Goal: Task Accomplishment & Management: Use online tool/utility

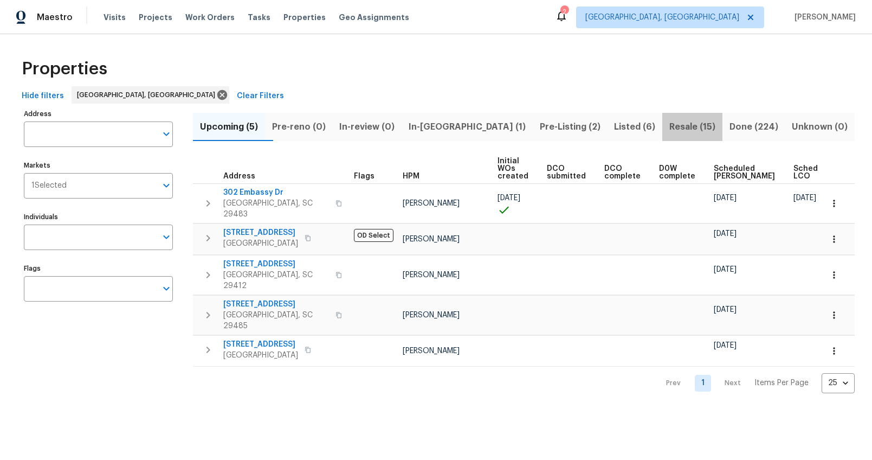
click at [669, 127] on span "Resale (15)" at bounding box center [692, 126] width 47 height 15
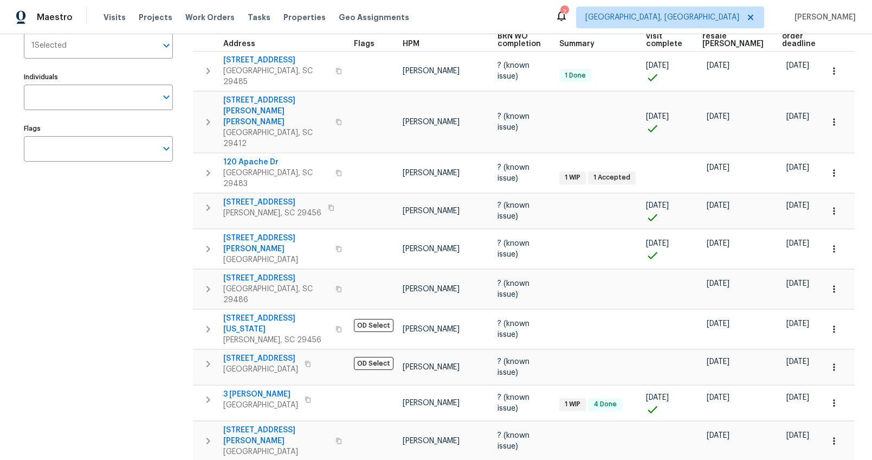
scroll to position [172, 0]
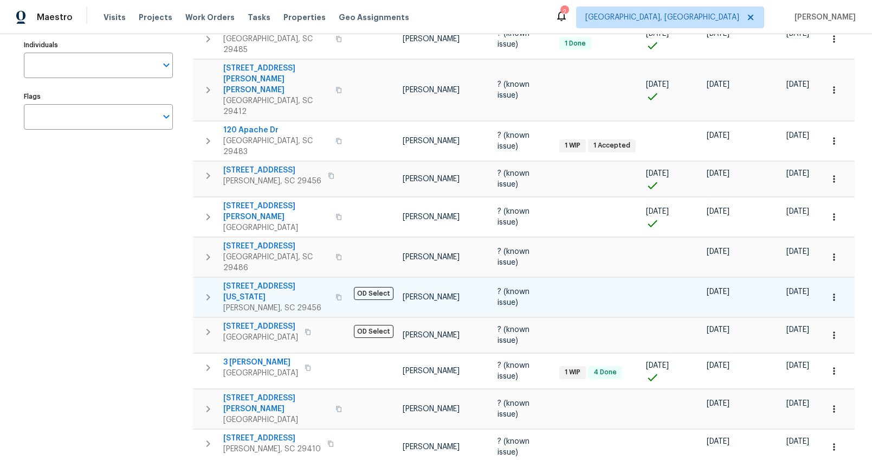
click at [268, 281] on span "109 Washington Dr" at bounding box center [276, 292] width 106 height 22
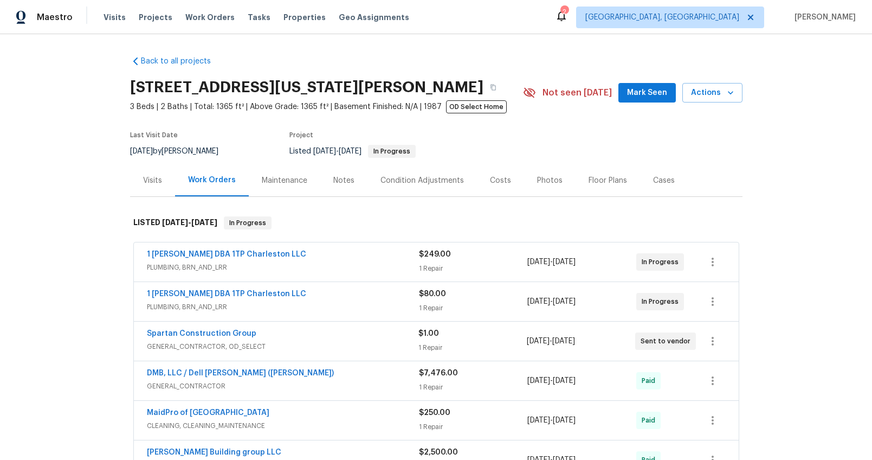
scroll to position [176, 0]
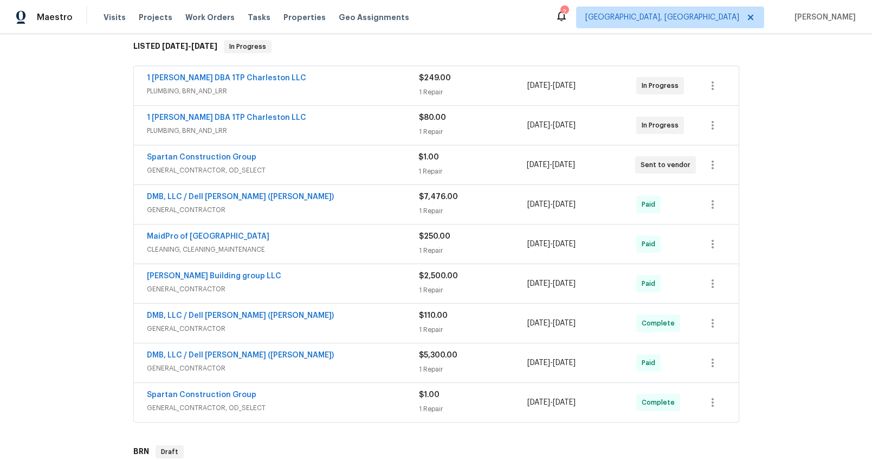
click at [329, 78] on div "1 Tom Plumber DBA 1TP Charleston LLC" at bounding box center [283, 79] width 272 height 13
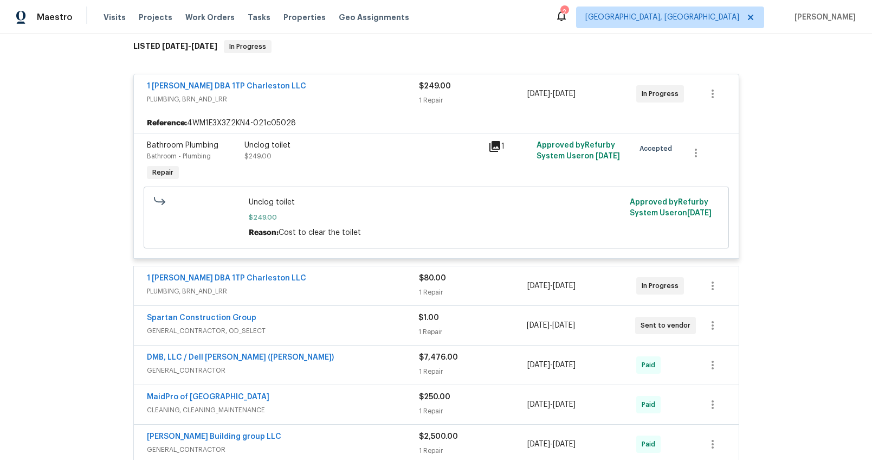
click at [329, 91] on div "1 Tom Plumber DBA 1TP Charleston LLC" at bounding box center [283, 87] width 272 height 13
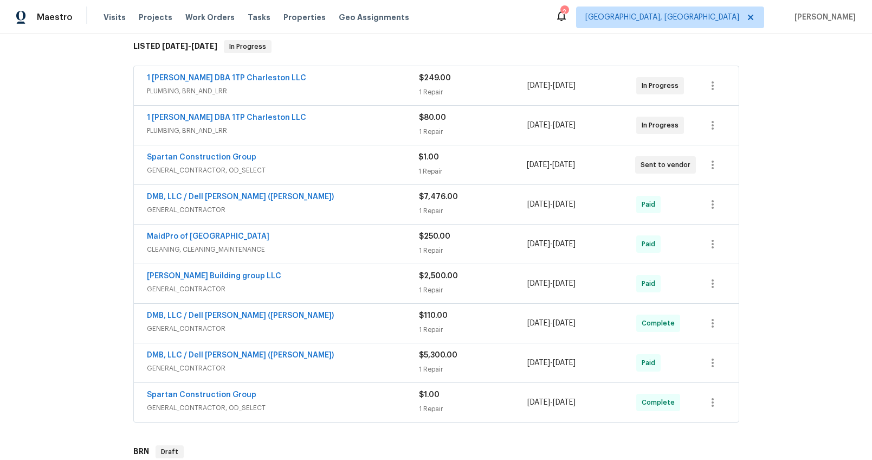
click at [326, 118] on div "1 Tom Plumber DBA 1TP Charleston LLC" at bounding box center [283, 118] width 272 height 13
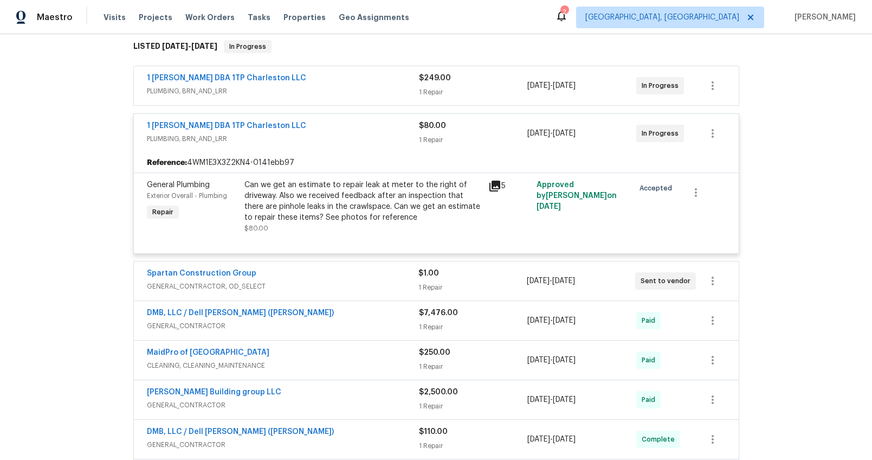
click at [324, 134] on span "PLUMBING, BRN_AND_LRR" at bounding box center [283, 138] width 272 height 11
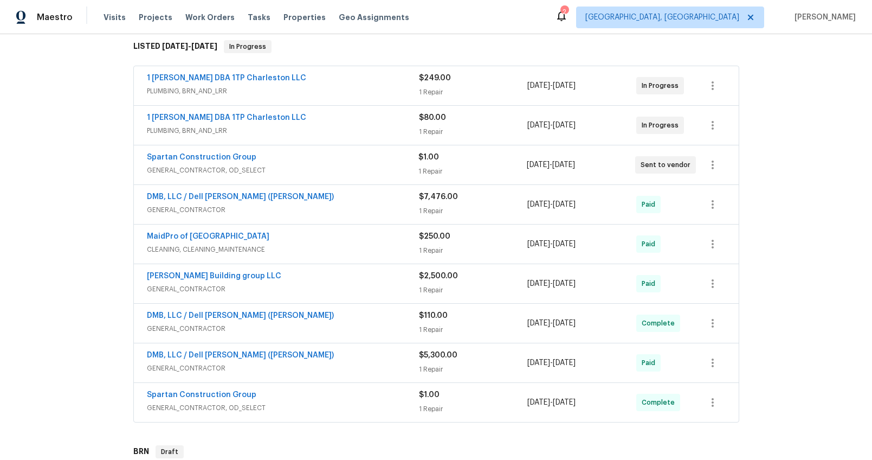
click at [318, 165] on span "GENERAL_CONTRACTOR, OD_SELECT" at bounding box center [283, 170] width 272 height 11
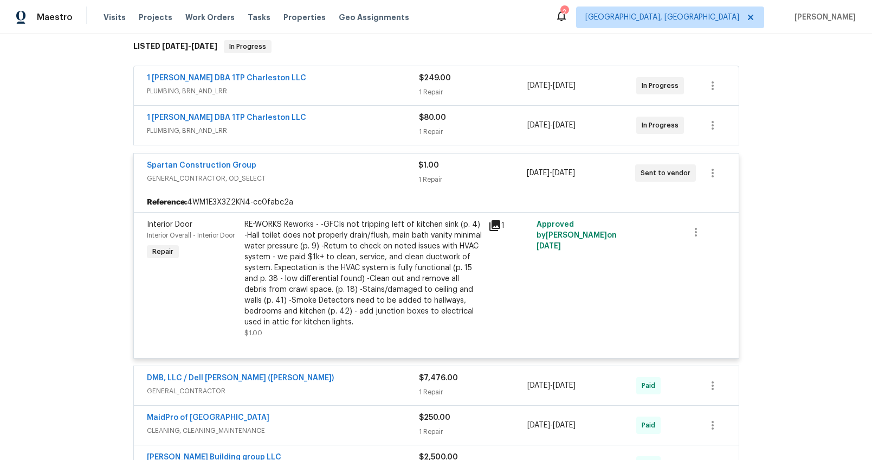
click at [317, 176] on span "GENERAL_CONTRACTOR, OD_SELECT" at bounding box center [283, 178] width 272 height 11
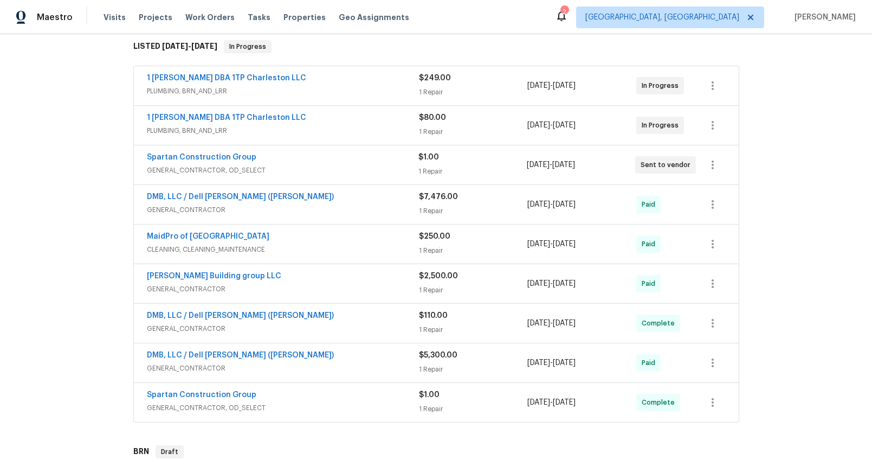
click at [319, 206] on span "GENERAL_CONTRACTOR" at bounding box center [283, 209] width 272 height 11
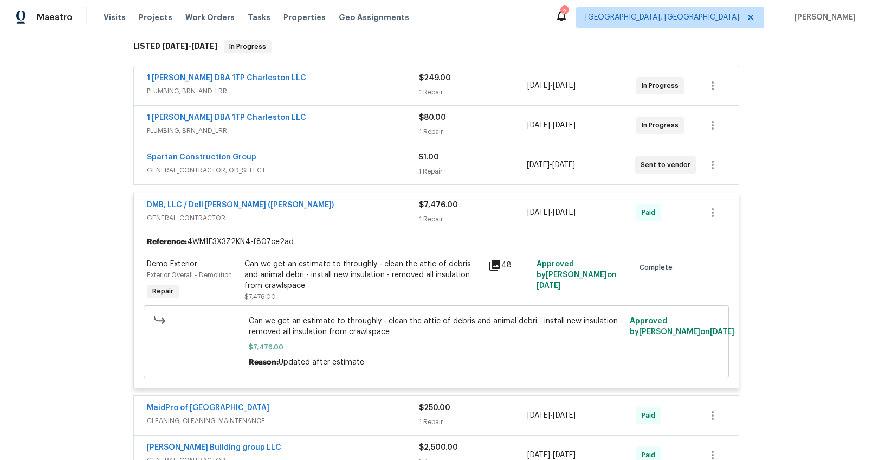
scroll to position [214, 0]
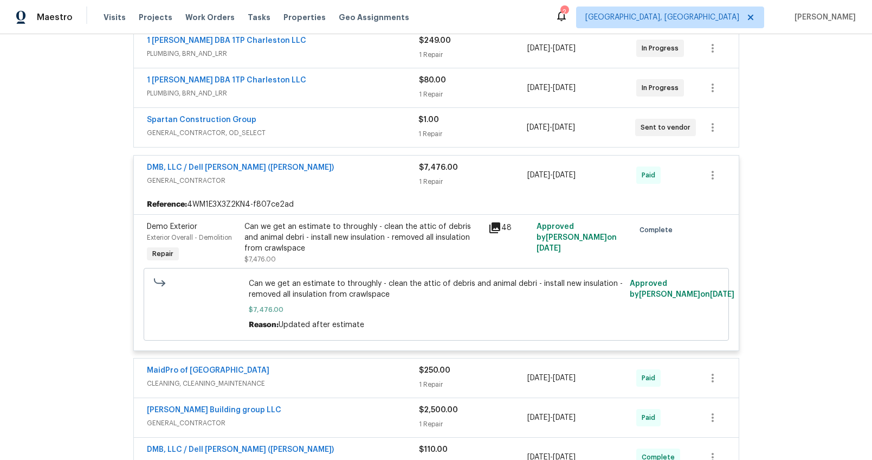
click at [330, 176] on span "GENERAL_CONTRACTOR" at bounding box center [283, 180] width 272 height 11
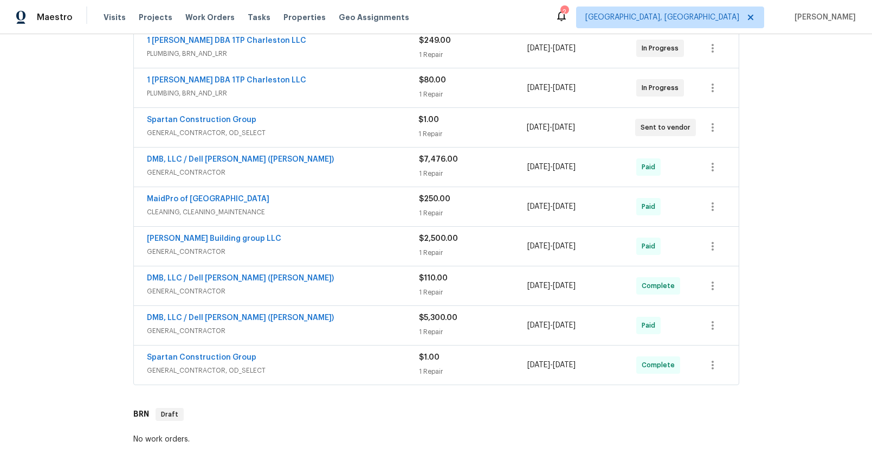
click at [319, 211] on span "CLEANING, CLEANING_MAINTENANCE" at bounding box center [283, 212] width 272 height 11
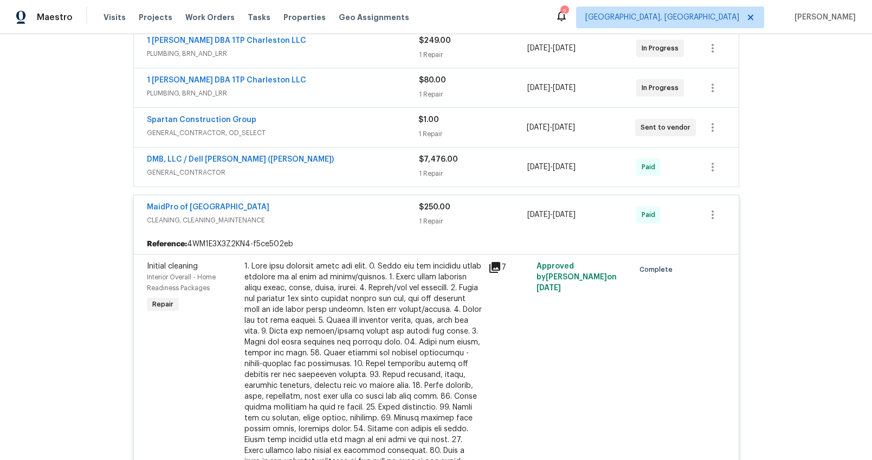
click at [320, 211] on div "MaidPro of Charleston" at bounding box center [283, 208] width 272 height 13
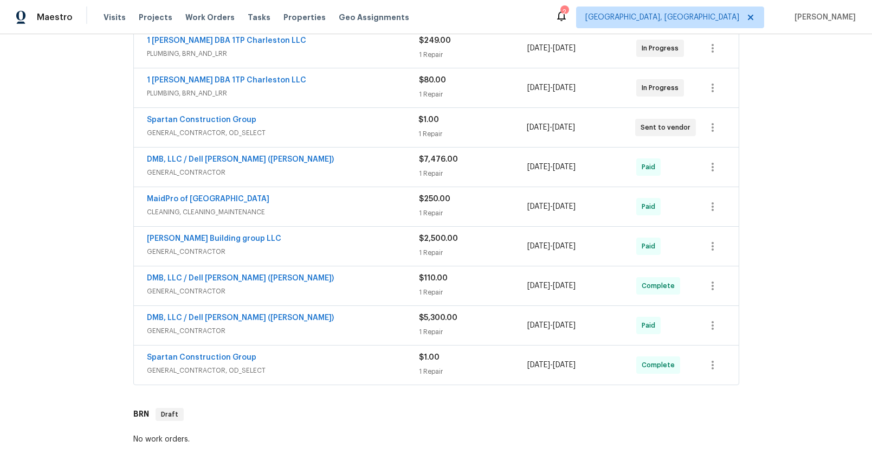
click at [332, 250] on span "GENERAL_CONTRACTOR" at bounding box center [283, 251] width 272 height 11
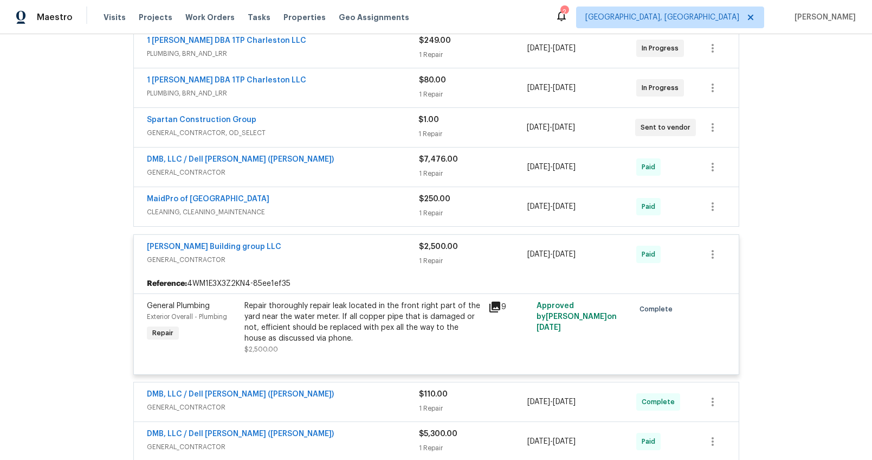
click at [363, 316] on div "Repair thoroughly repair leak located in the front right part of the yard near …" at bounding box center [363, 321] width 237 height 43
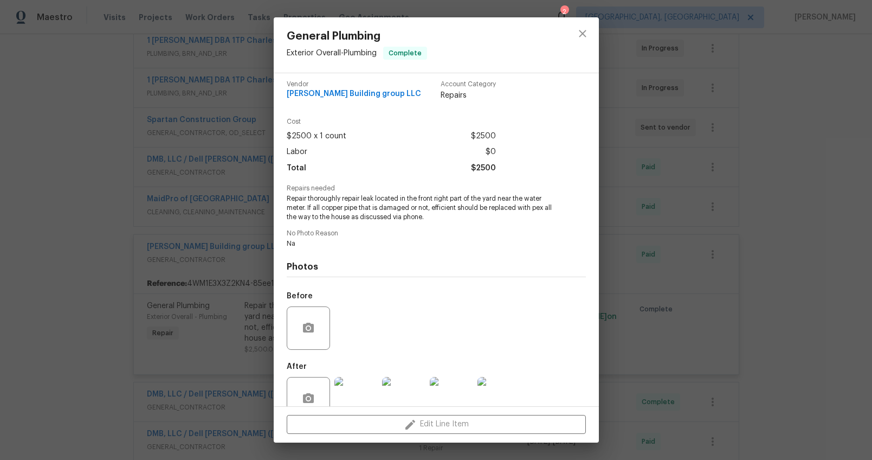
scroll to position [30, 0]
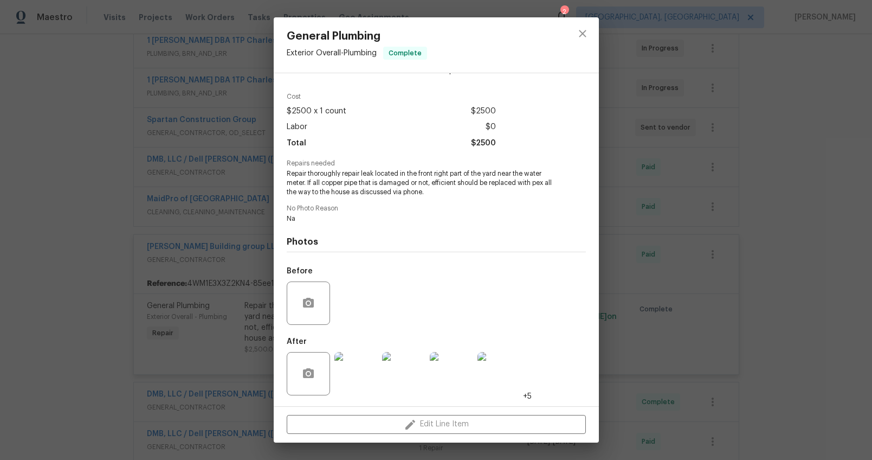
click at [356, 373] on img at bounding box center [356, 373] width 43 height 43
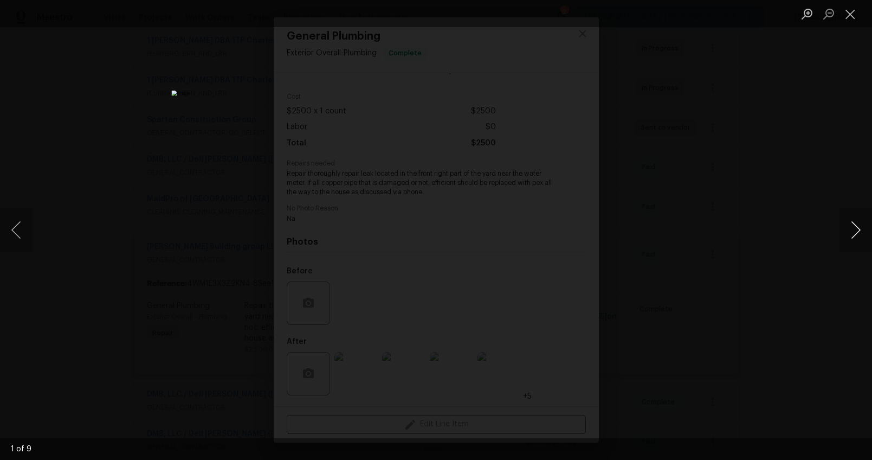
click at [848, 227] on button "Next image" at bounding box center [856, 229] width 33 height 43
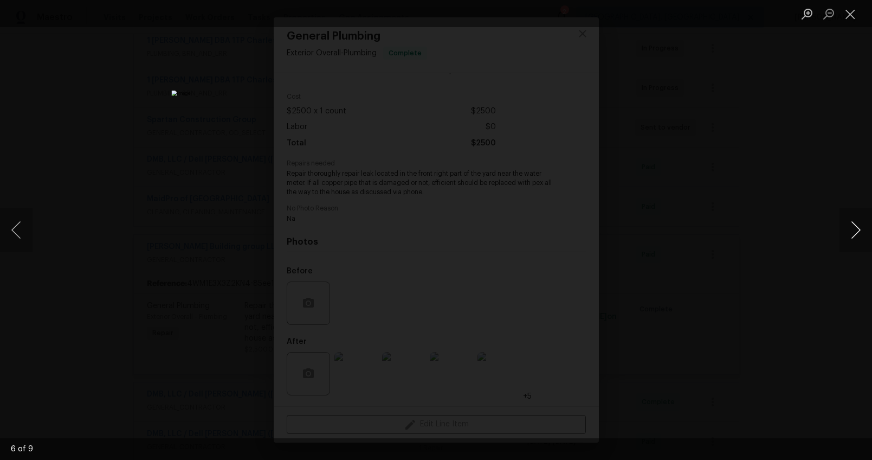
click at [851, 233] on button "Next image" at bounding box center [856, 229] width 33 height 43
click at [850, 233] on button "Next image" at bounding box center [856, 229] width 33 height 43
click at [803, 282] on div "Lightbox" at bounding box center [436, 230] width 872 height 460
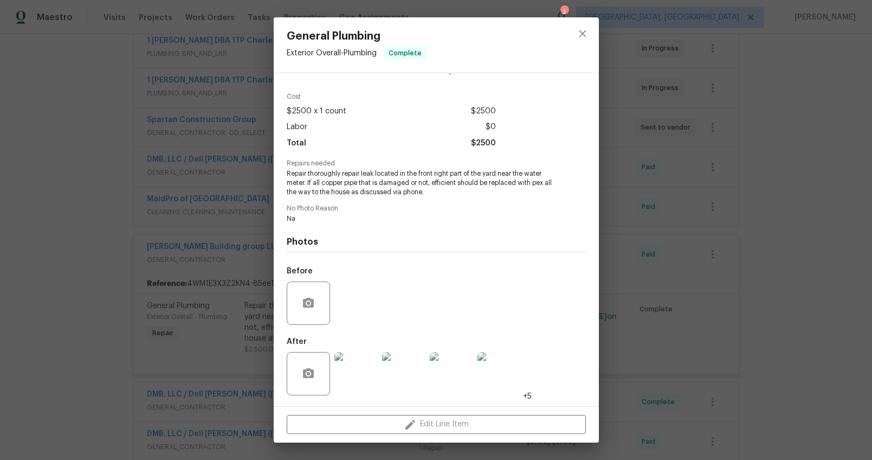
click at [653, 255] on div "General Plumbing Exterior Overall - Plumbing Complete Vendor Cobos Building gro…" at bounding box center [436, 230] width 872 height 460
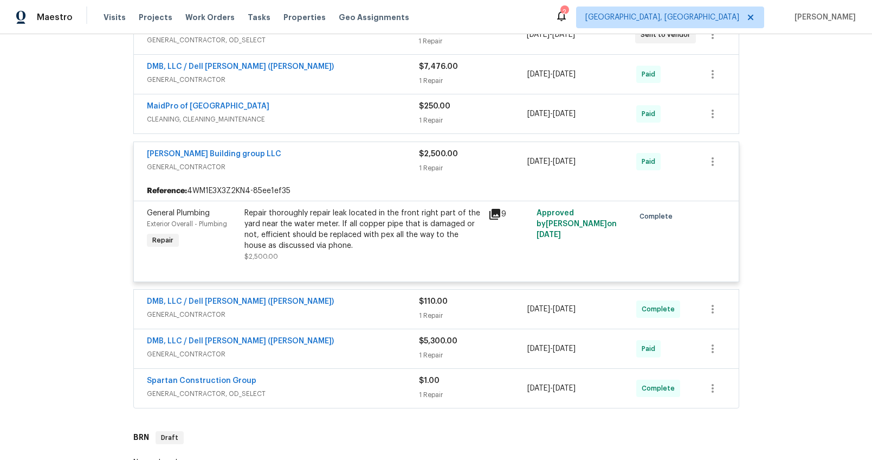
scroll to position [322, 0]
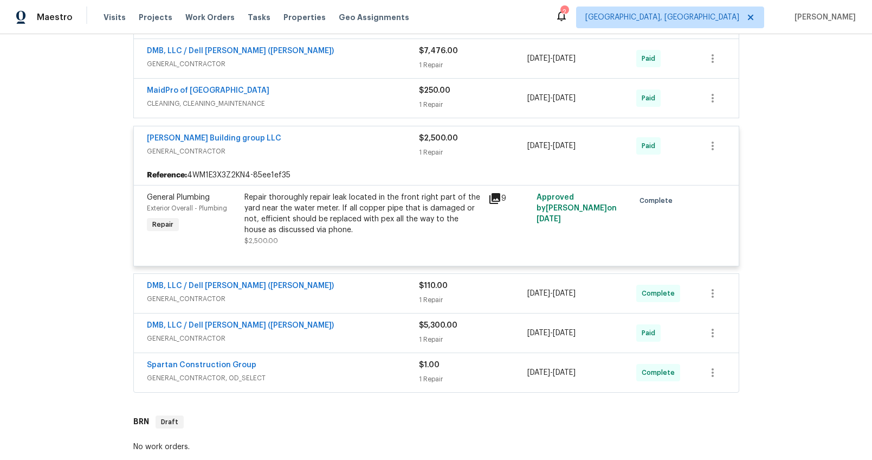
click at [342, 283] on div "DMB, LLC / Dell Bryson (Heise)" at bounding box center [283, 286] width 272 height 13
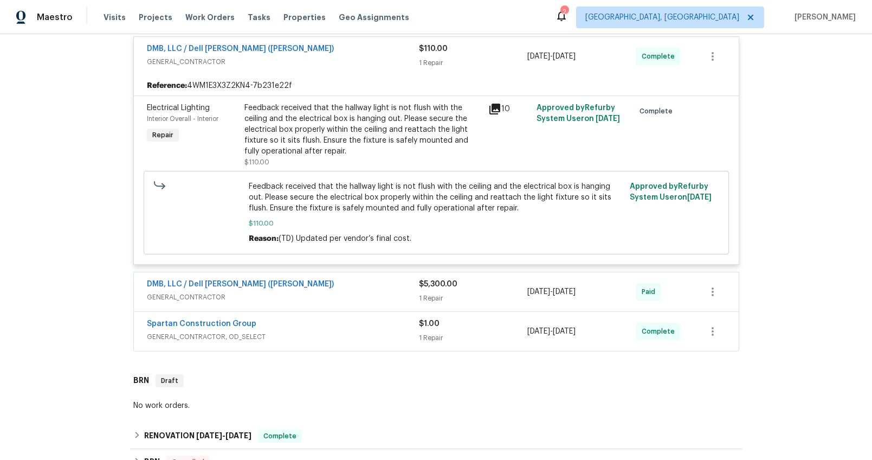
scroll to position [572, 0]
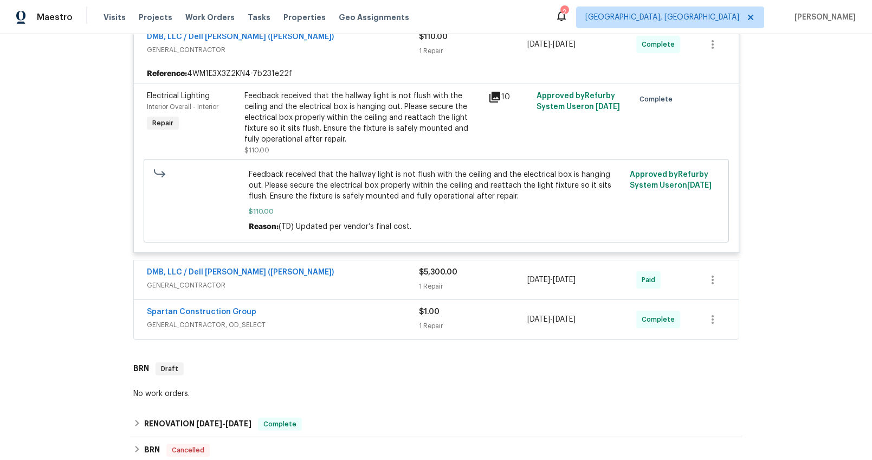
click at [358, 297] on div "DMB, LLC / Dell Bryson (Heise) GENERAL_CONTRACTOR $5,300.00 1 Repair 8/8/2025 -…" at bounding box center [436, 279] width 605 height 39
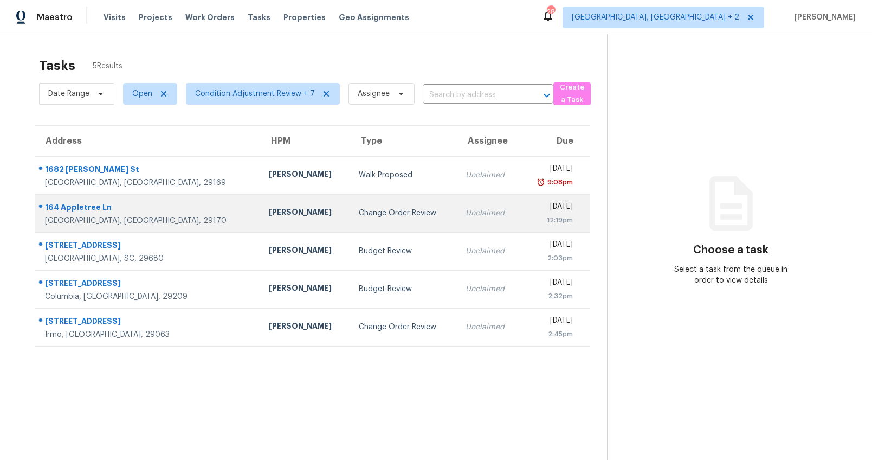
click at [350, 212] on td "Change Order Review" at bounding box center [403, 213] width 107 height 38
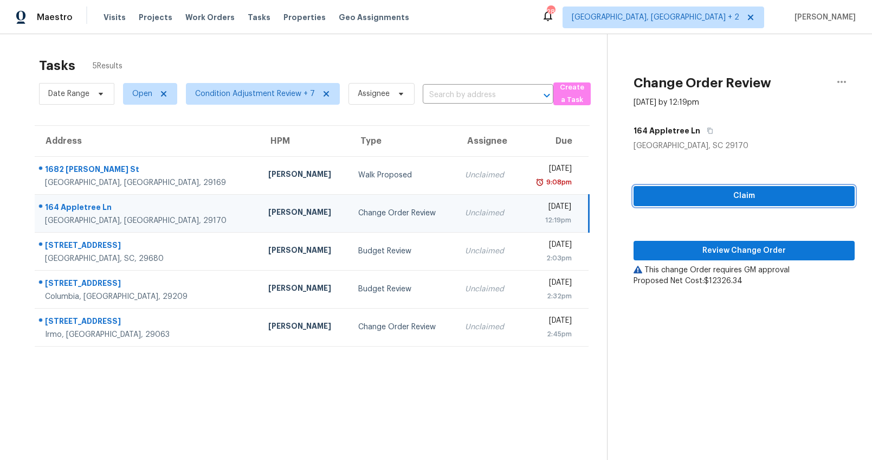
click at [685, 195] on span "Claim" at bounding box center [745, 196] width 204 height 14
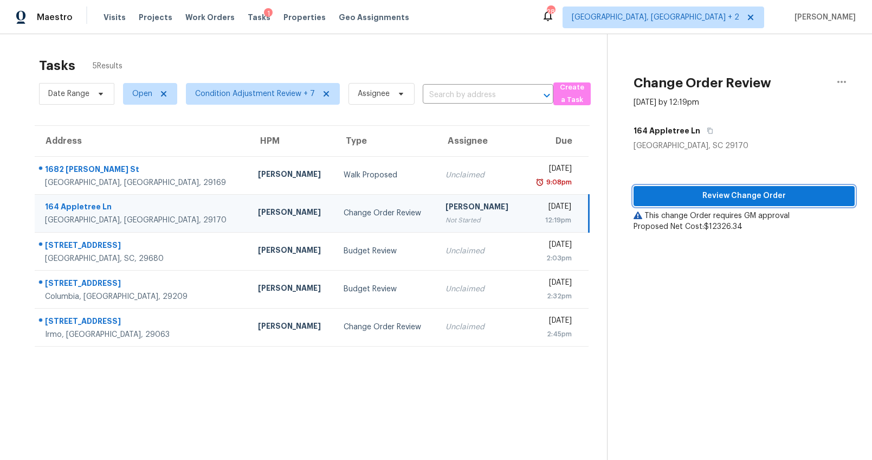
click at [704, 201] on span "Review Change Order" at bounding box center [745, 196] width 204 height 14
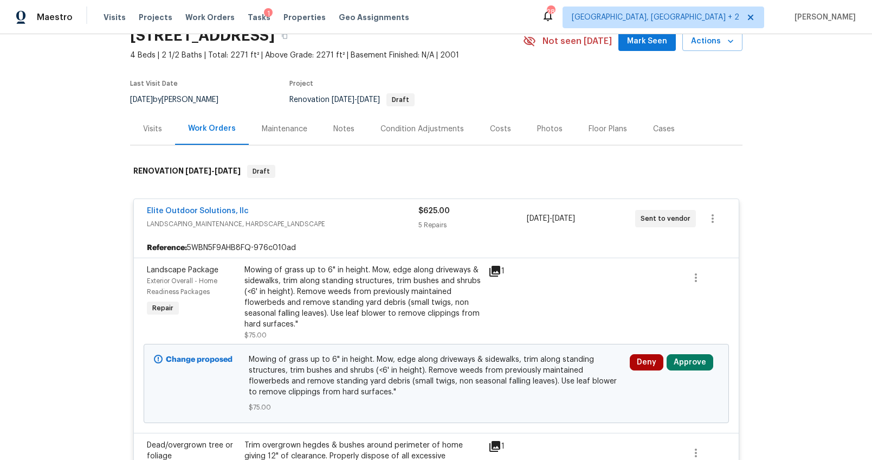
scroll to position [164, 0]
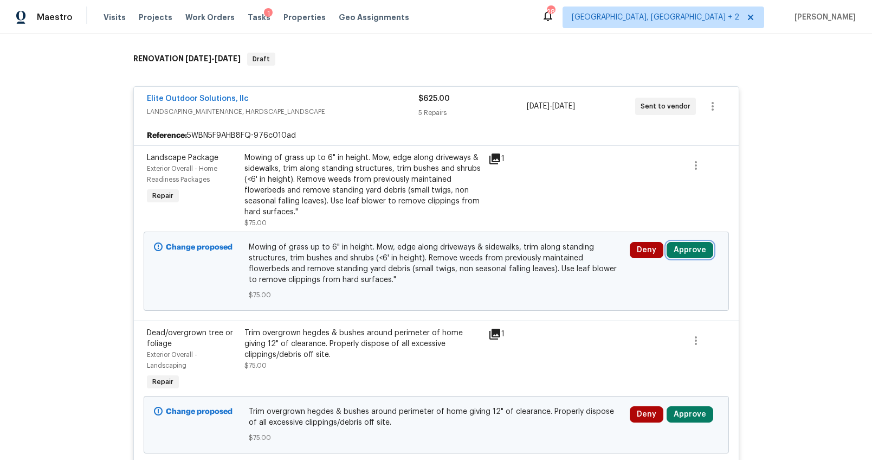
click at [689, 248] on button "Approve" at bounding box center [690, 250] width 47 height 16
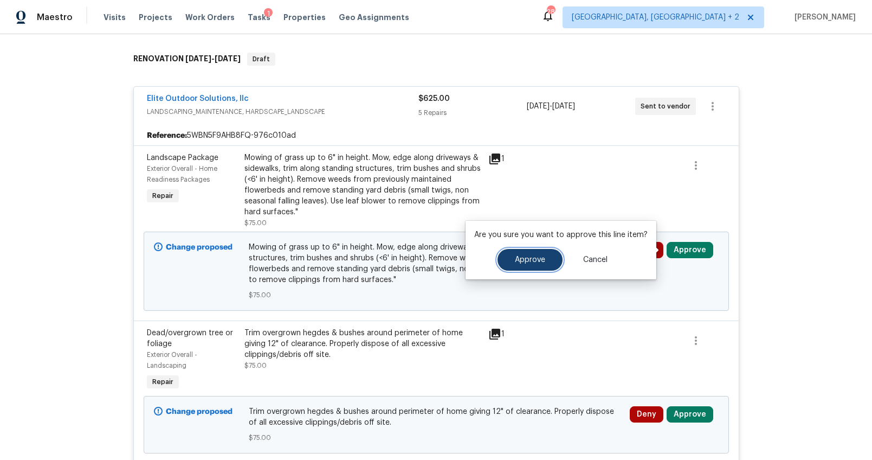
click at [524, 249] on button "Approve" at bounding box center [530, 260] width 65 height 22
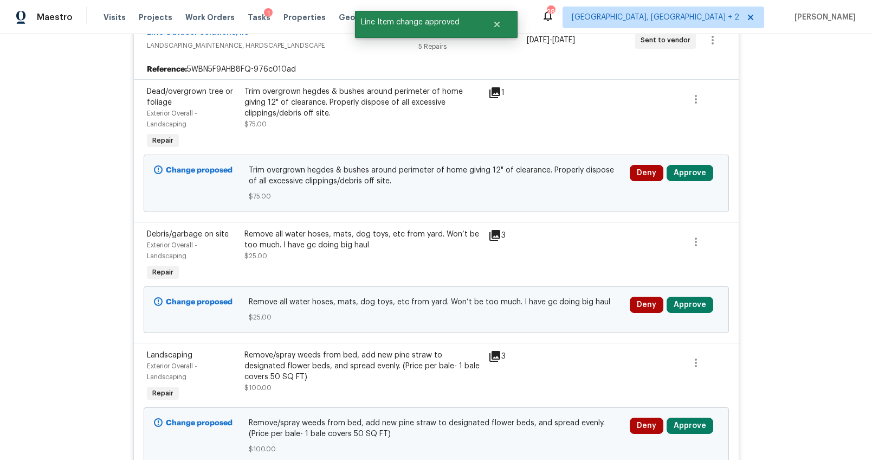
scroll to position [279, 0]
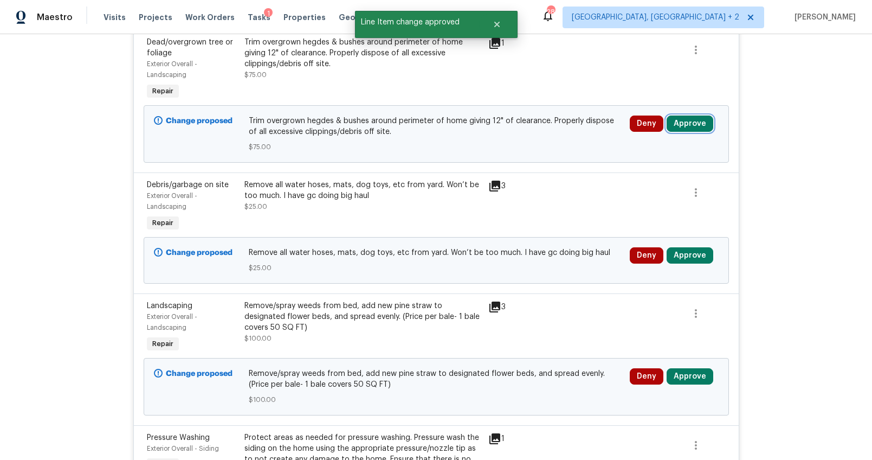
click at [696, 121] on button "Approve" at bounding box center [690, 123] width 47 height 16
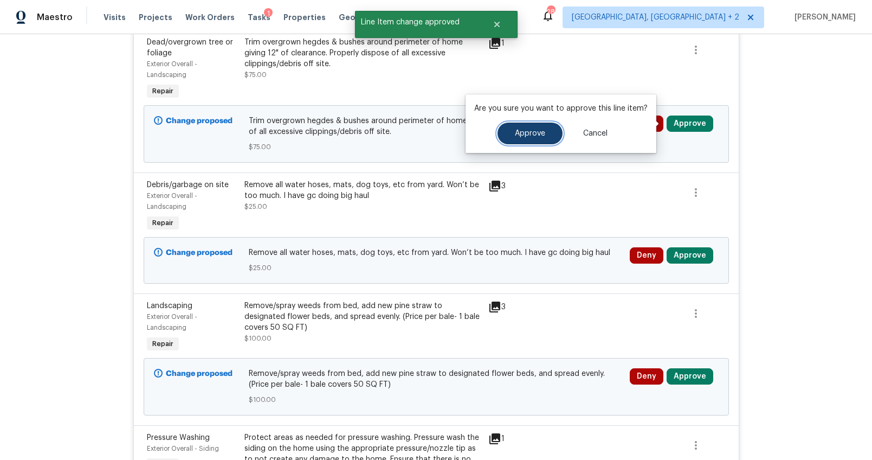
click at [541, 130] on span "Approve" at bounding box center [530, 134] width 30 height 8
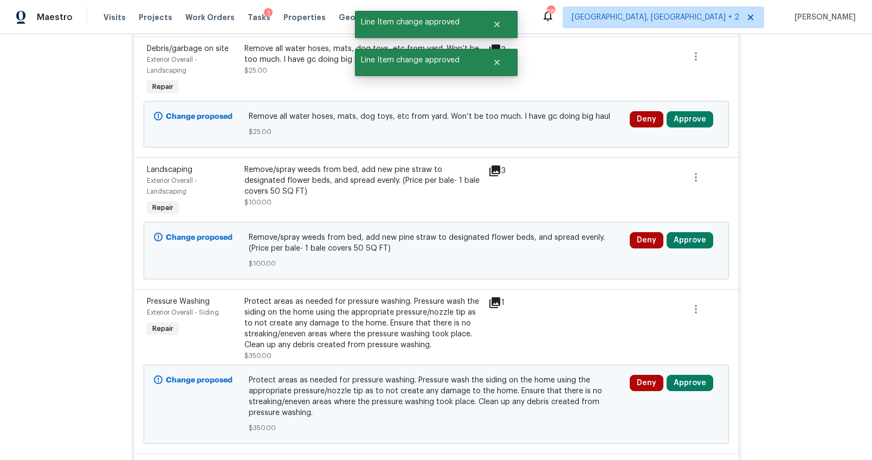
scroll to position [275, 0]
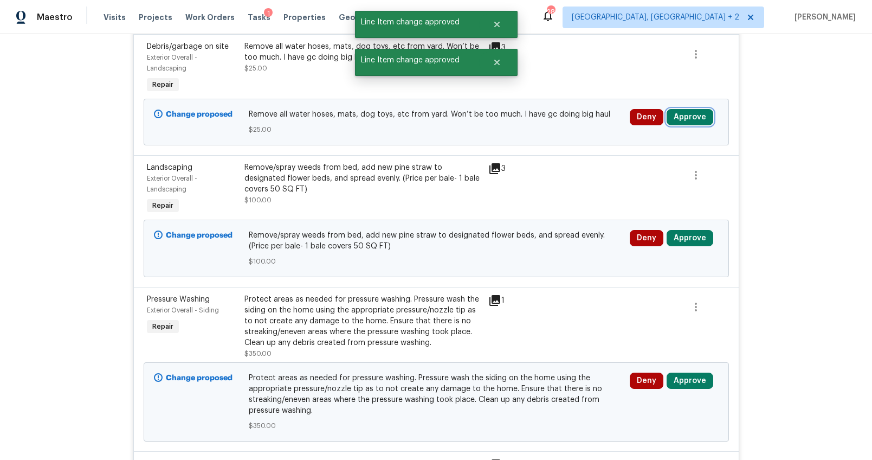
click at [667, 119] on button "Approve" at bounding box center [690, 117] width 47 height 16
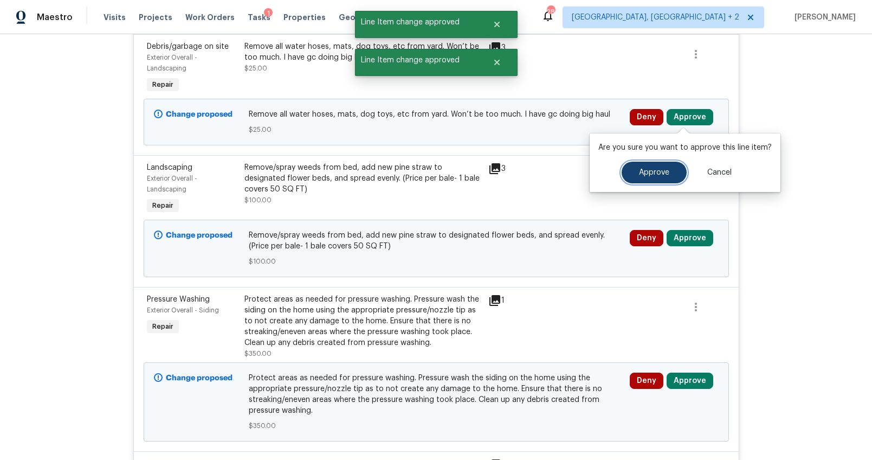
click at [639, 169] on span "Approve" at bounding box center [654, 173] width 30 height 8
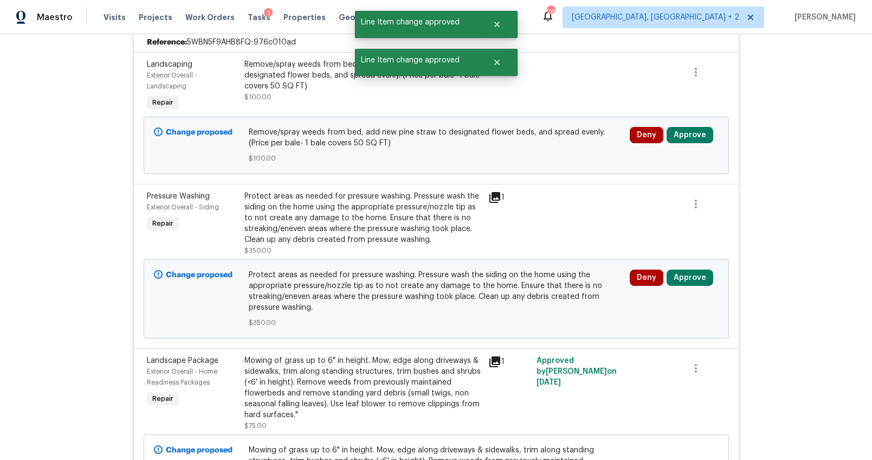
scroll to position [222, 0]
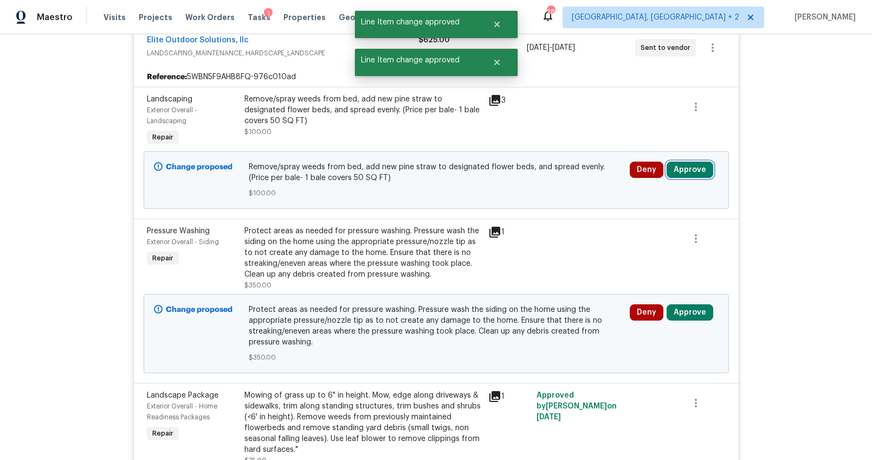
click at [689, 165] on button "Approve" at bounding box center [690, 170] width 47 height 16
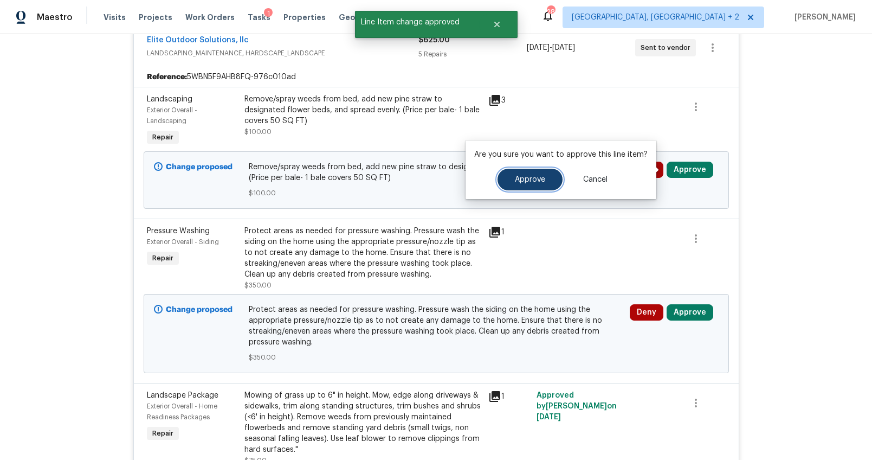
click at [542, 181] on span "Approve" at bounding box center [530, 180] width 30 height 8
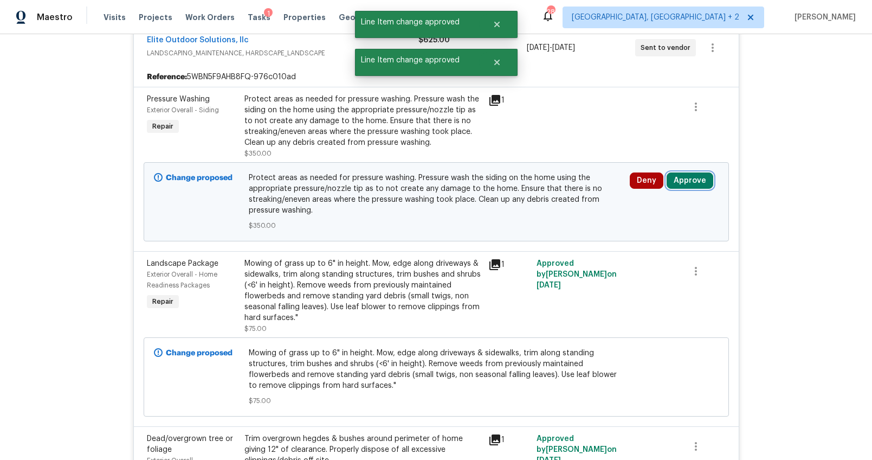
click at [672, 183] on button "Approve" at bounding box center [690, 180] width 47 height 16
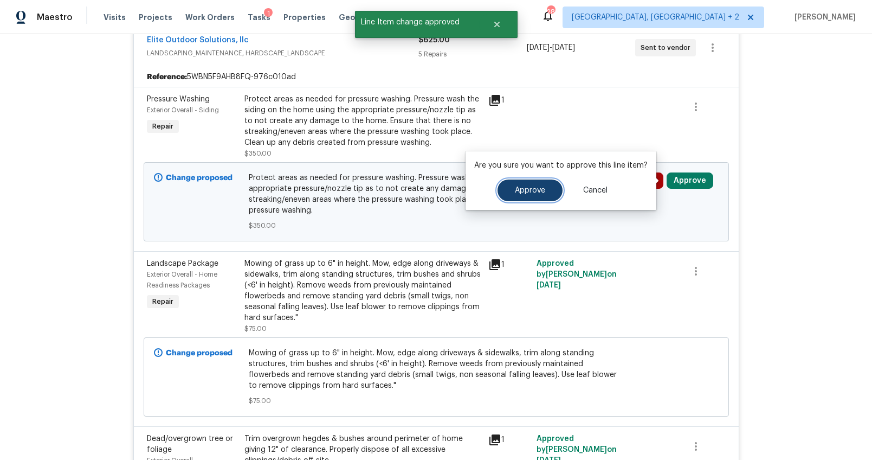
click at [548, 190] on button "Approve" at bounding box center [530, 190] width 65 height 22
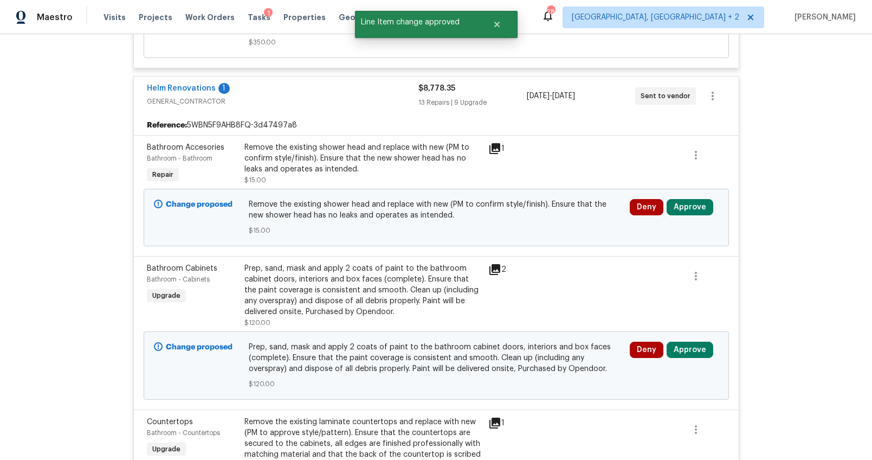
scroll to position [986, 0]
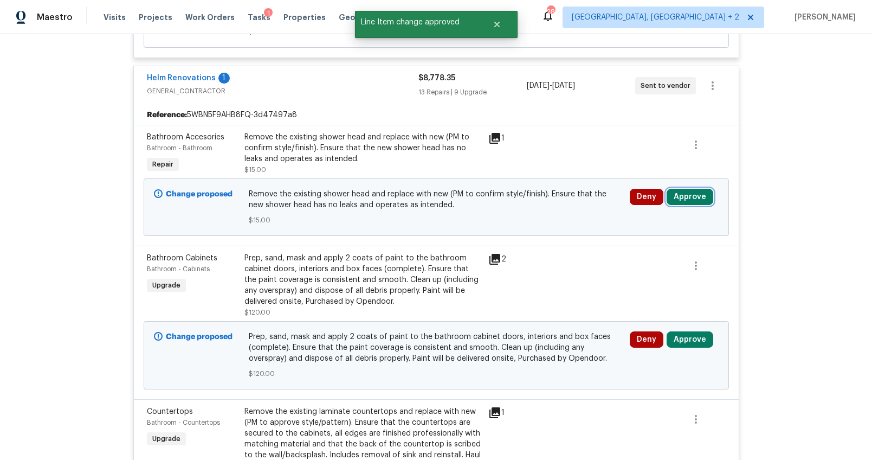
click at [685, 192] on button "Approve" at bounding box center [690, 197] width 47 height 16
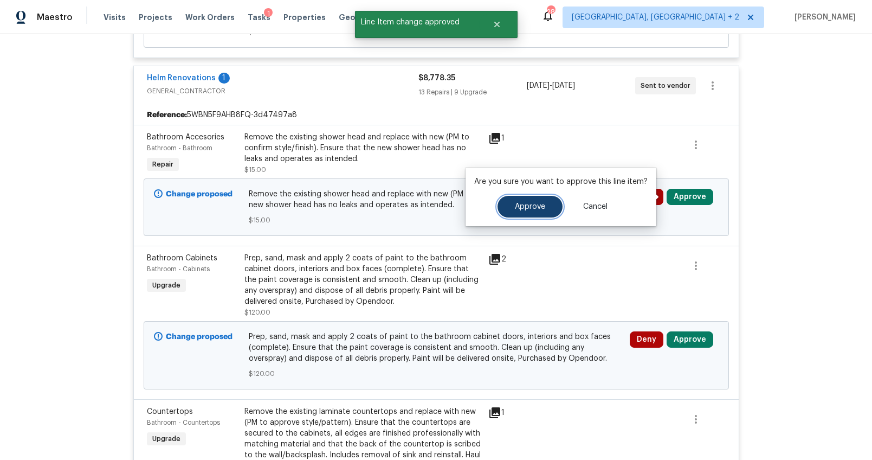
click at [540, 210] on button "Approve" at bounding box center [530, 207] width 65 height 22
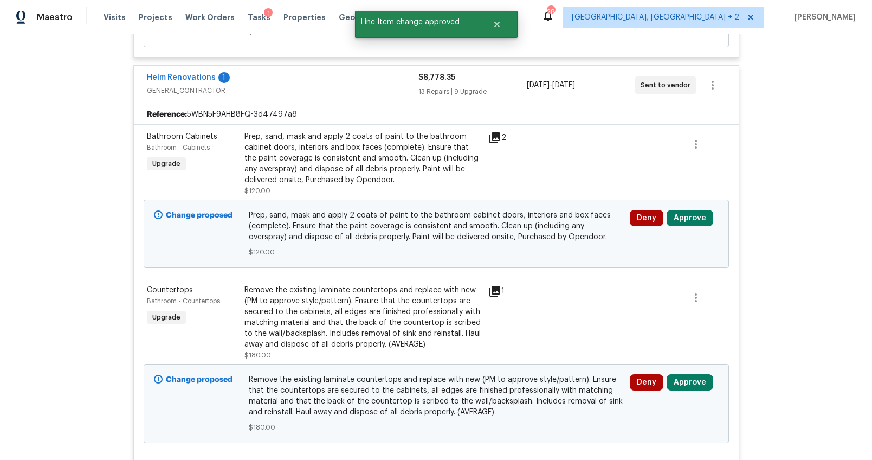
scroll to position [986, 0]
click at [697, 219] on button "Approve" at bounding box center [690, 219] width 47 height 16
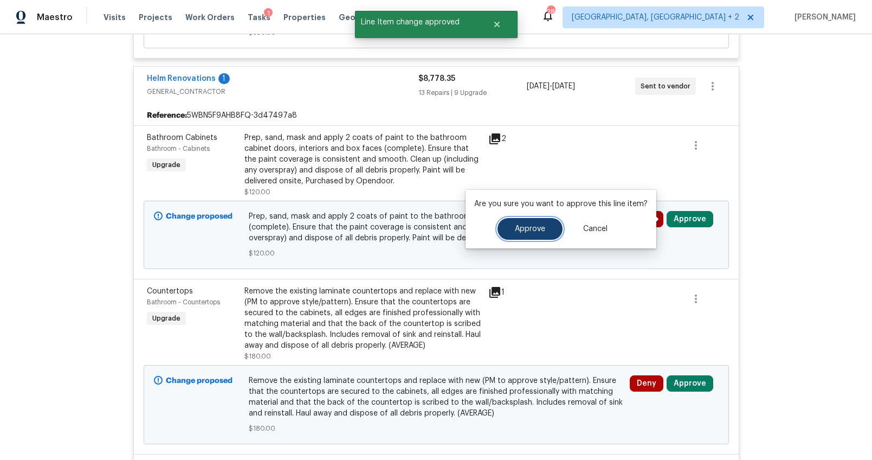
click at [538, 223] on button "Approve" at bounding box center [530, 229] width 65 height 22
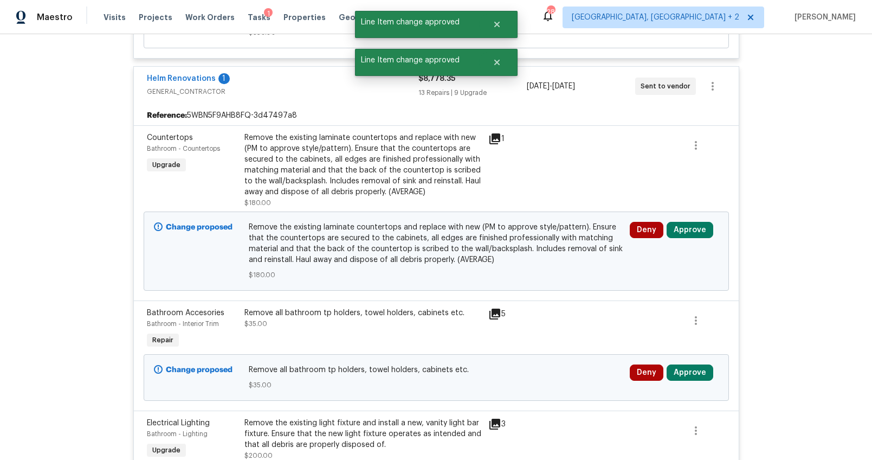
scroll to position [994, 0]
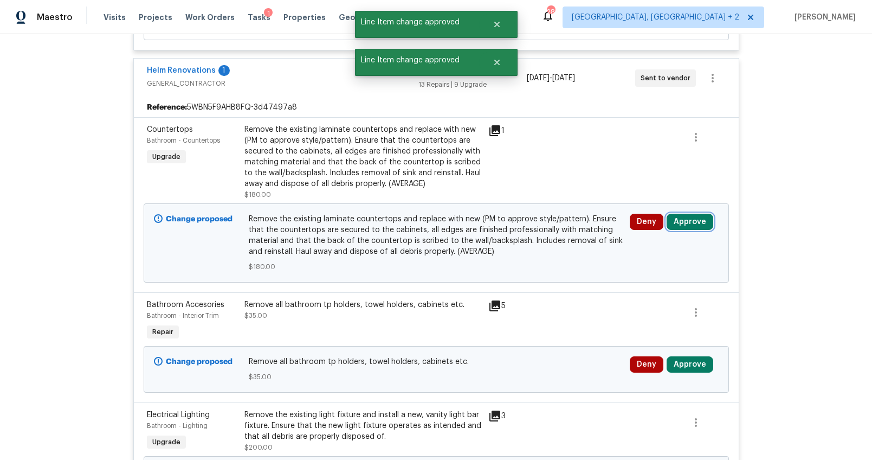
click at [698, 217] on button "Approve" at bounding box center [690, 222] width 47 height 16
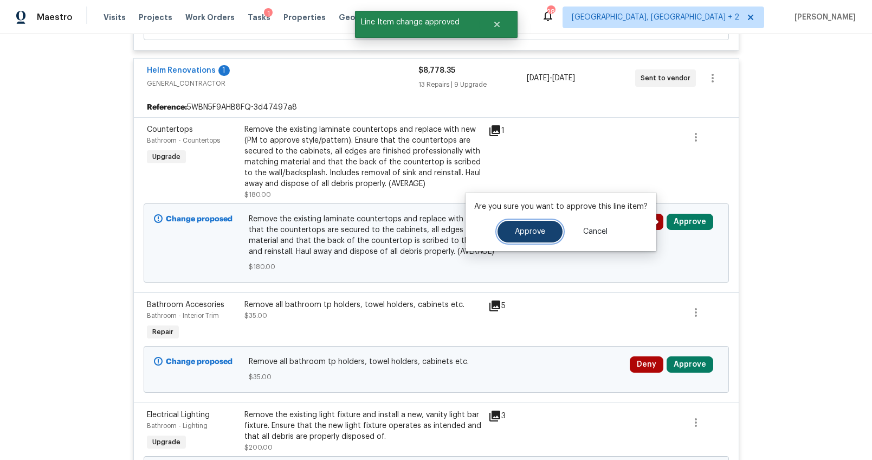
click at [525, 228] on span "Approve" at bounding box center [530, 232] width 30 height 8
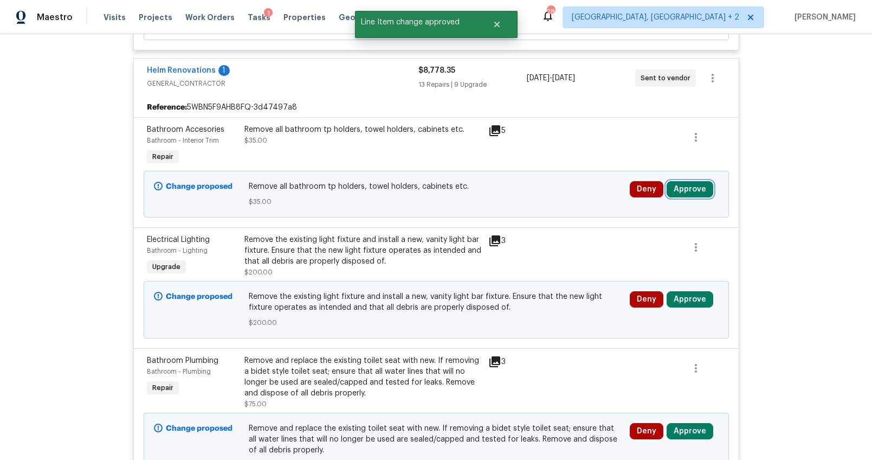
click at [686, 184] on button "Approve" at bounding box center [690, 189] width 47 height 16
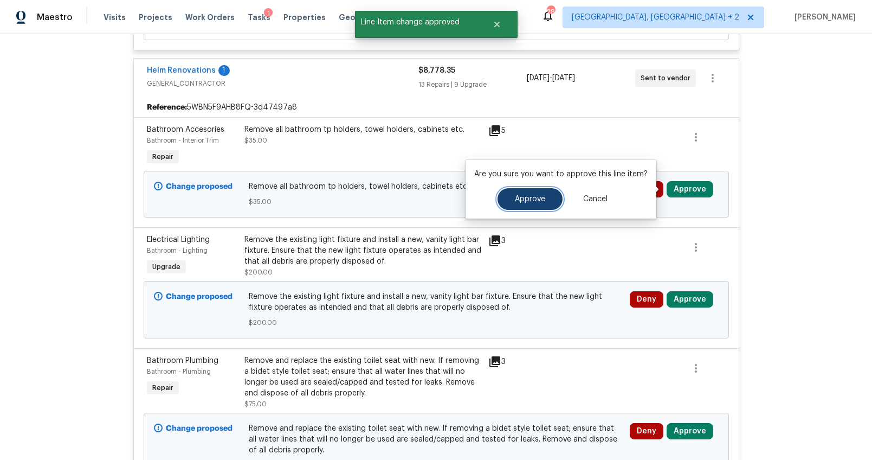
click at [531, 202] on span "Approve" at bounding box center [530, 199] width 30 height 8
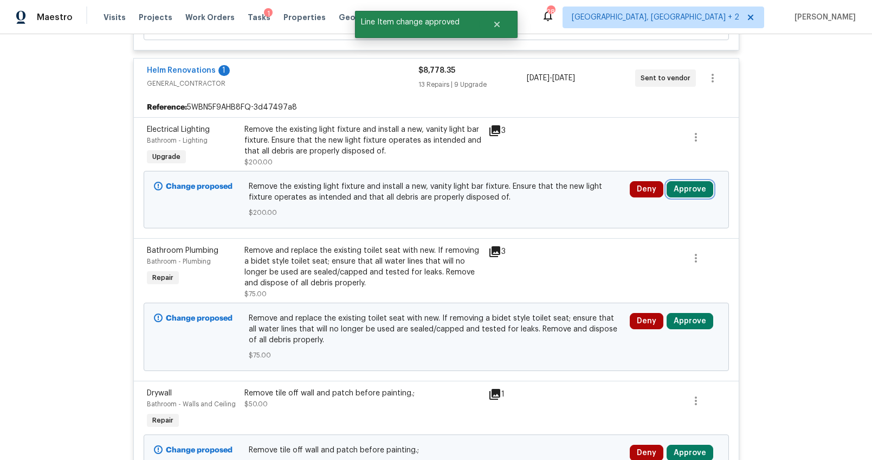
click at [675, 192] on button "Approve" at bounding box center [690, 189] width 47 height 16
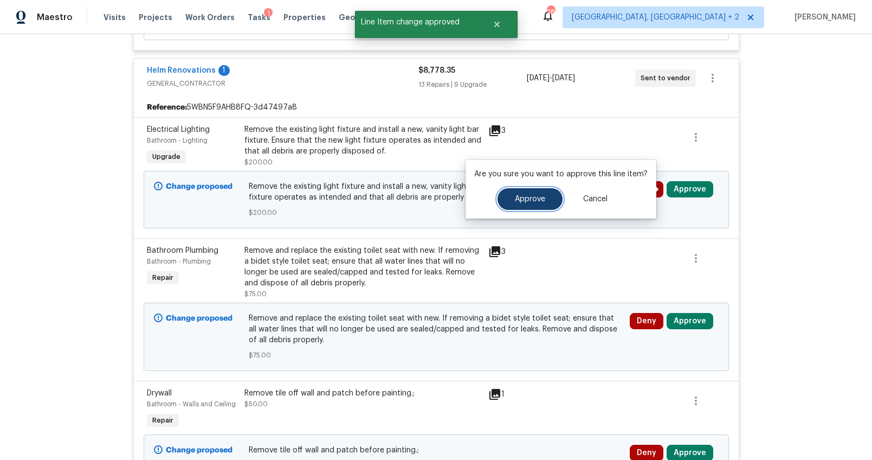
click at [537, 196] on span "Approve" at bounding box center [530, 199] width 30 height 8
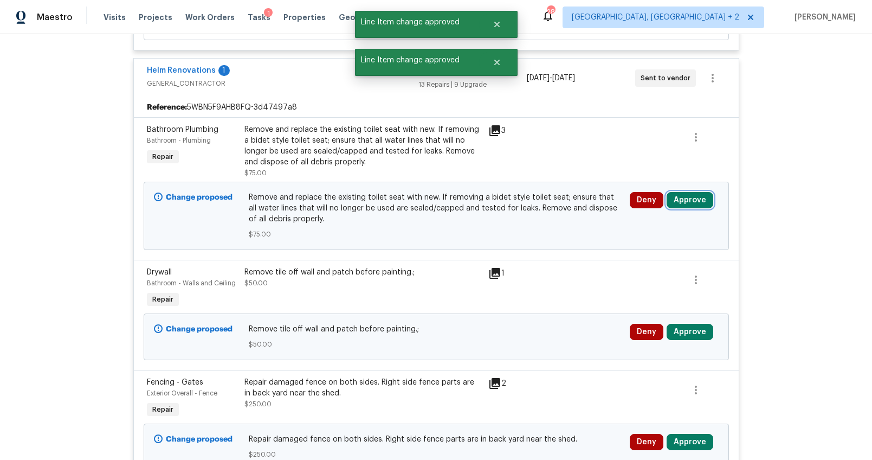
click at [678, 205] on button "Approve" at bounding box center [690, 200] width 47 height 16
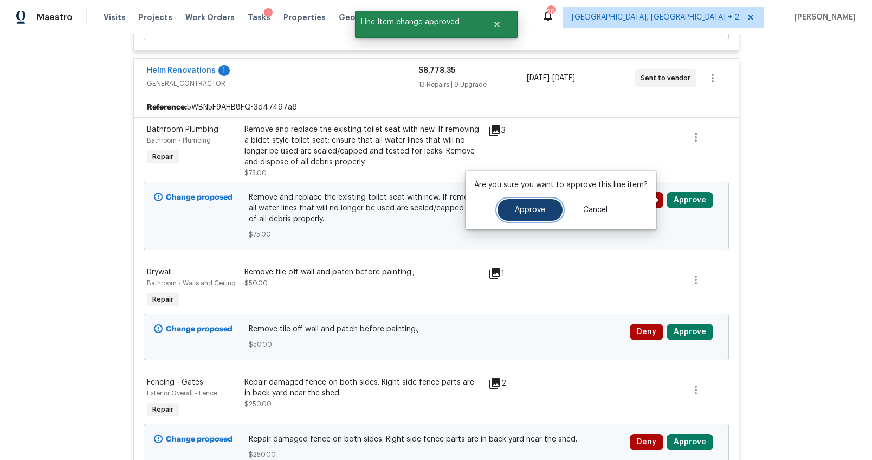
click at [550, 207] on button "Approve" at bounding box center [530, 210] width 65 height 22
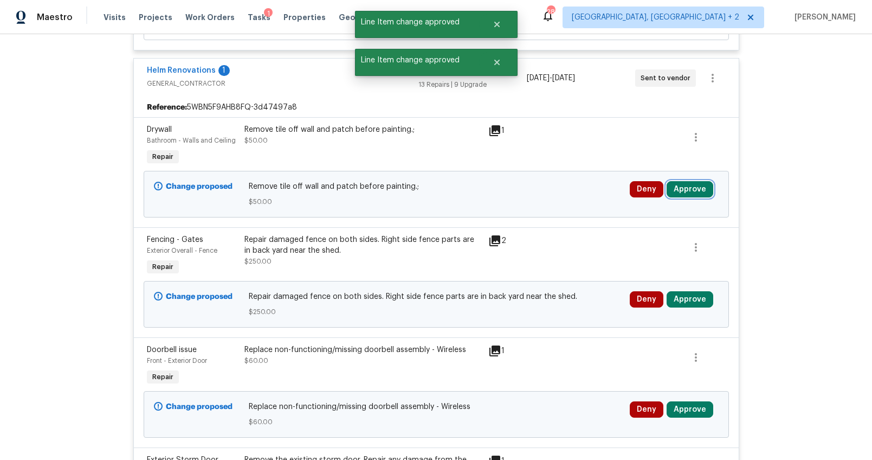
click at [670, 191] on button "Approve" at bounding box center [690, 189] width 47 height 16
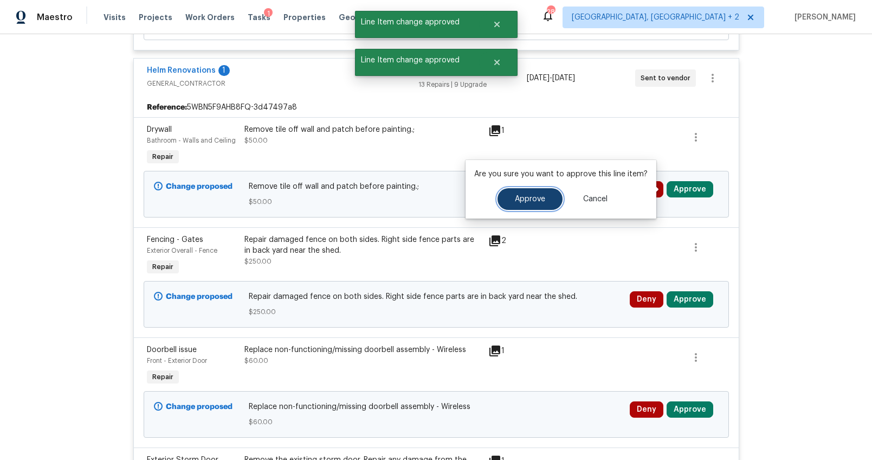
click at [547, 196] on button "Approve" at bounding box center [530, 199] width 65 height 22
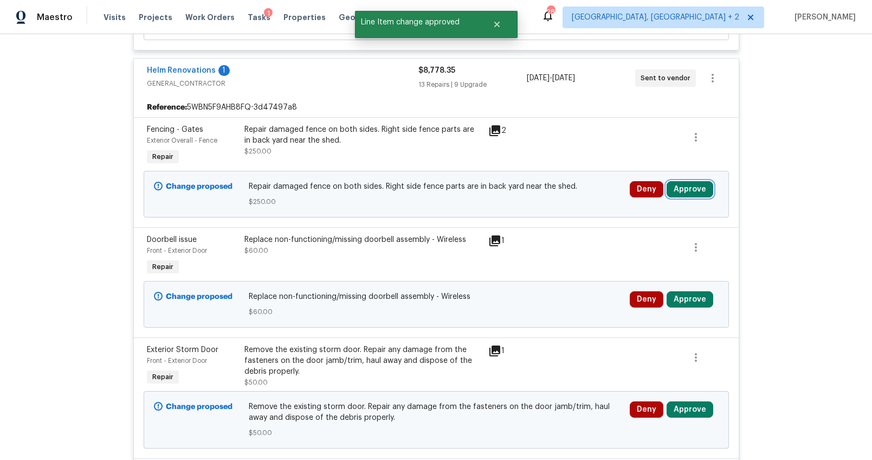
click at [692, 190] on button "Approve" at bounding box center [690, 189] width 47 height 16
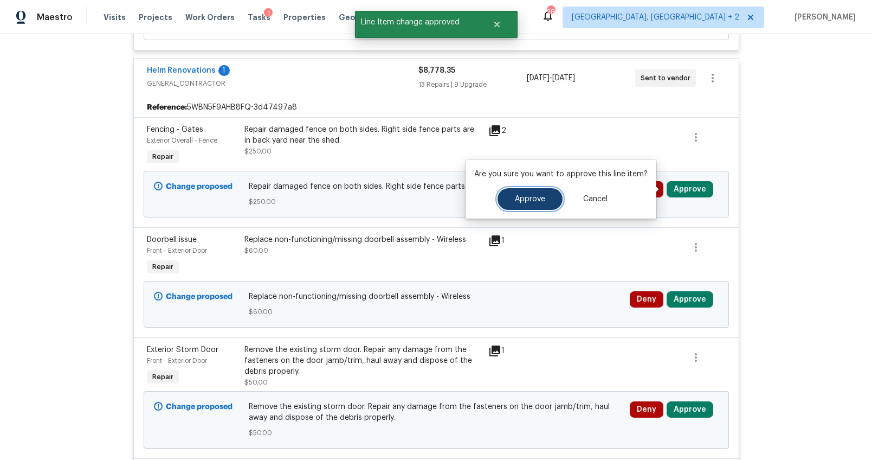
click at [548, 198] on button "Approve" at bounding box center [530, 199] width 65 height 22
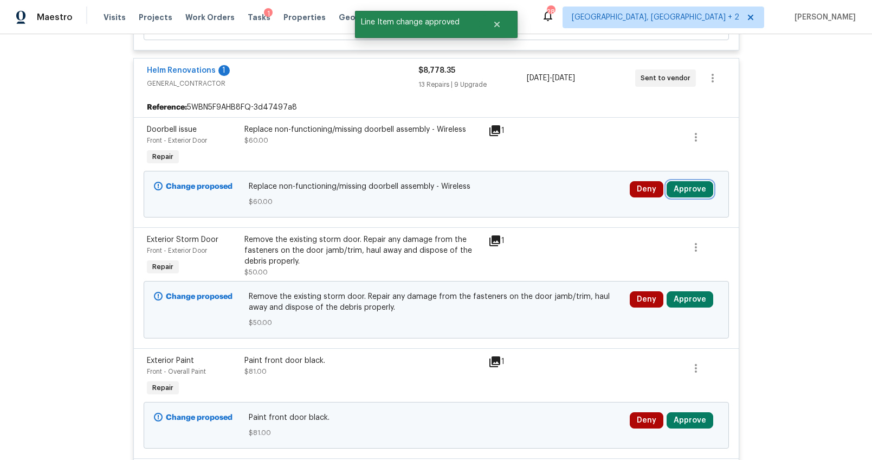
click at [682, 190] on button "Approve" at bounding box center [690, 189] width 47 height 16
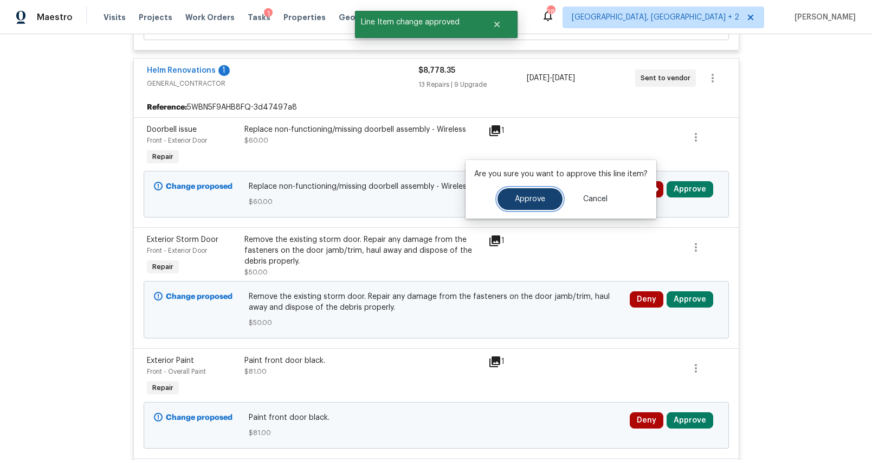
click at [531, 195] on span "Approve" at bounding box center [530, 199] width 30 height 8
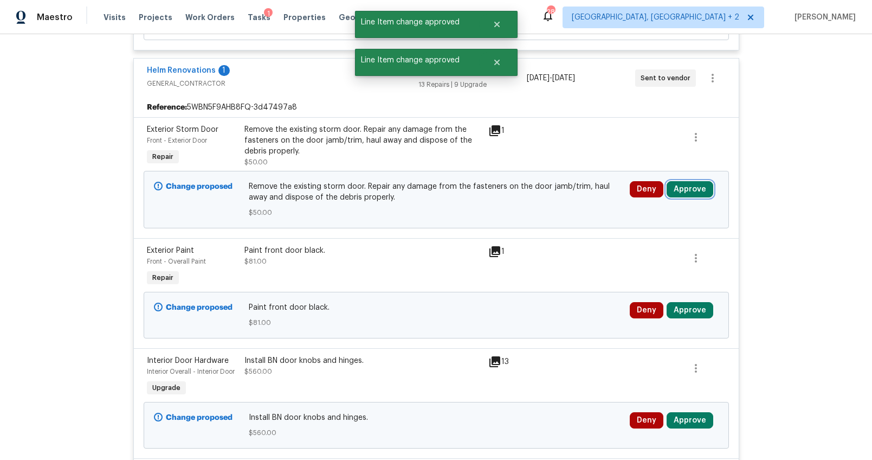
click at [684, 190] on button "Approve" at bounding box center [690, 189] width 47 height 16
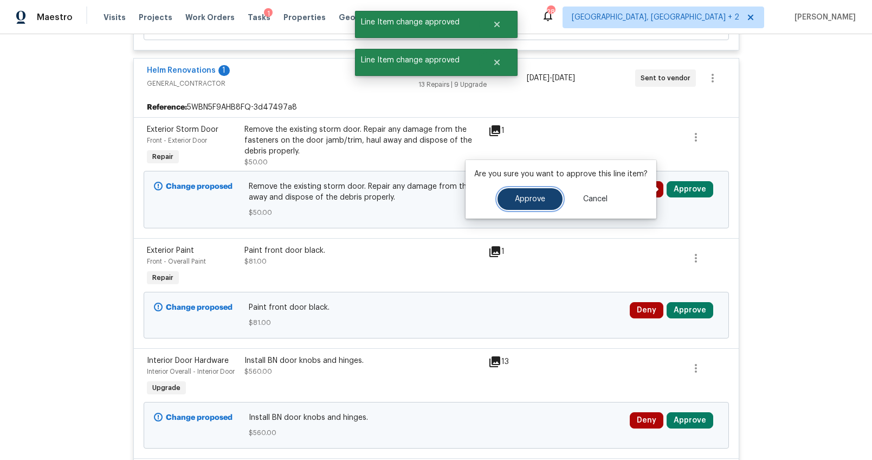
click at [522, 198] on span "Approve" at bounding box center [530, 199] width 30 height 8
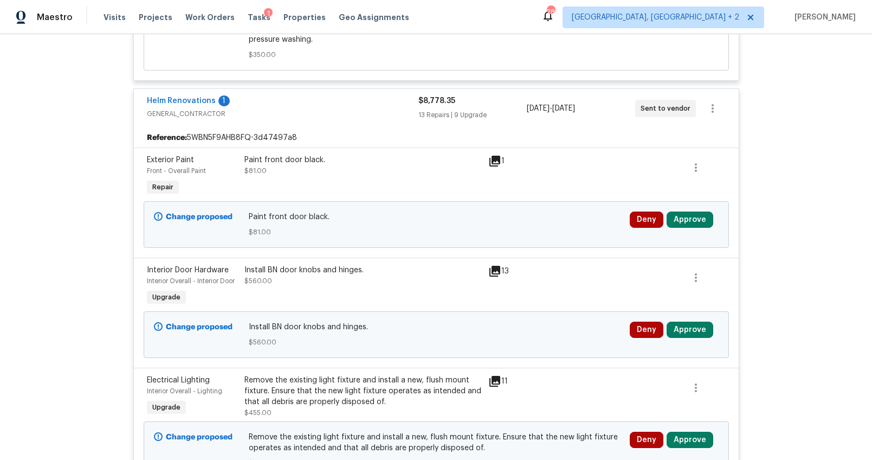
scroll to position [972, 0]
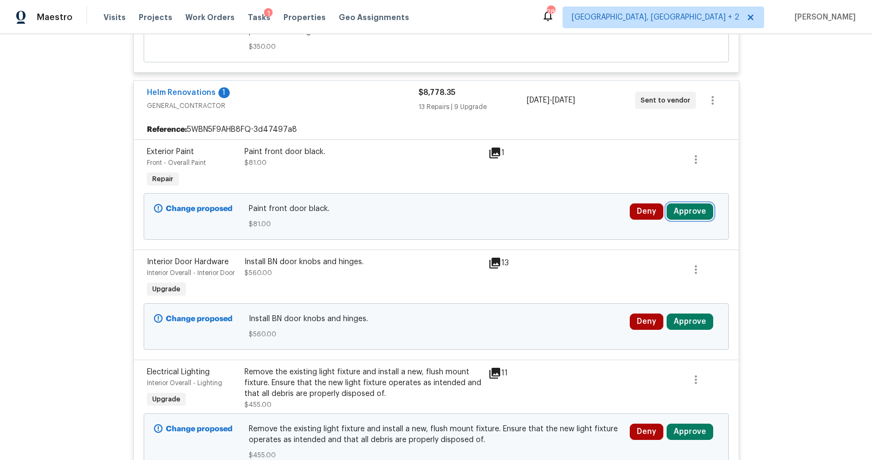
click at [685, 214] on button "Approve" at bounding box center [690, 211] width 47 height 16
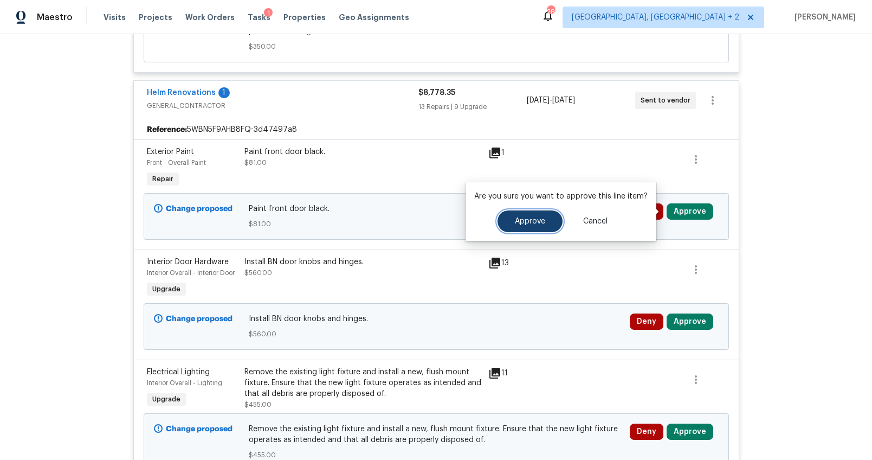
click at [556, 222] on button "Approve" at bounding box center [530, 221] width 65 height 22
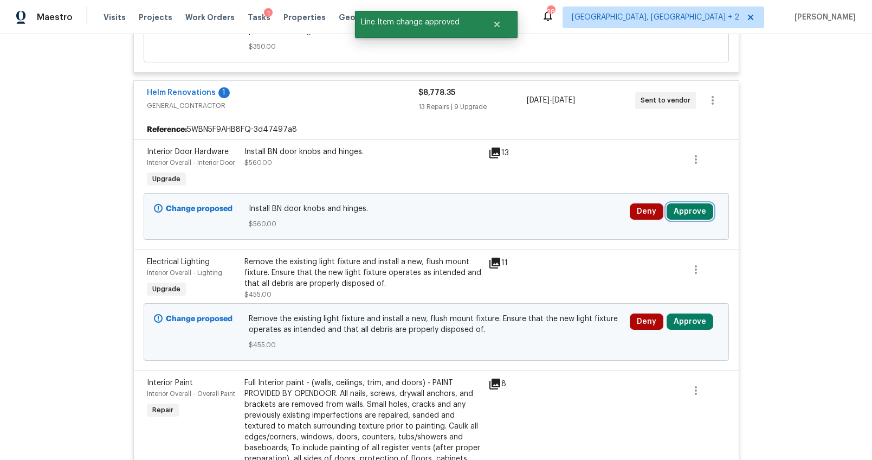
click at [672, 208] on button "Approve" at bounding box center [690, 211] width 47 height 16
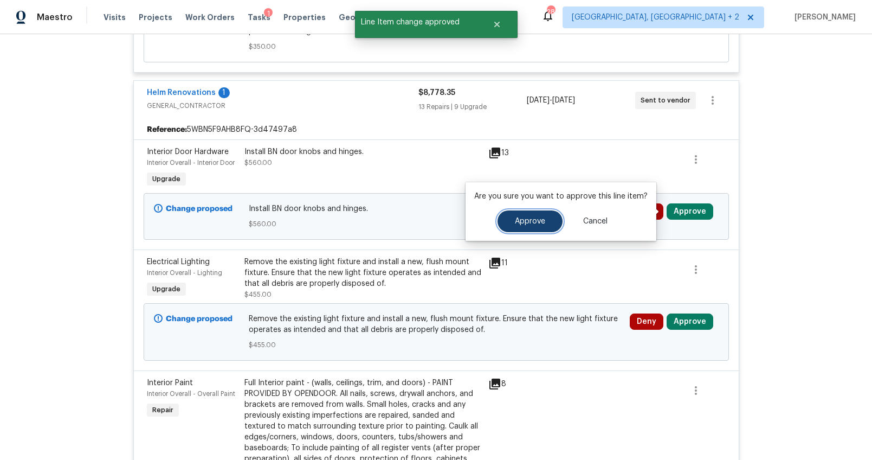
click at [537, 217] on span "Approve" at bounding box center [530, 221] width 30 height 8
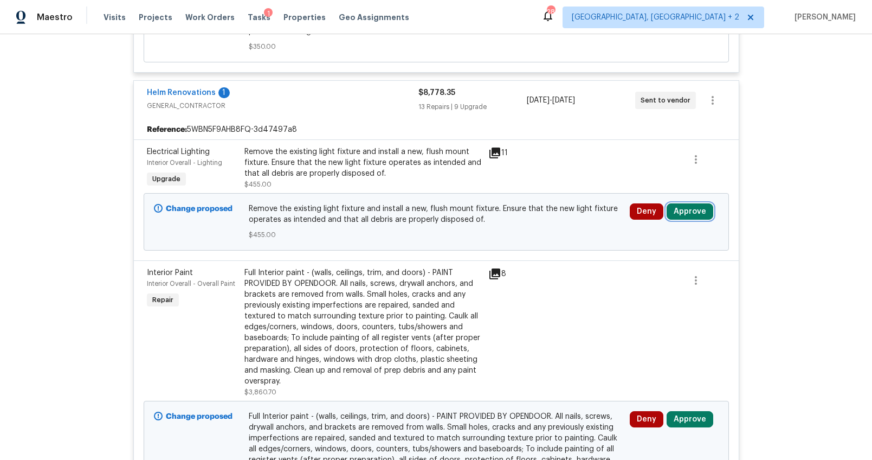
click at [685, 211] on button "Approve" at bounding box center [690, 211] width 47 height 16
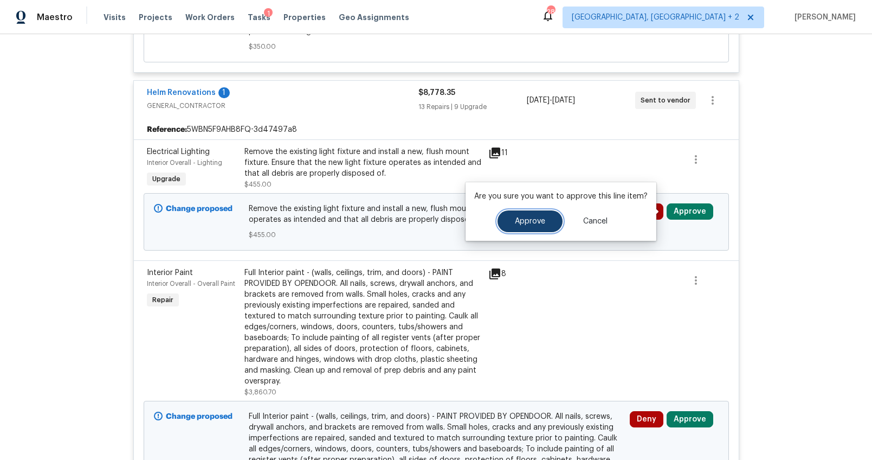
click at [520, 228] on button "Approve" at bounding box center [530, 221] width 65 height 22
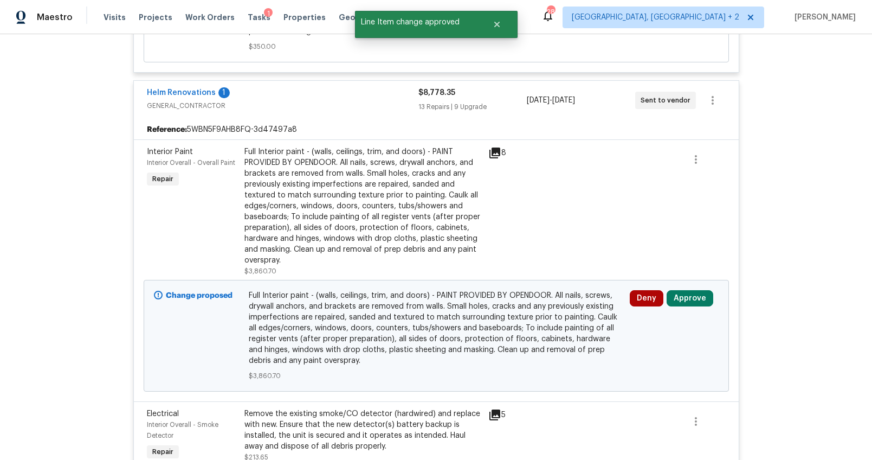
click at [349, 198] on div "Full Interior paint - (walls, ceilings, trim, and doors) - PAINT PROVIDED BY OP…" at bounding box center [363, 205] width 237 height 119
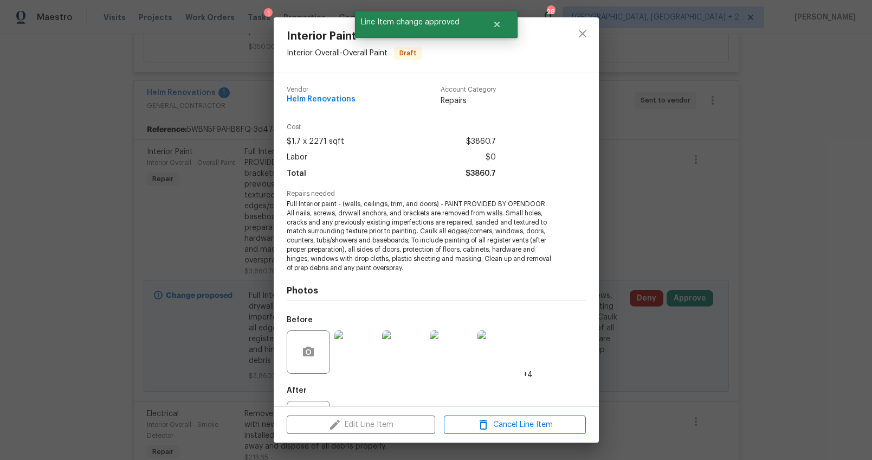
click at [649, 315] on div "Interior Paint Interior Overall - Overall Paint Draft Vendor Helm Renovations A…" at bounding box center [436, 230] width 872 height 460
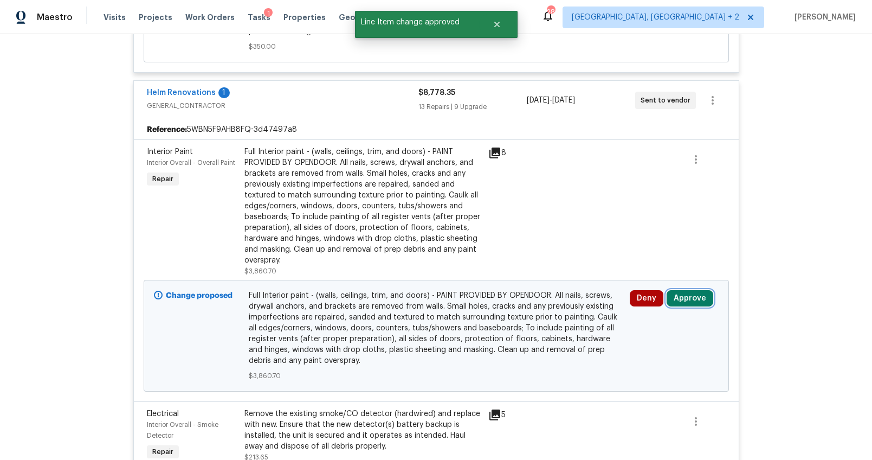
click at [673, 294] on button "Approve" at bounding box center [690, 298] width 47 height 16
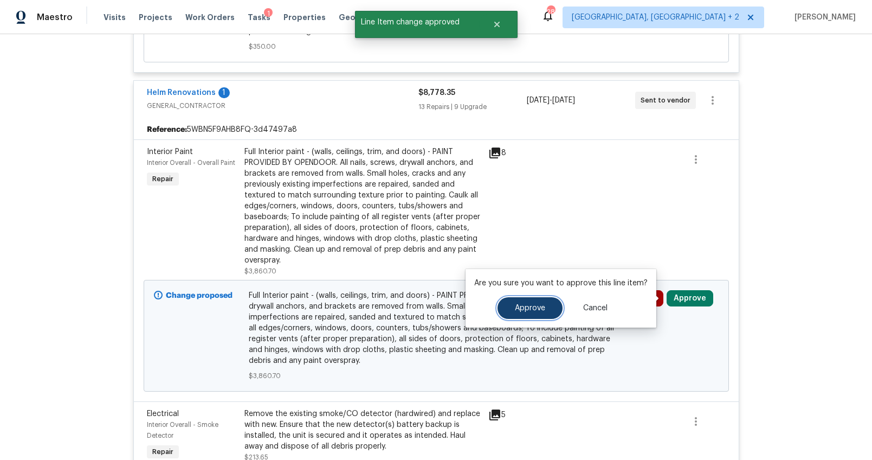
click at [534, 304] on span "Approve" at bounding box center [530, 308] width 30 height 8
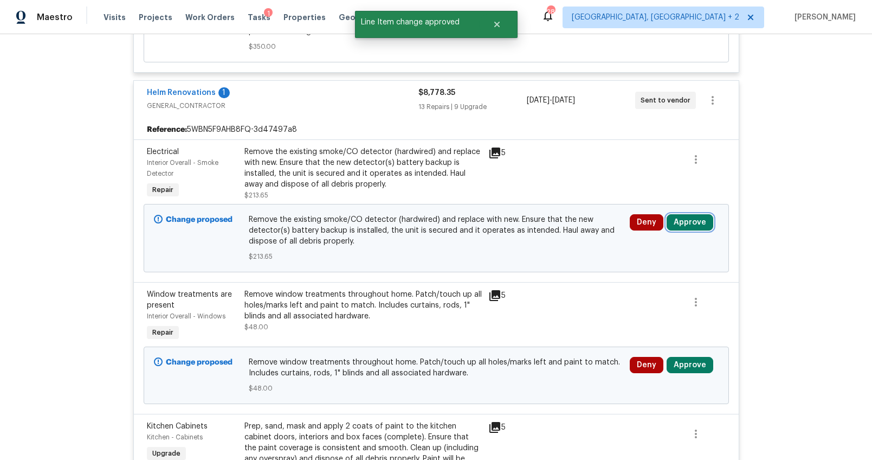
click at [692, 225] on button "Approve" at bounding box center [690, 222] width 47 height 16
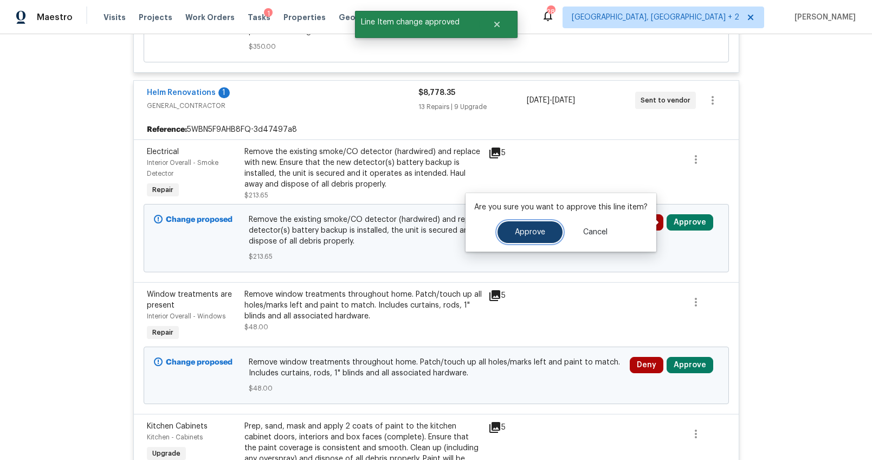
click at [530, 234] on span "Approve" at bounding box center [530, 232] width 30 height 8
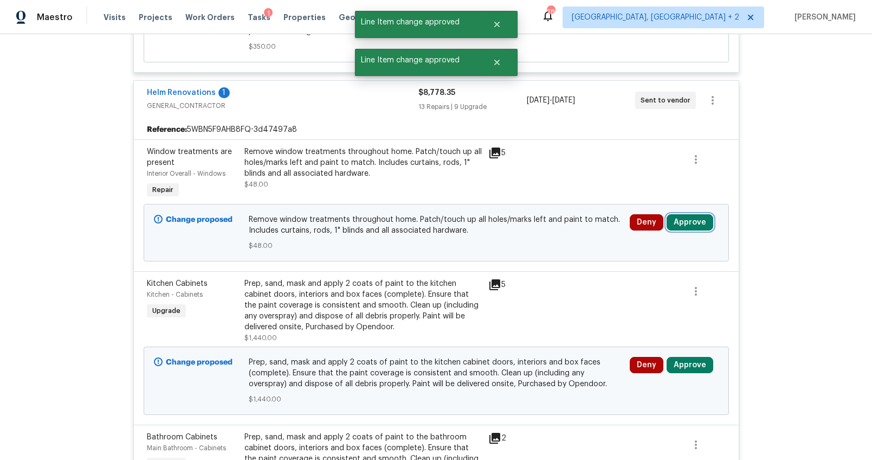
click at [669, 224] on button "Approve" at bounding box center [690, 222] width 47 height 16
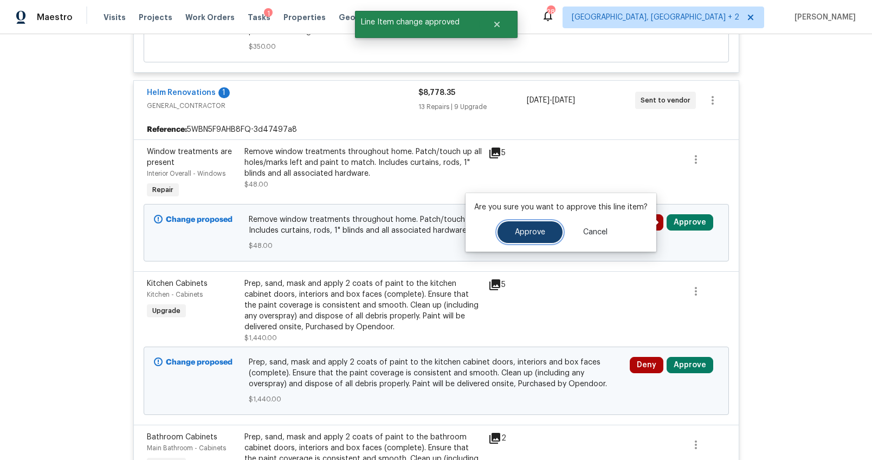
click at [530, 234] on span "Approve" at bounding box center [530, 232] width 30 height 8
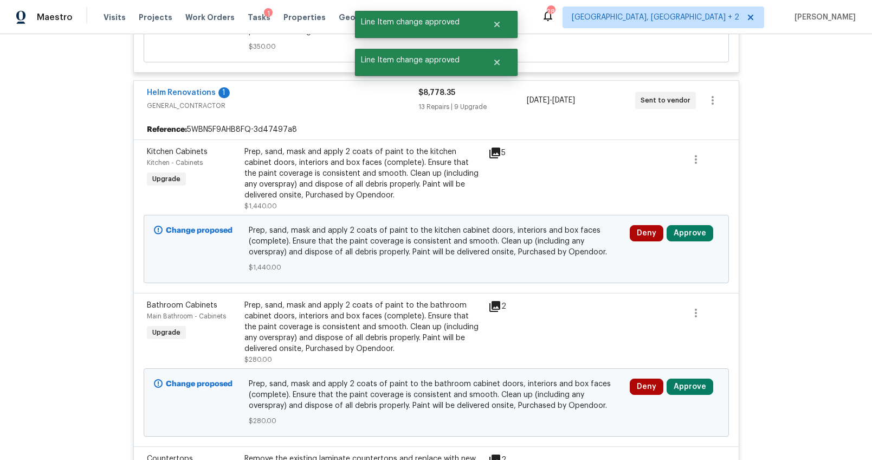
click at [676, 224] on div "Deny Approve" at bounding box center [674, 249] width 95 height 54
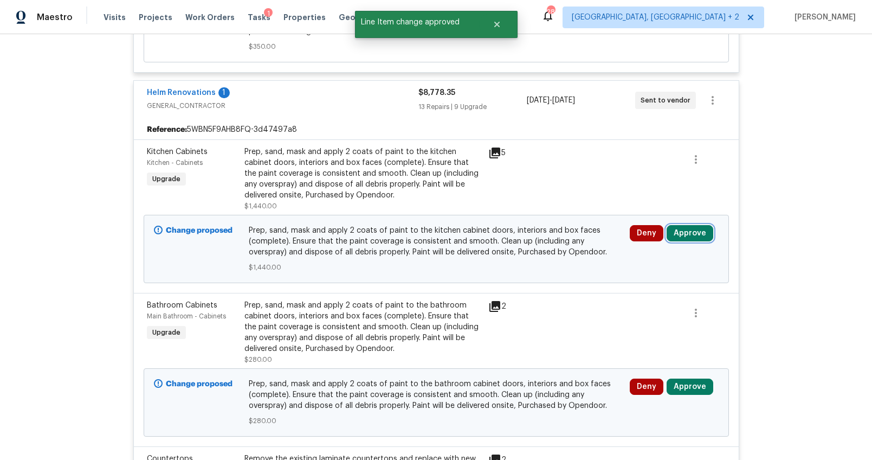
click at [675, 231] on button "Approve" at bounding box center [690, 233] width 47 height 16
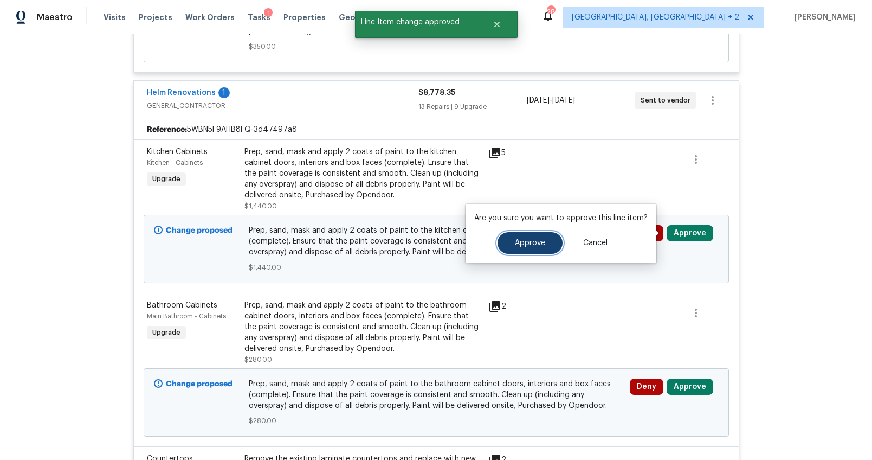
click at [547, 240] on button "Approve" at bounding box center [530, 243] width 65 height 22
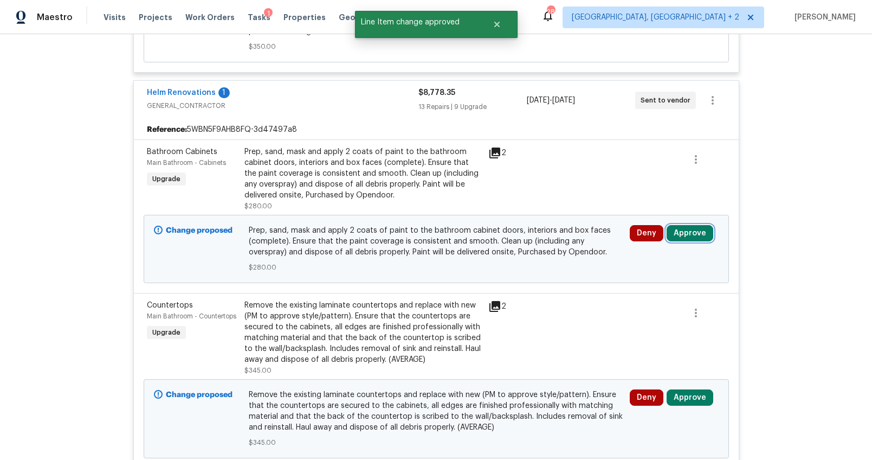
click at [690, 234] on button "Approve" at bounding box center [690, 233] width 47 height 16
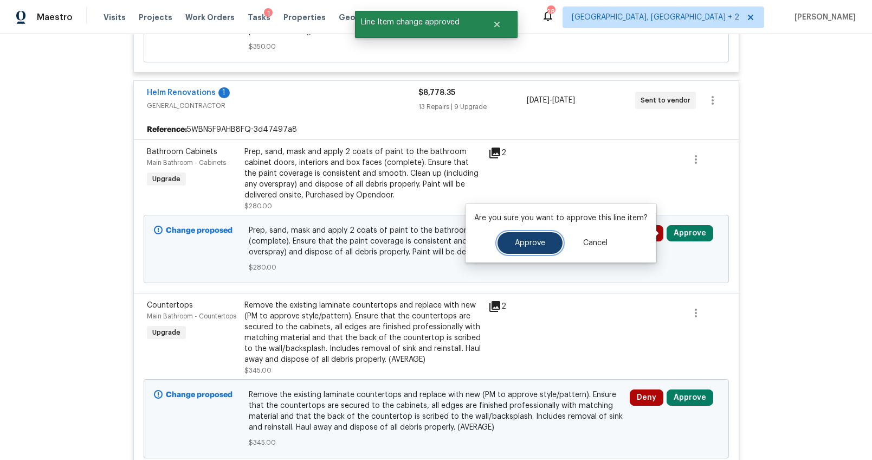
click at [532, 237] on button "Approve" at bounding box center [530, 243] width 65 height 22
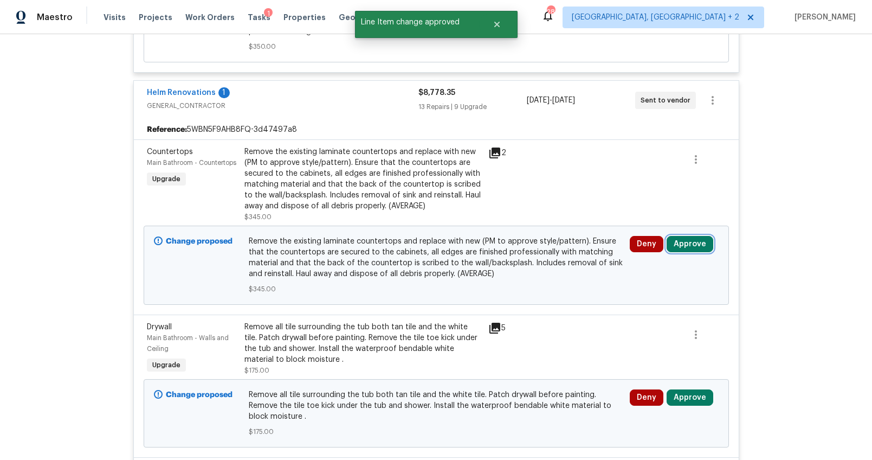
click at [679, 242] on button "Approve" at bounding box center [690, 244] width 47 height 16
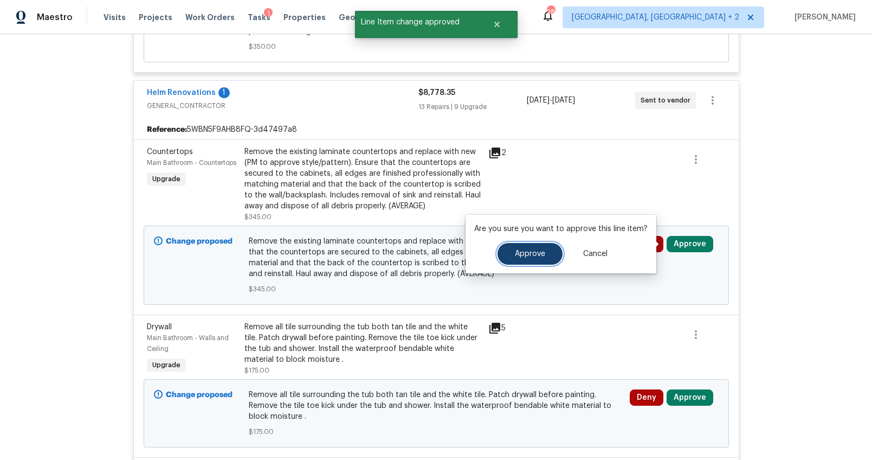
click at [543, 247] on button "Approve" at bounding box center [530, 254] width 65 height 22
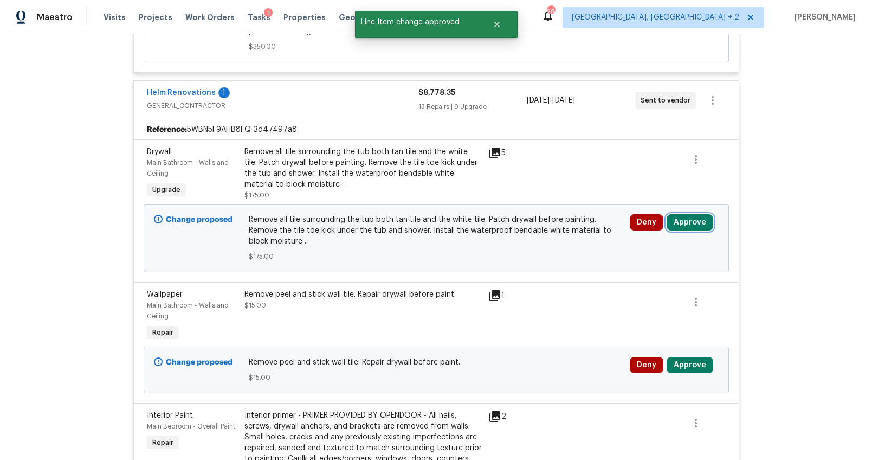
click at [694, 218] on button "Approve" at bounding box center [690, 222] width 47 height 16
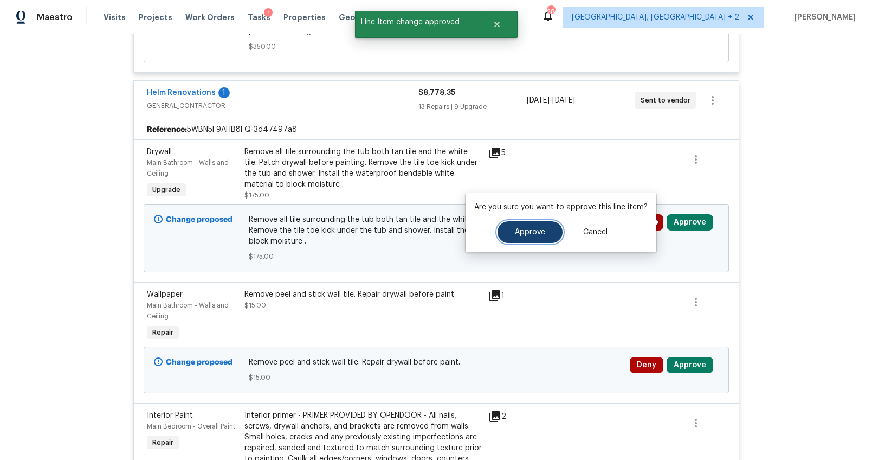
click at [517, 222] on button "Approve" at bounding box center [530, 232] width 65 height 22
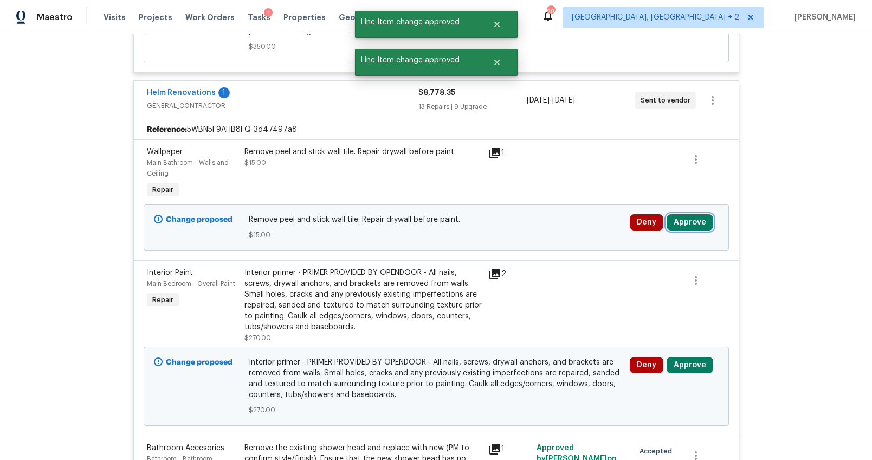
click at [687, 223] on button "Approve" at bounding box center [690, 222] width 47 height 16
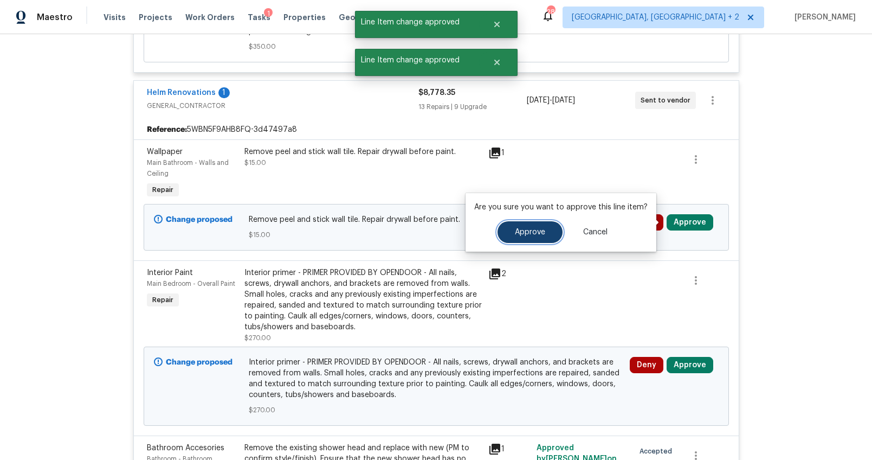
click at [549, 228] on button "Approve" at bounding box center [530, 232] width 65 height 22
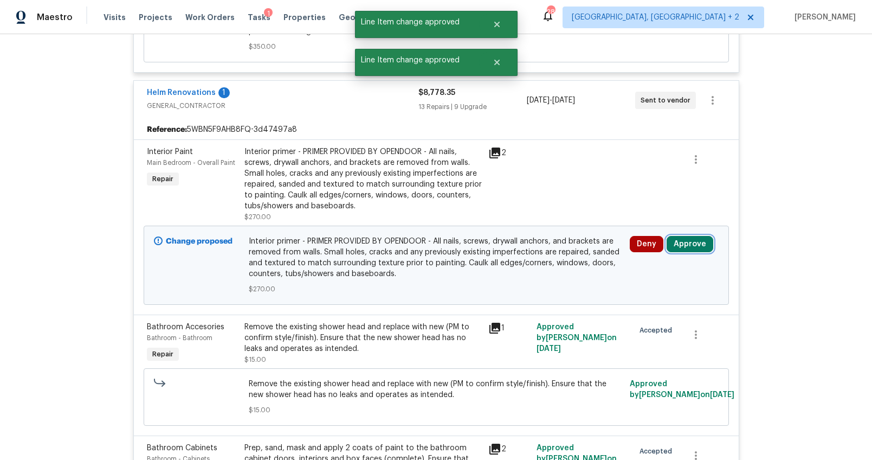
click at [673, 237] on button "Approve" at bounding box center [690, 244] width 47 height 16
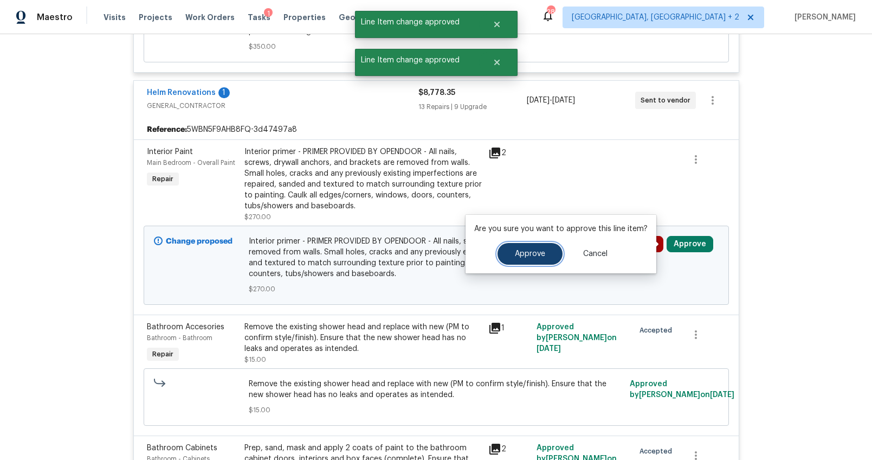
click at [525, 248] on button "Approve" at bounding box center [530, 254] width 65 height 22
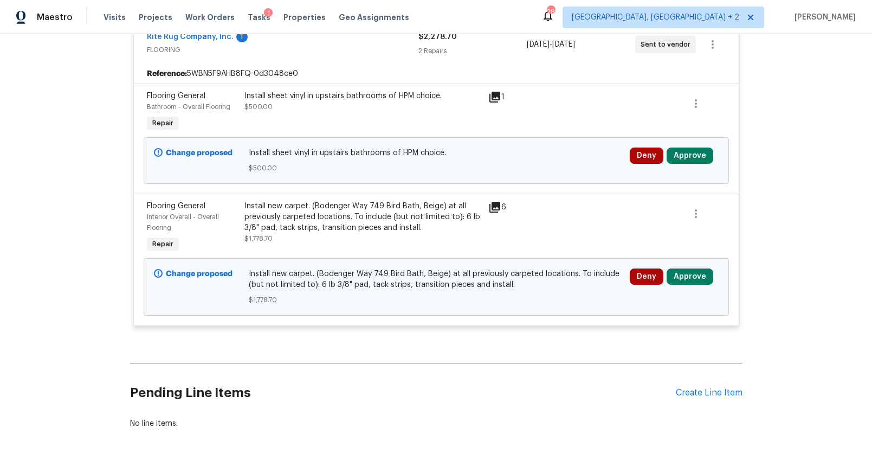
scroll to position [4344, 0]
click at [675, 157] on button "Approve" at bounding box center [690, 156] width 47 height 16
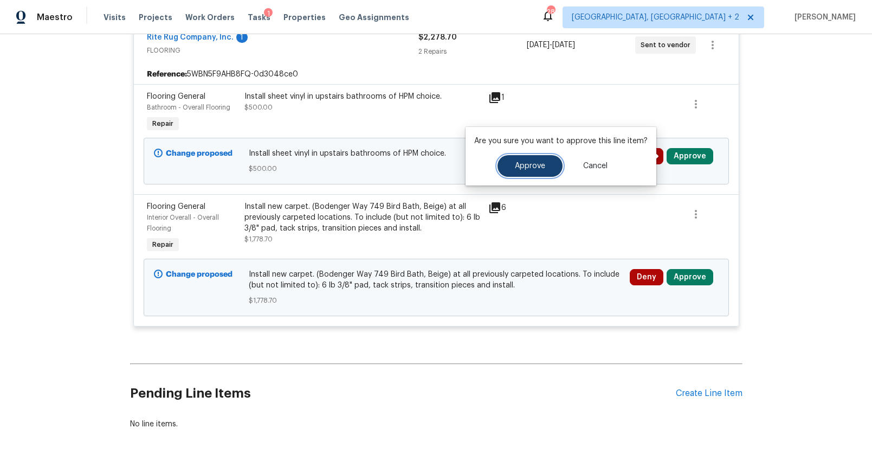
click at [537, 164] on span "Approve" at bounding box center [530, 166] width 30 height 8
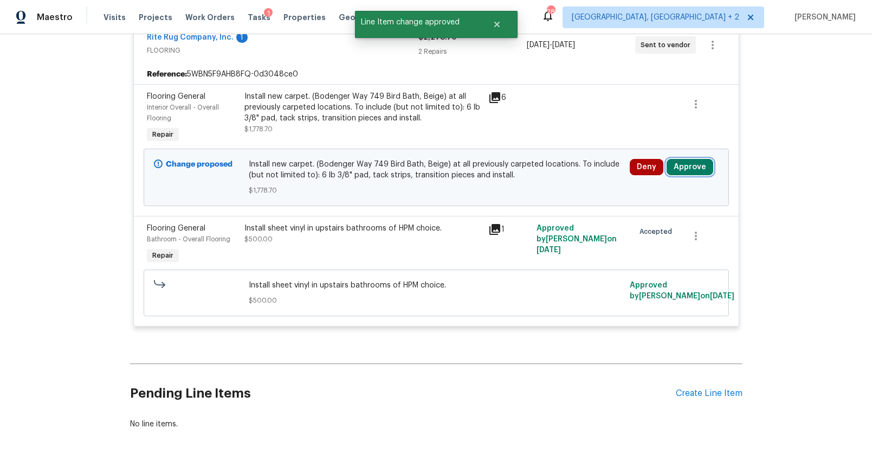
click at [677, 172] on button "Approve" at bounding box center [690, 167] width 47 height 16
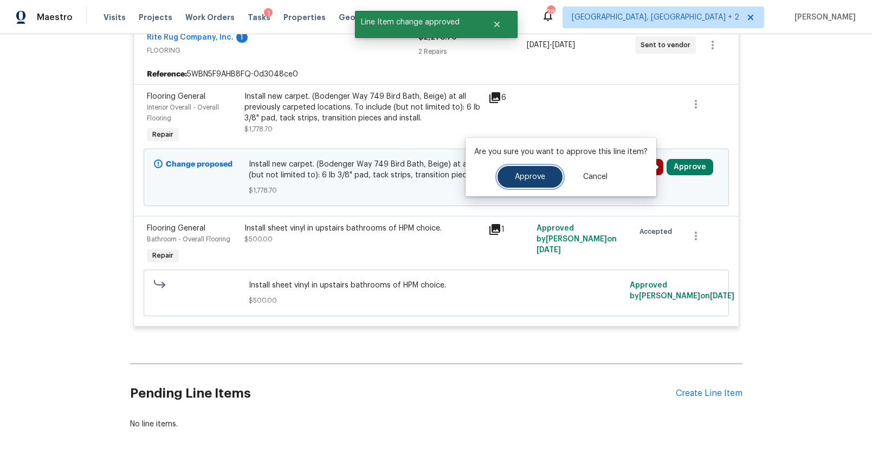
click at [542, 173] on span "Approve" at bounding box center [530, 177] width 30 height 8
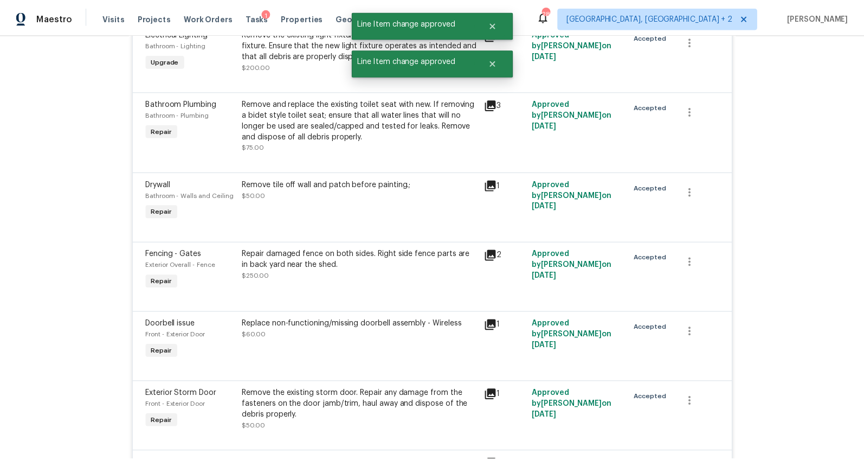
scroll to position [0, 0]
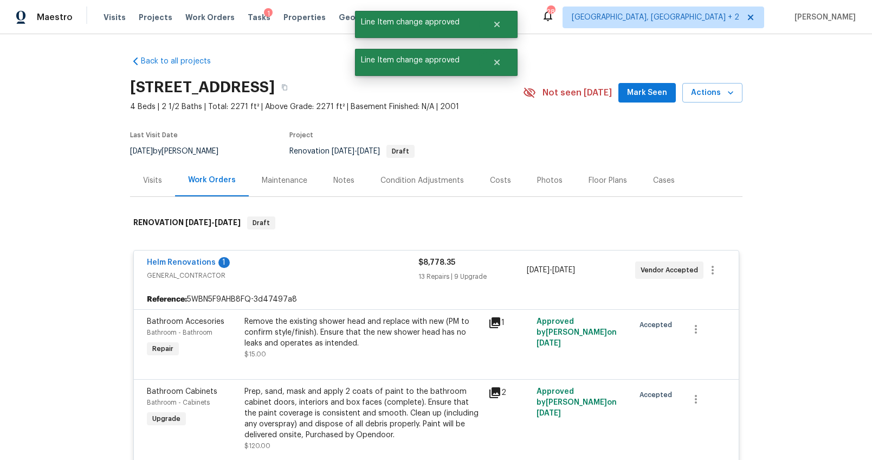
click at [493, 188] on div "Costs" at bounding box center [500, 180] width 47 height 32
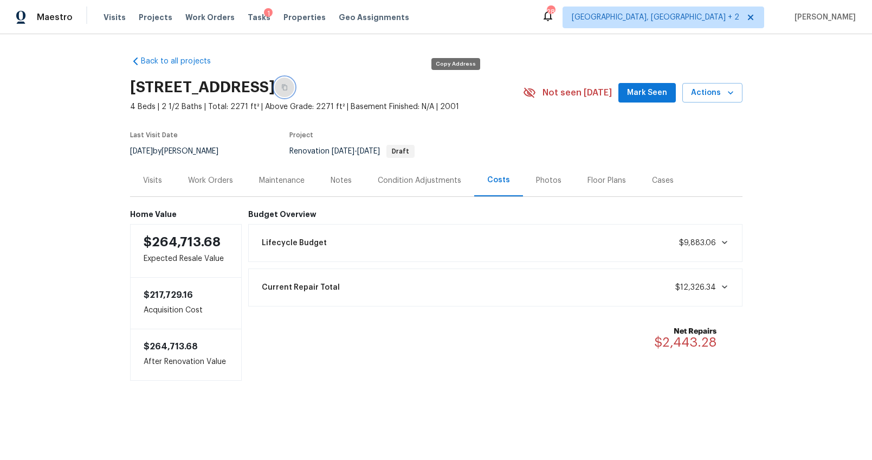
click at [288, 86] on icon "button" at bounding box center [284, 87] width 7 height 7
click at [707, 252] on div "Lifecycle Budget $9,883.06" at bounding box center [495, 243] width 480 height 24
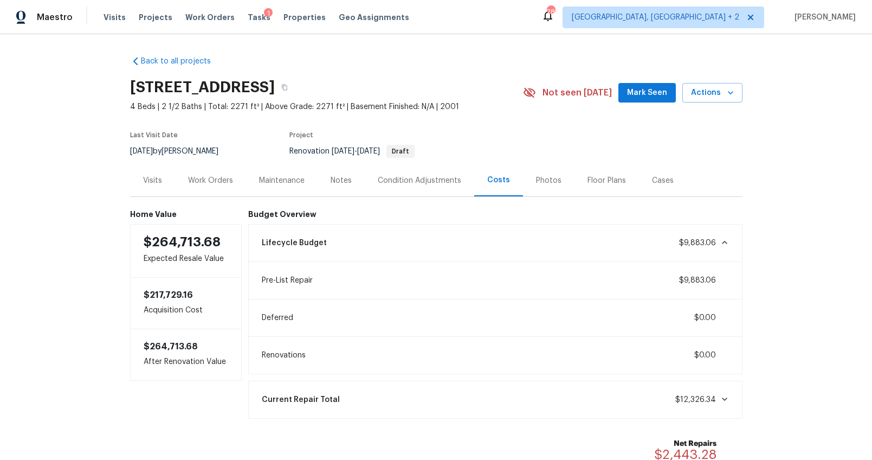
click at [345, 184] on div "Notes" at bounding box center [341, 180] width 21 height 11
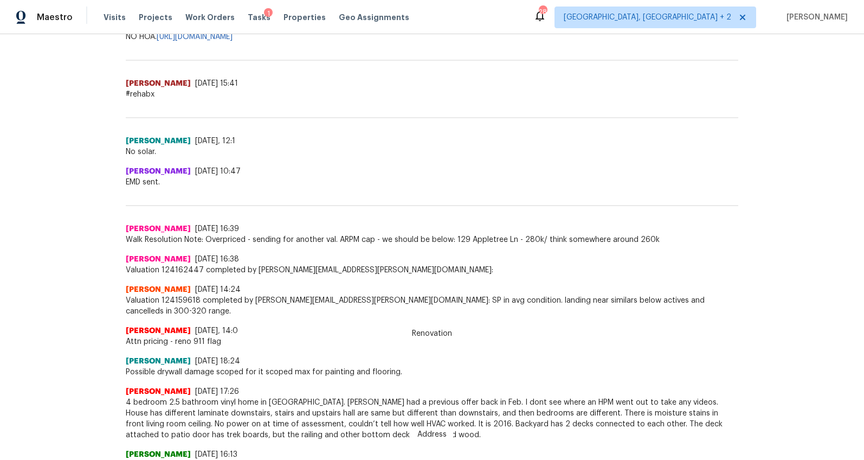
scroll to position [858, 0]
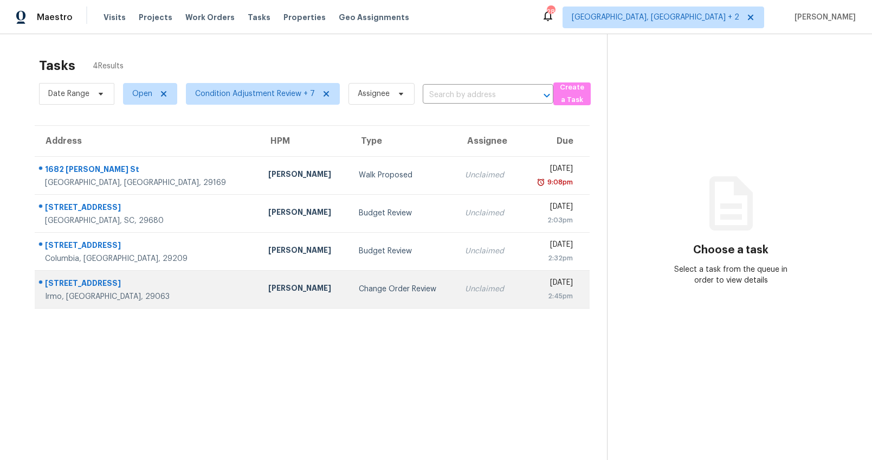
click at [268, 284] on div "[PERSON_NAME]" at bounding box center [304, 290] width 73 height 14
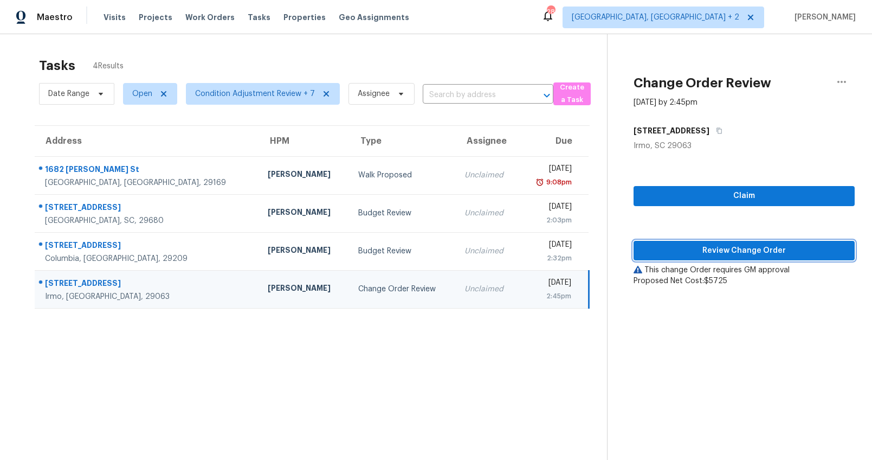
click at [725, 254] on span "Review Change Order" at bounding box center [745, 251] width 204 height 14
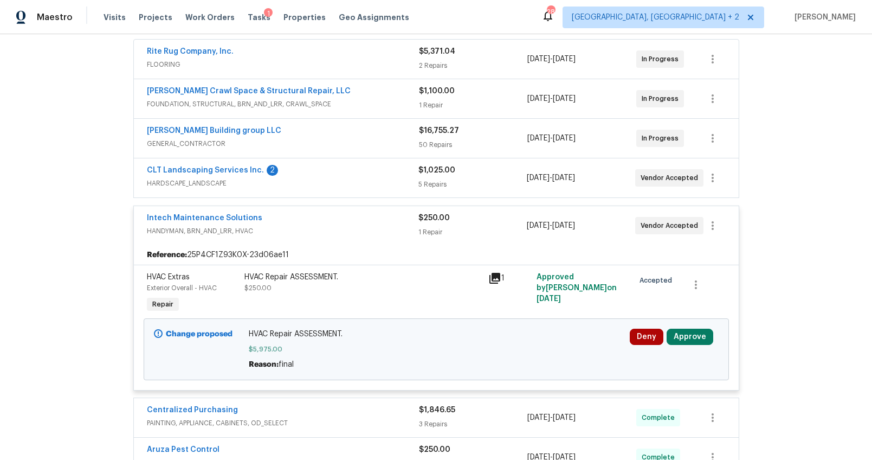
scroll to position [247, 0]
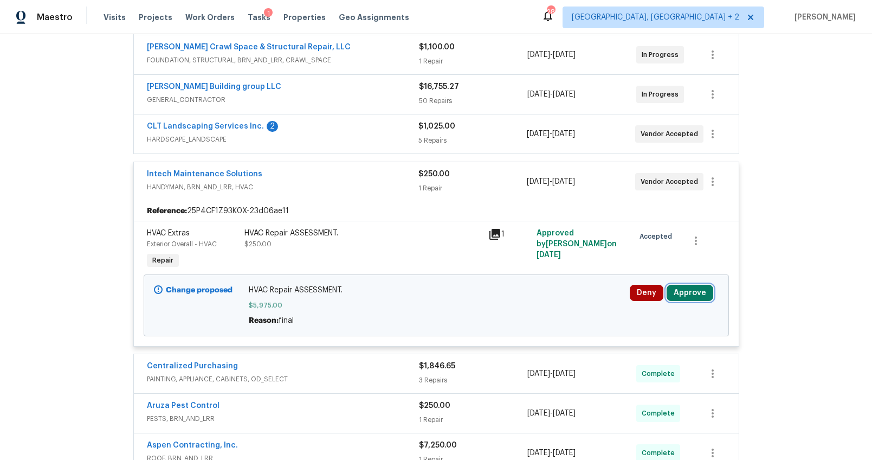
click at [681, 294] on button "Approve" at bounding box center [690, 293] width 47 height 16
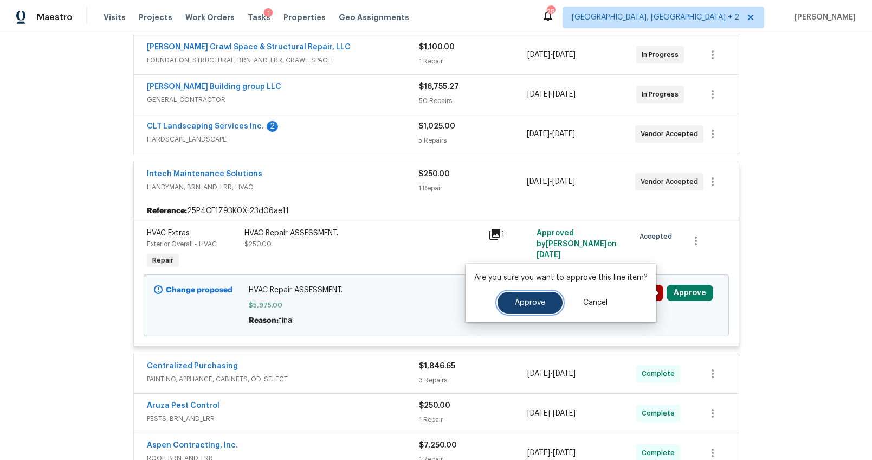
click at [532, 299] on span "Approve" at bounding box center [530, 303] width 30 height 8
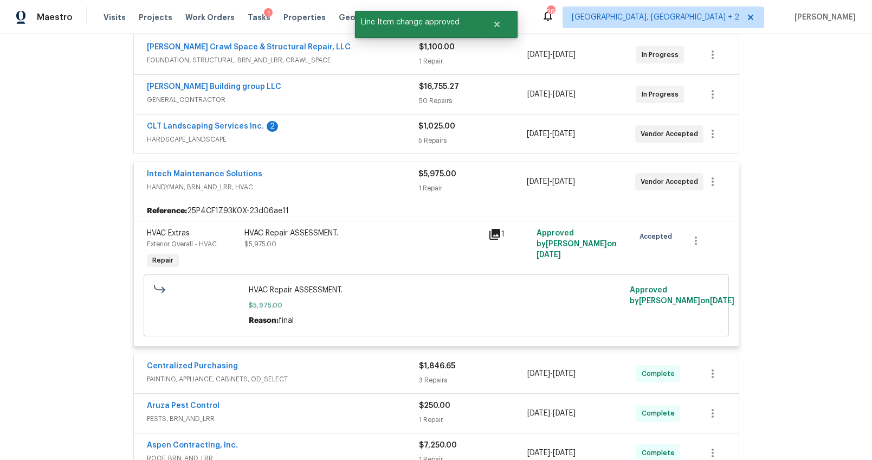
click at [384, 181] on div "Intech Maintenance Solutions" at bounding box center [283, 175] width 272 height 13
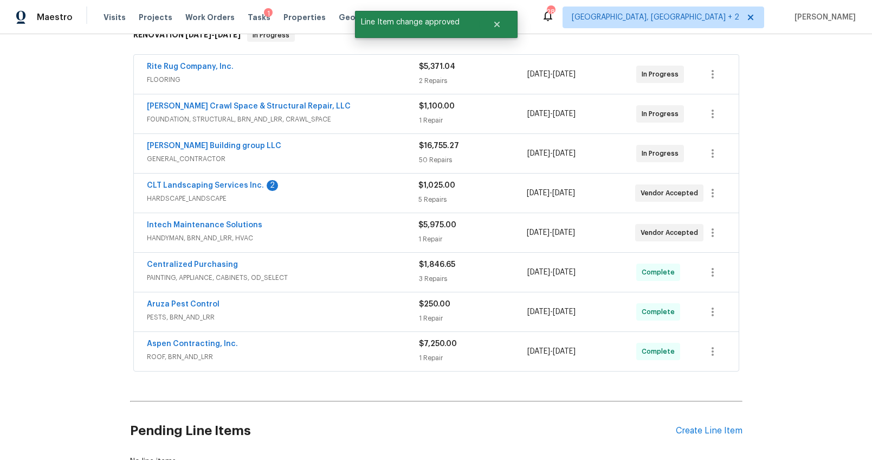
scroll to position [0, 0]
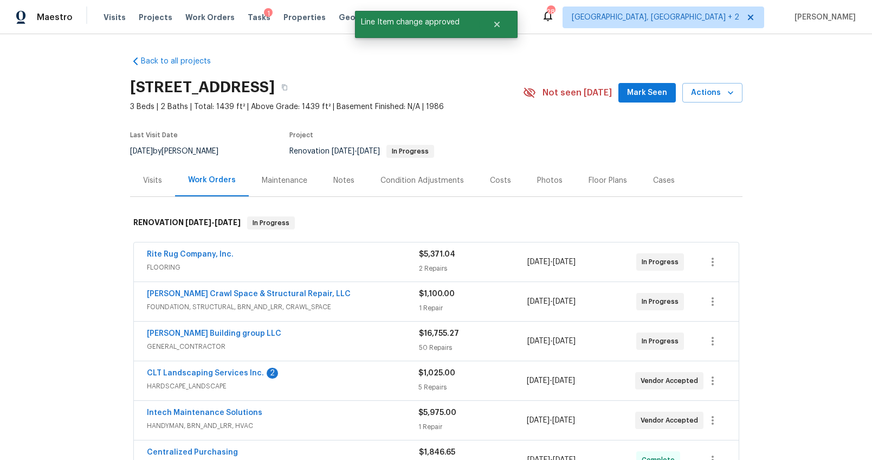
click at [494, 180] on div "Costs" at bounding box center [500, 180] width 21 height 11
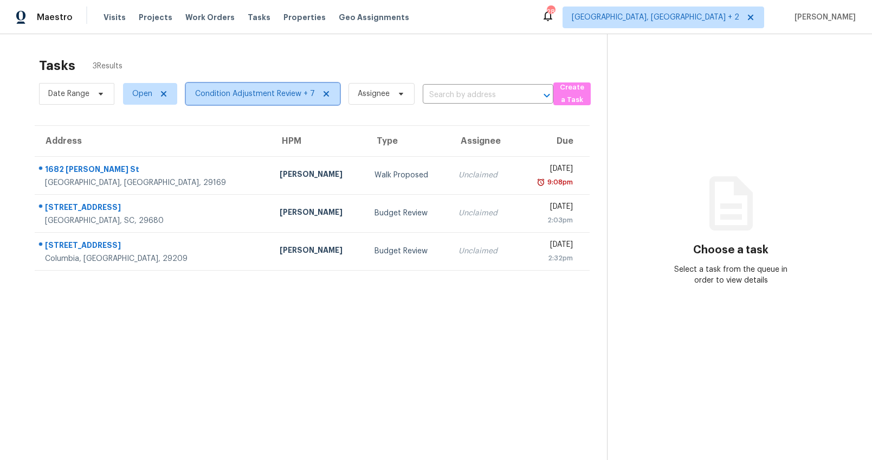
click at [207, 99] on span "Condition Adjustment Review + 7" at bounding box center [263, 94] width 154 height 22
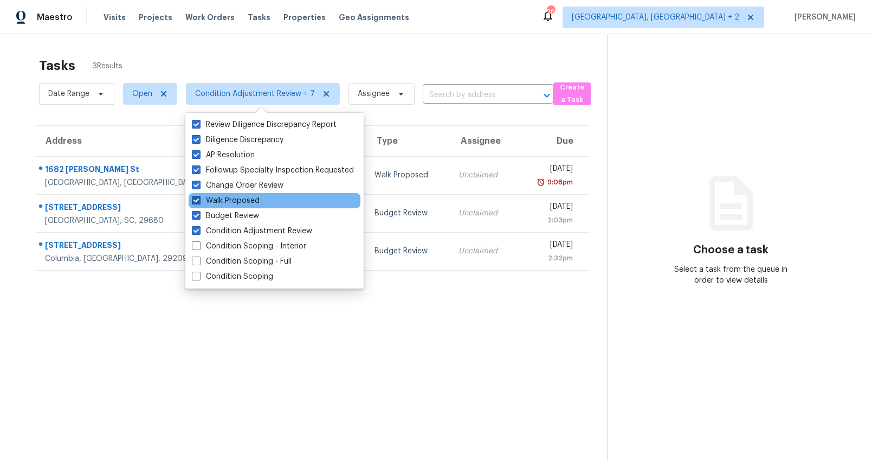
click at [197, 199] on span at bounding box center [196, 200] width 9 height 9
click at [197, 199] on input "Walk Proposed" at bounding box center [195, 198] width 7 height 7
checkbox input "false"
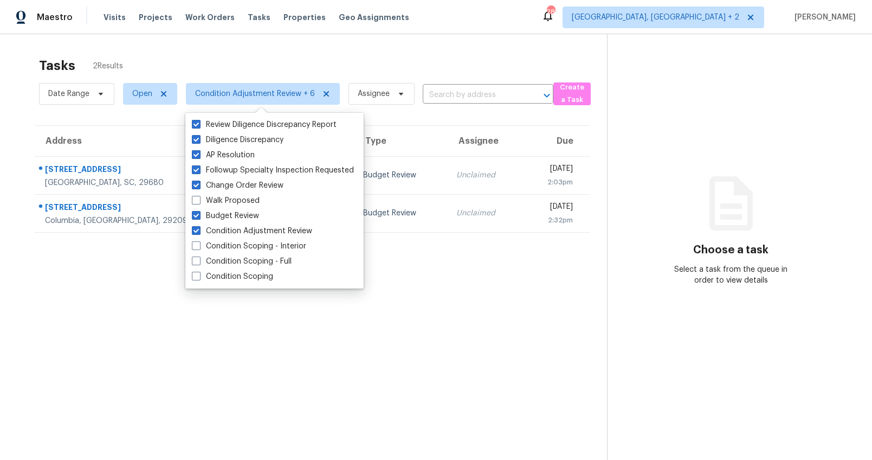
click at [95, 306] on section "Tasks 2 Results Date Range Open Condition Adjustment Review + 6 Assignee ​ Crea…" at bounding box center [312, 273] width 590 height 442
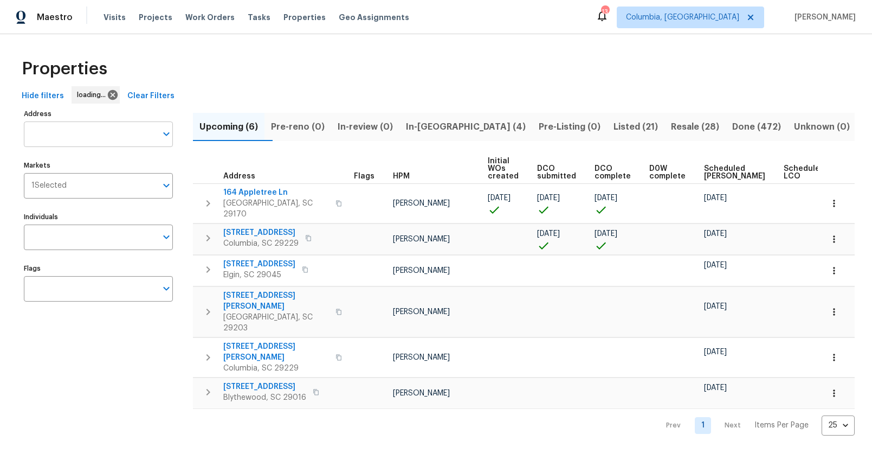
click at [82, 130] on input "Address" at bounding box center [90, 133] width 133 height 25
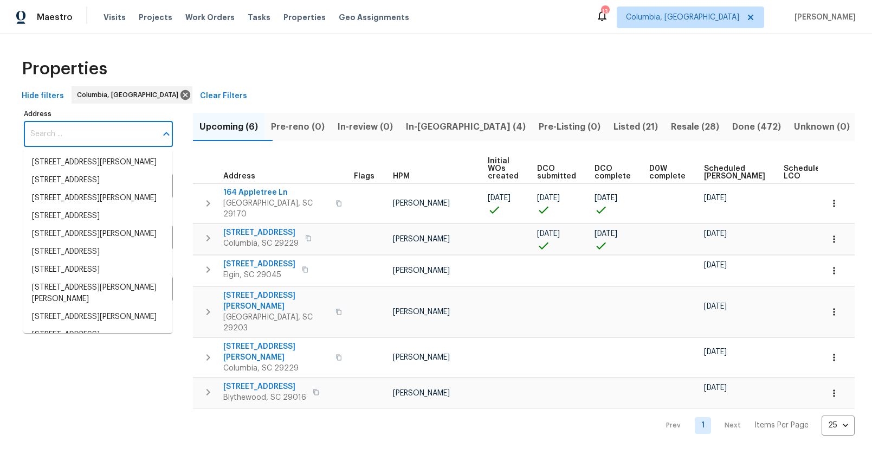
click at [82, 130] on input "Address" at bounding box center [90, 133] width 133 height 25
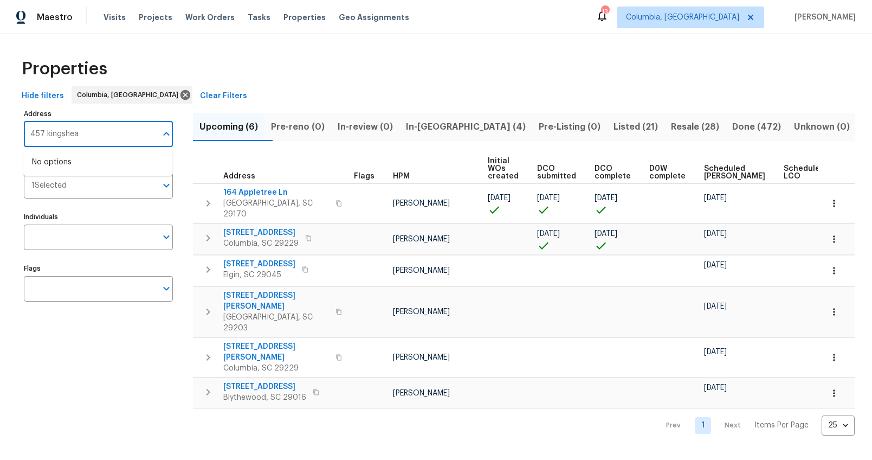
type input "457 kingshead"
click at [90, 159] on li "457 Kingshead Ct Irmo SC 29063" at bounding box center [97, 162] width 149 height 18
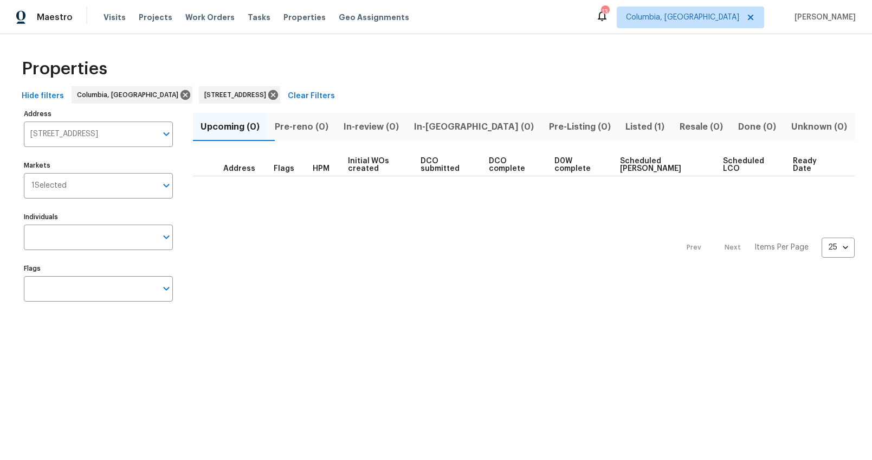
click at [625, 131] on span "Listed (1)" at bounding box center [645, 126] width 41 height 15
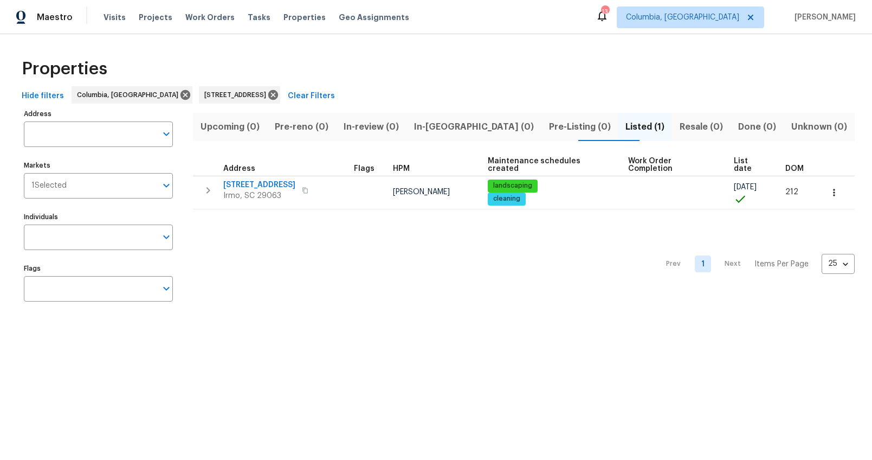
type input "457 Kingshead Ct Irmo SC 29063"
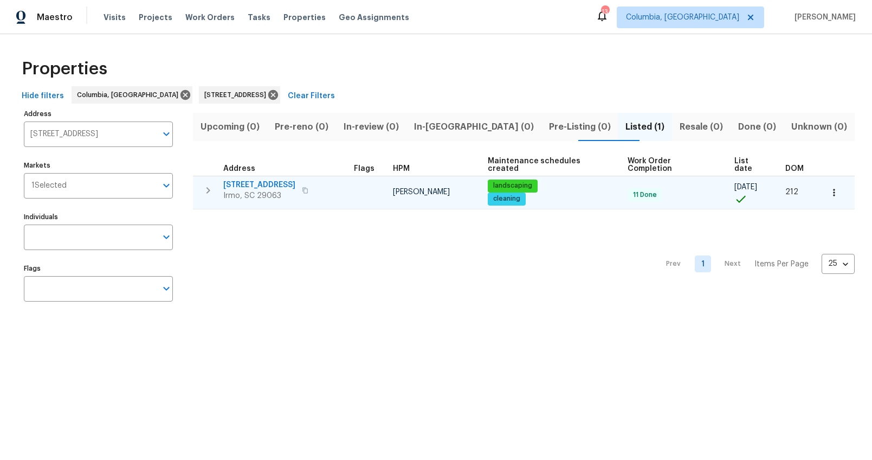
click at [269, 179] on span "457 Kingshead Ct" at bounding box center [259, 184] width 72 height 11
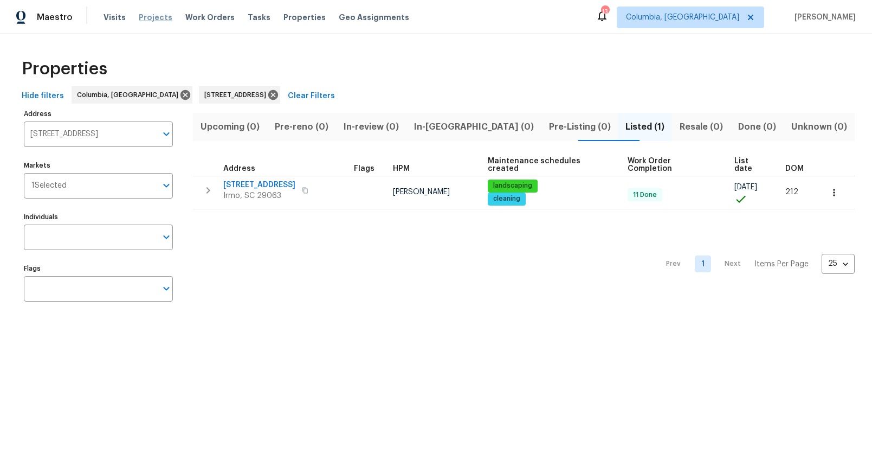
click at [158, 18] on span "Projects" at bounding box center [156, 17] width 34 height 11
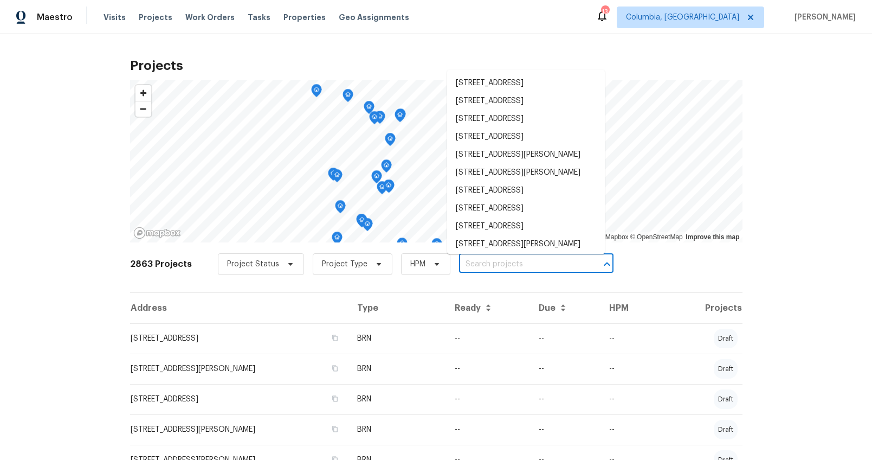
click at [487, 263] on input "text" at bounding box center [521, 264] width 124 height 17
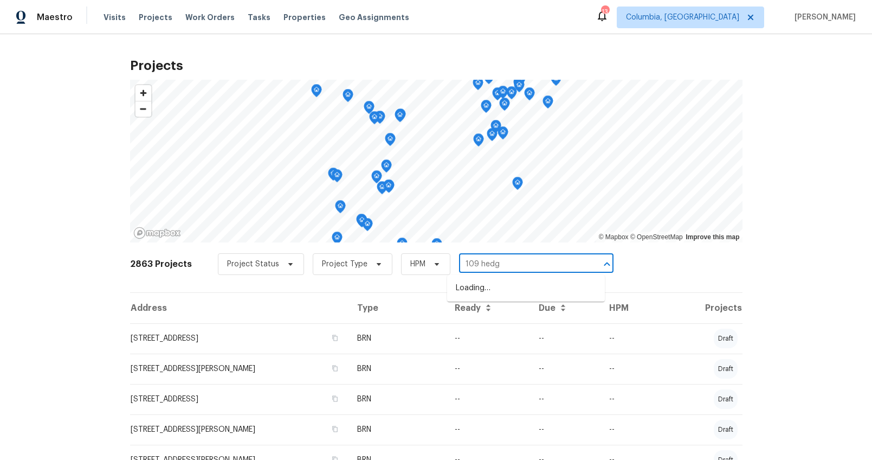
type input "109 hedge"
click at [471, 295] on li "109 Hedgefield Rd, Irmo, SC 29063" at bounding box center [526, 288] width 158 height 18
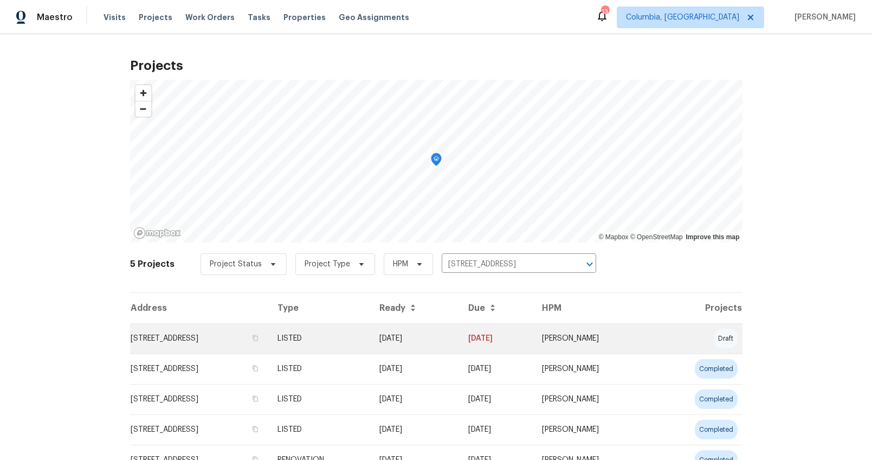
click at [221, 349] on td "109 Hedgefield Rd, Irmo, SC 29063" at bounding box center [199, 338] width 139 height 30
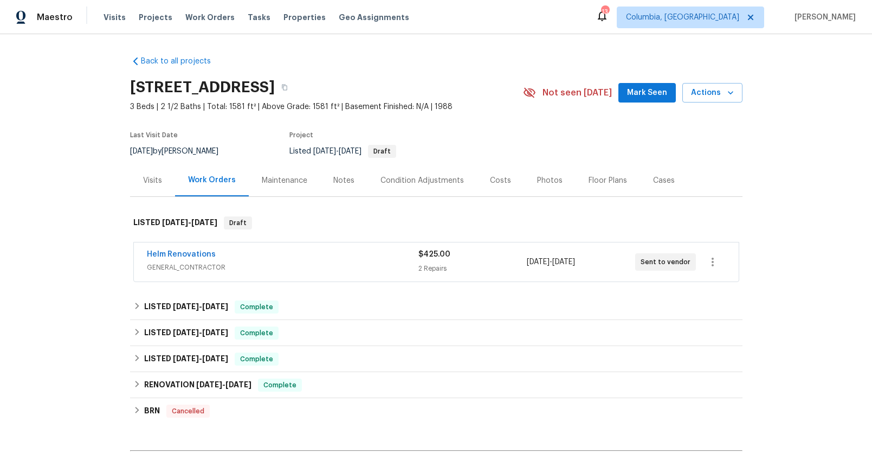
click at [344, 267] on span "GENERAL_CONTRACTOR" at bounding box center [283, 267] width 272 height 11
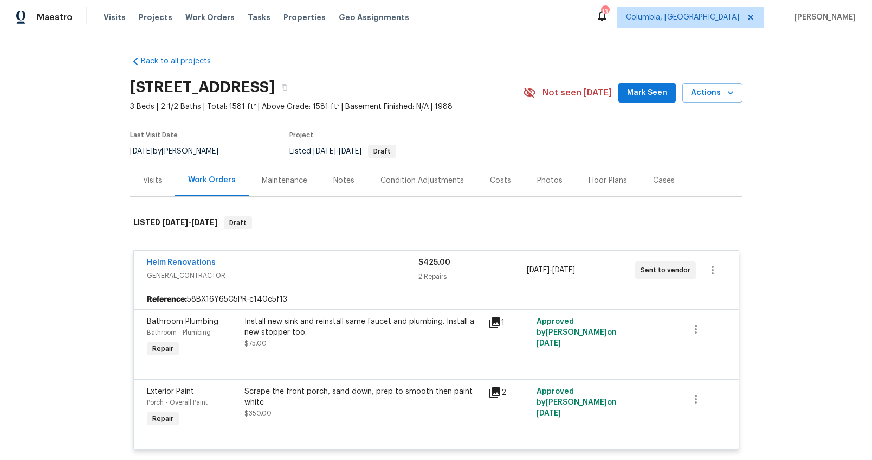
click at [344, 267] on div "Helm Renovations" at bounding box center [283, 263] width 272 height 13
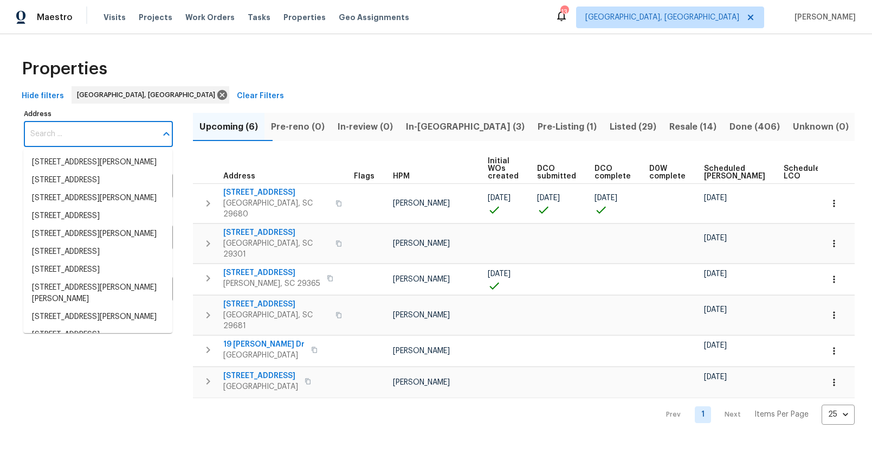
click at [89, 127] on input "Address" at bounding box center [90, 133] width 133 height 25
type input "[STREET_ADDRESS]"
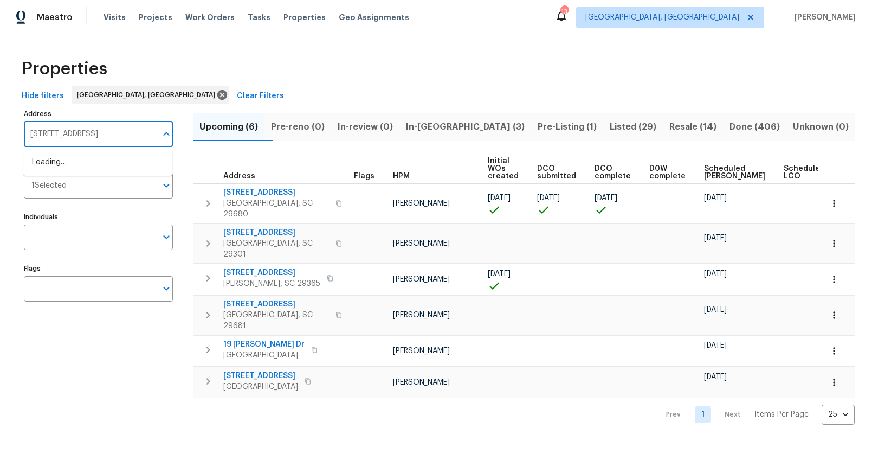
scroll to position [0, 35]
click at [98, 159] on li "[STREET_ADDRESS]" at bounding box center [97, 162] width 149 height 18
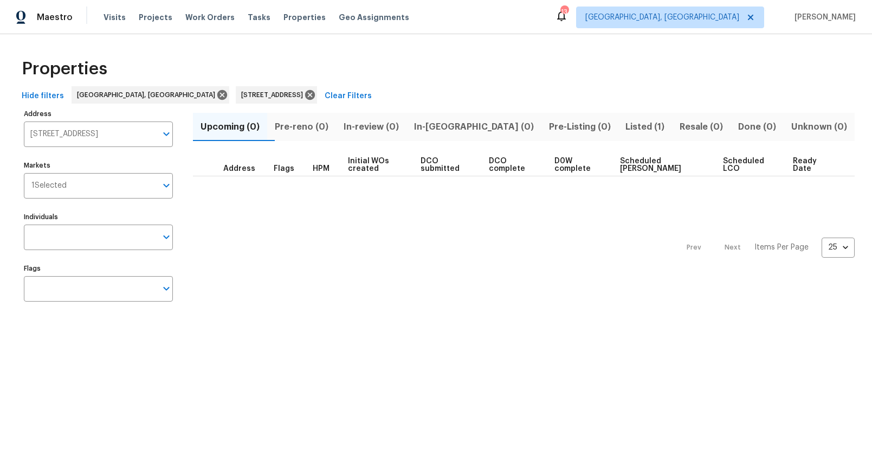
click at [638, 120] on button "Listed (1)" at bounding box center [645, 127] width 54 height 28
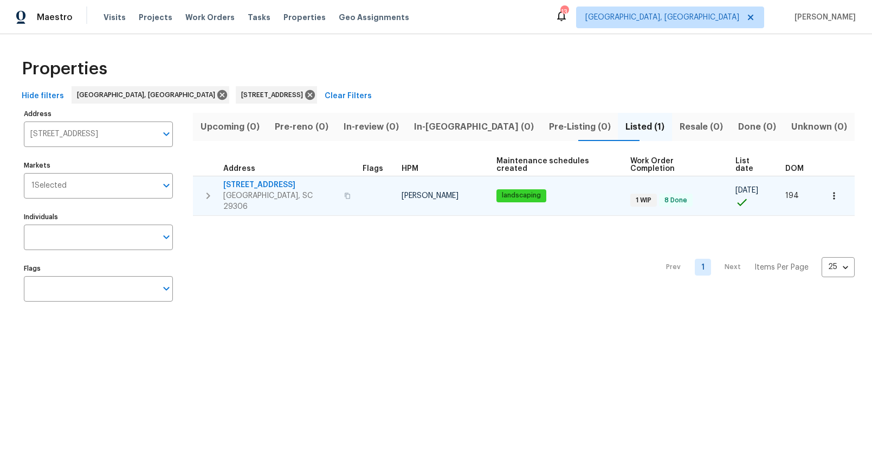
click at [244, 176] on td "[STREET_ADDRESS]" at bounding box center [275, 195] width 165 height 39
click at [242, 179] on span "[STREET_ADDRESS]" at bounding box center [280, 184] width 114 height 11
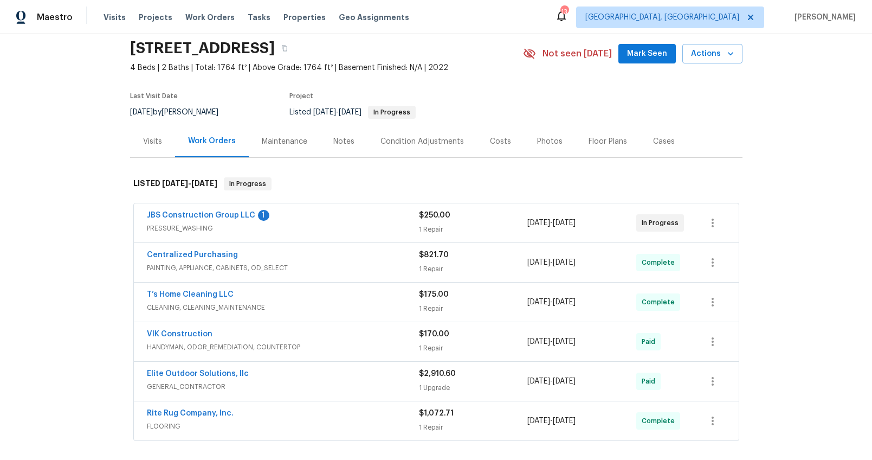
scroll to position [115, 0]
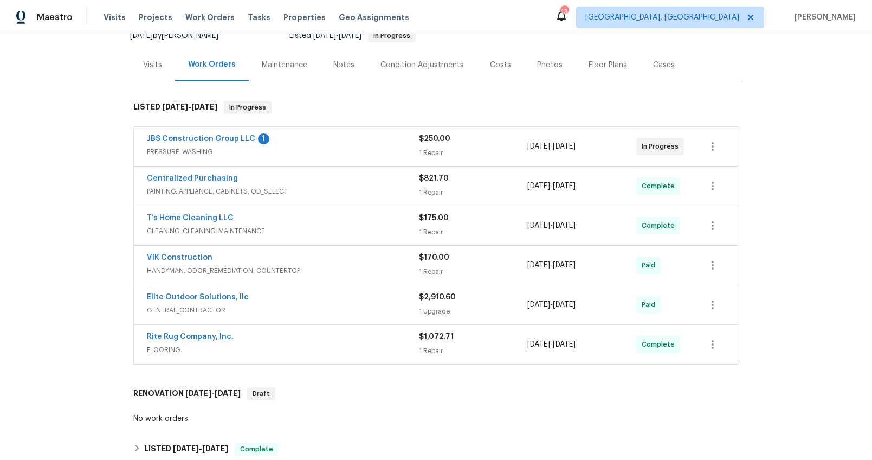
click at [539, 68] on div "Photos" at bounding box center [549, 65] width 25 height 11
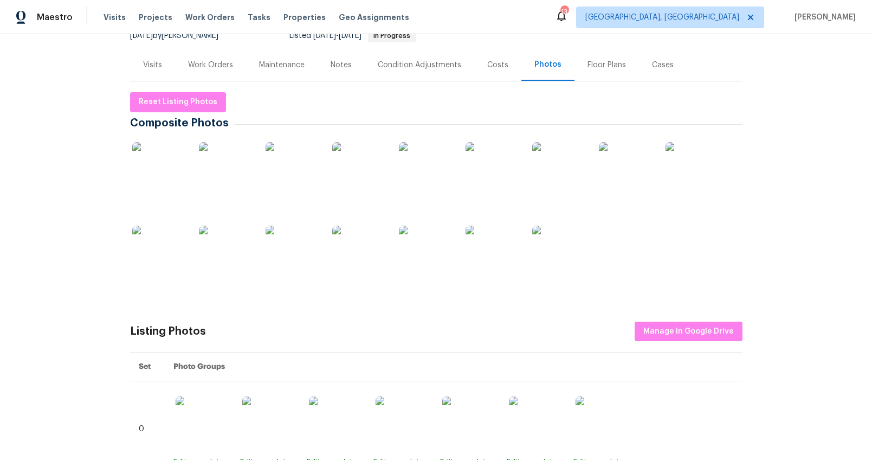
click at [172, 169] on img at bounding box center [159, 169] width 54 height 54
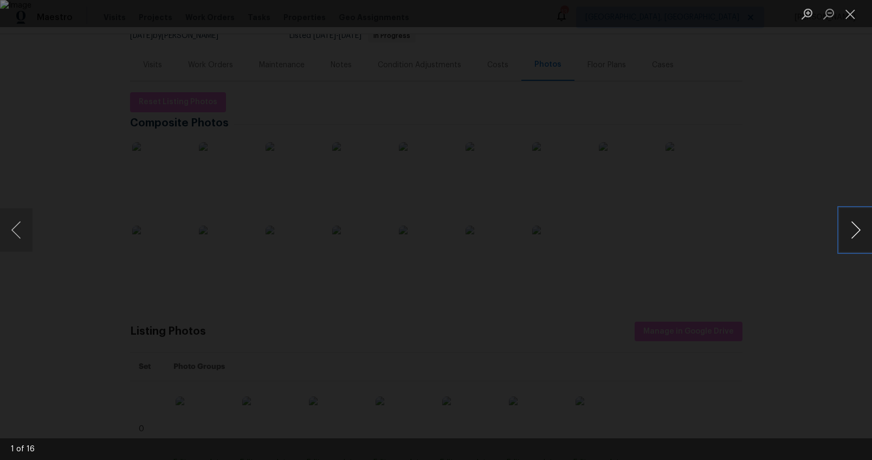
click at [849, 228] on button "Next image" at bounding box center [856, 229] width 33 height 43
click at [848, 228] on button "Next image" at bounding box center [856, 229] width 33 height 43
click at [846, 228] on button "Next image" at bounding box center [856, 229] width 33 height 43
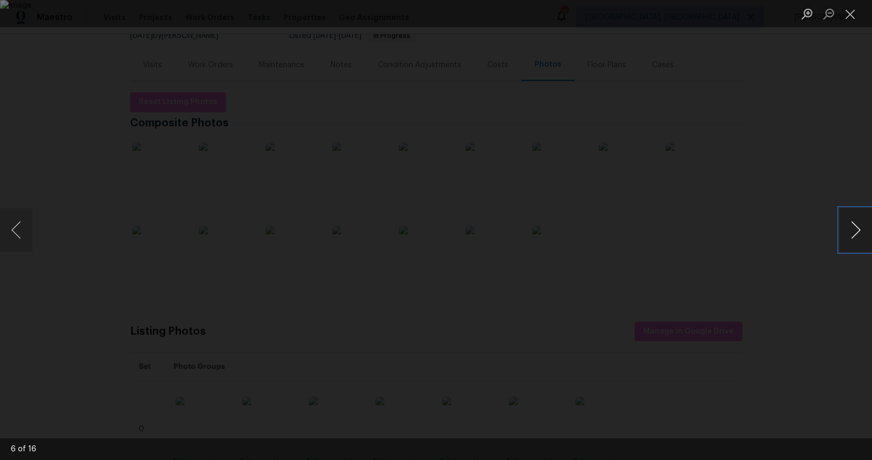
click at [846, 228] on button "Next image" at bounding box center [856, 229] width 33 height 43
click at [846, 229] on button "Next image" at bounding box center [856, 229] width 33 height 43
click at [845, 229] on button "Next image" at bounding box center [856, 229] width 33 height 43
click at [785, 234] on div "Lightbox" at bounding box center [436, 230] width 872 height 460
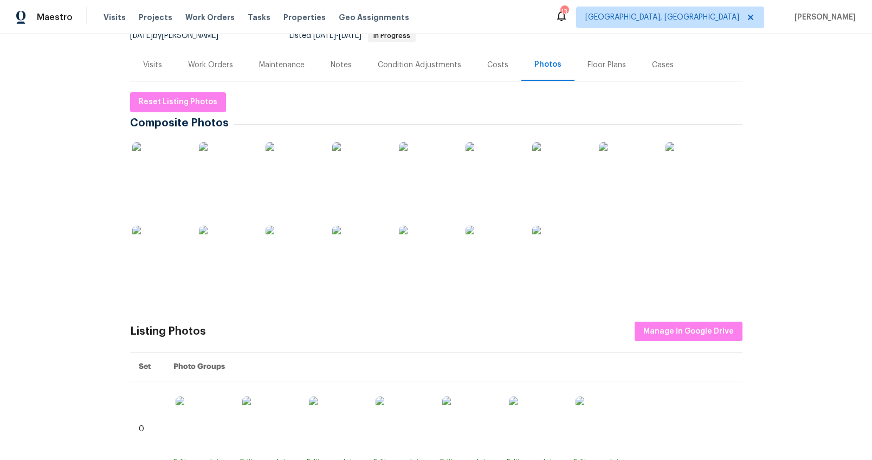
click at [197, 65] on div "Work Orders" at bounding box center [210, 65] width 45 height 11
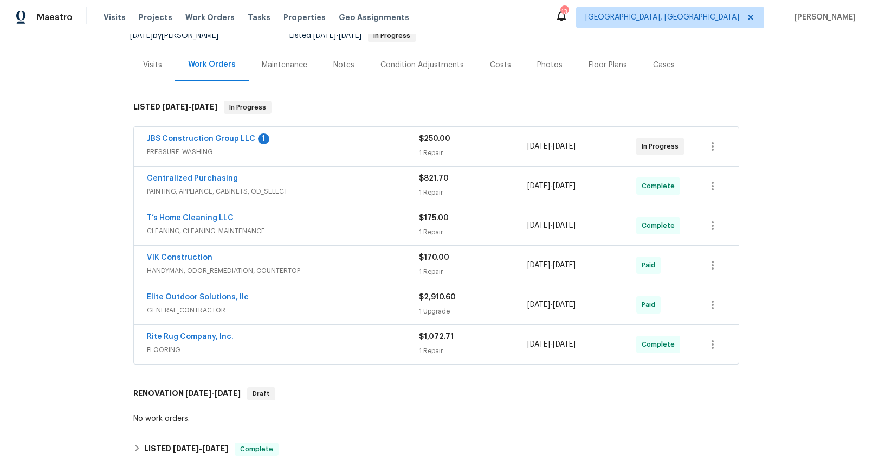
click at [298, 350] on span "FLOORING" at bounding box center [283, 349] width 272 height 11
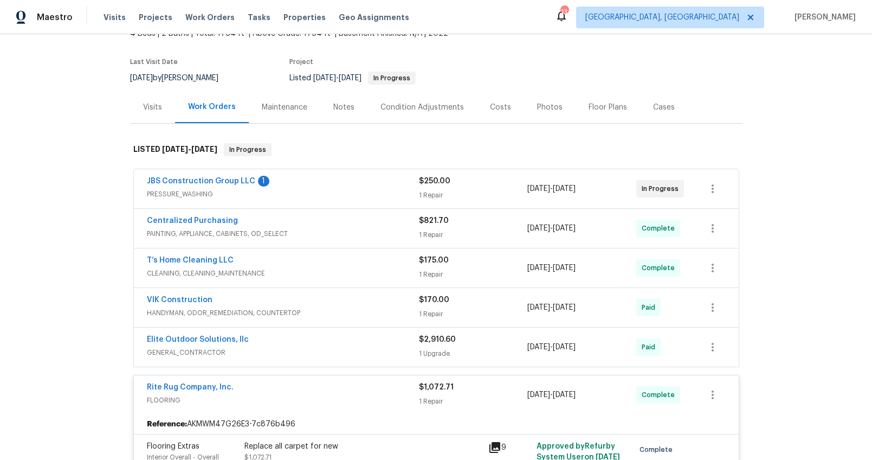
scroll to position [70, 0]
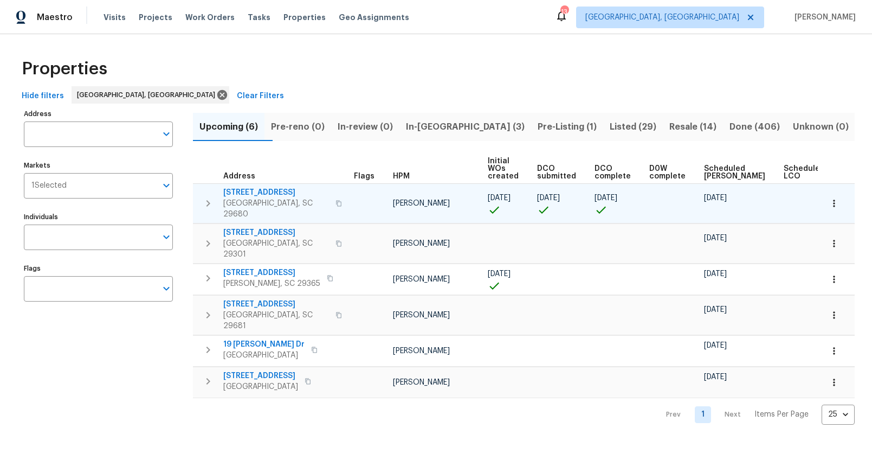
click at [288, 191] on span "[STREET_ADDRESS]" at bounding box center [276, 192] width 106 height 11
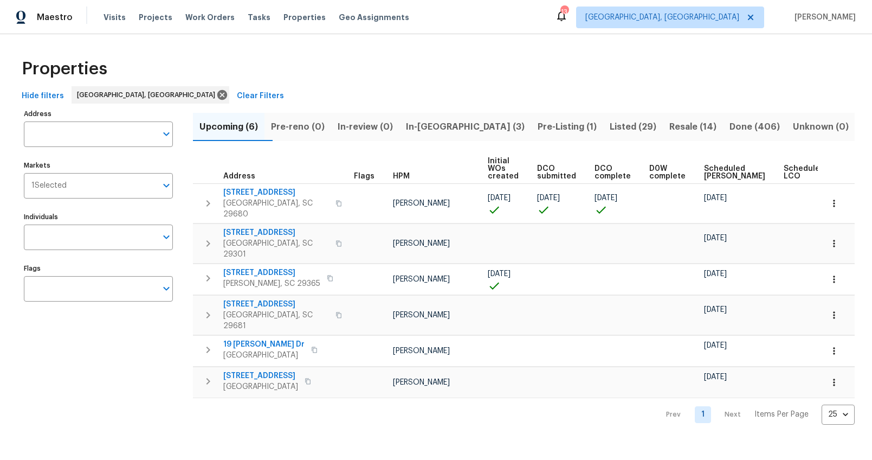
scroll to position [0, 35]
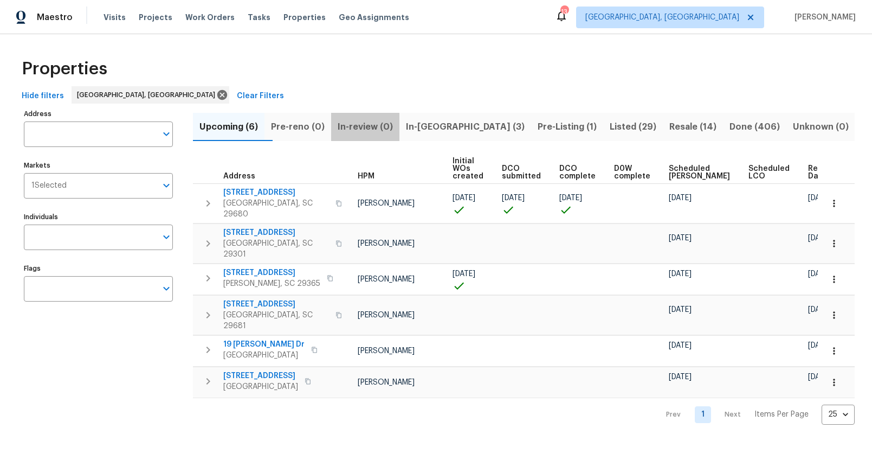
click at [370, 127] on span "In-review (0)" at bounding box center [365, 126] width 55 height 15
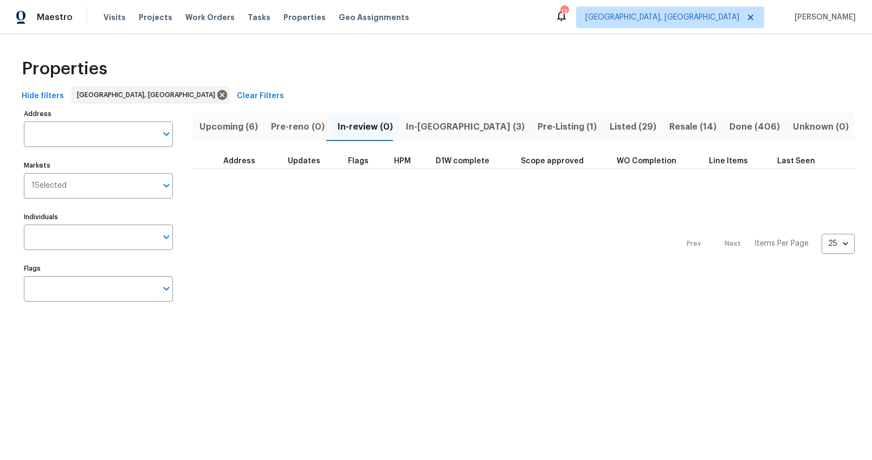
click at [374, 181] on div "Prev Next Items Per Page 25 25 ​" at bounding box center [524, 241] width 662 height 144
click at [159, 20] on span "Projects" at bounding box center [156, 17] width 34 height 11
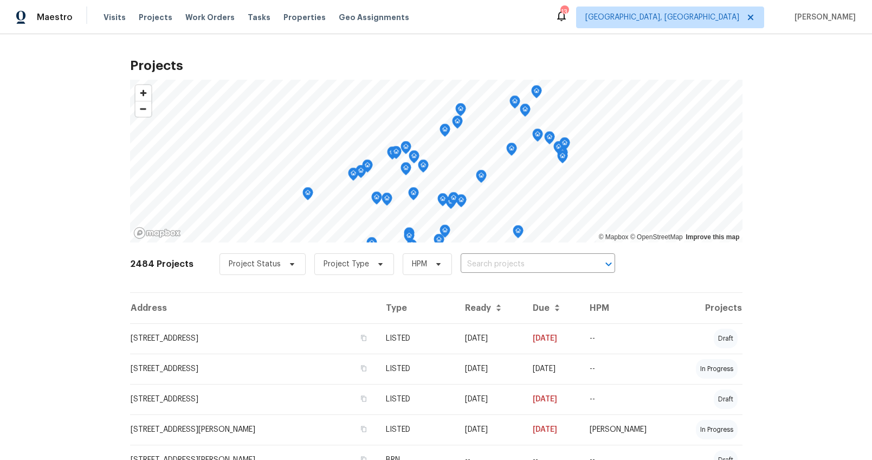
click at [461, 262] on input "text" at bounding box center [523, 264] width 124 height 17
type input "6 elms"
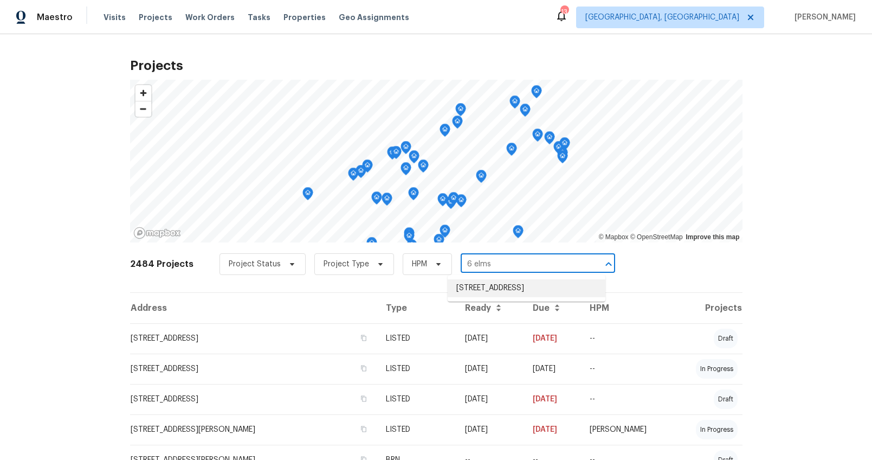
click at [491, 292] on li "[STREET_ADDRESS]" at bounding box center [527, 288] width 158 height 18
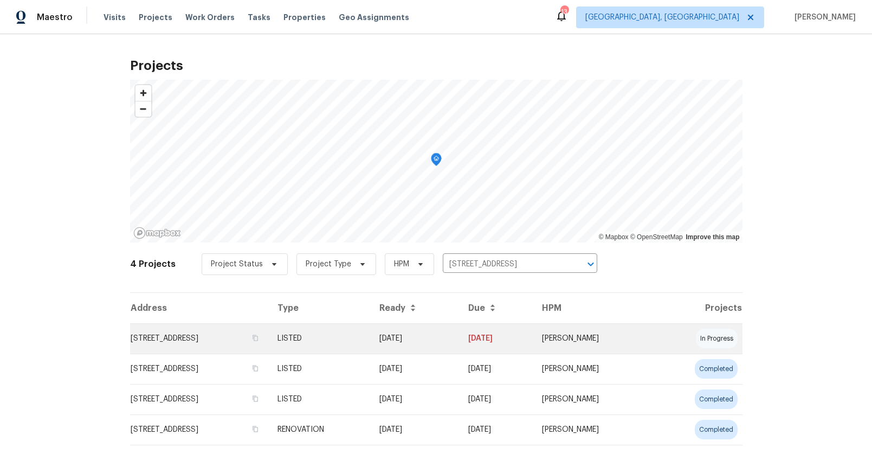
click at [212, 337] on td "[STREET_ADDRESS]" at bounding box center [199, 338] width 139 height 30
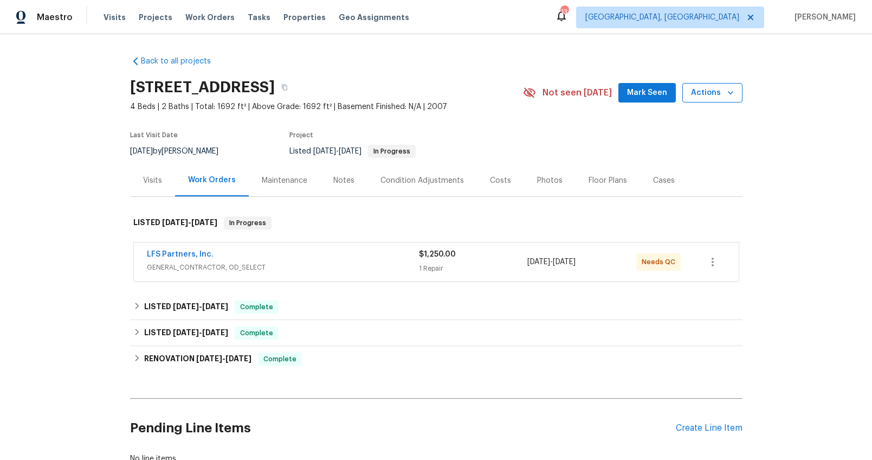
click at [729, 93] on icon "button" at bounding box center [731, 92] width 11 height 11
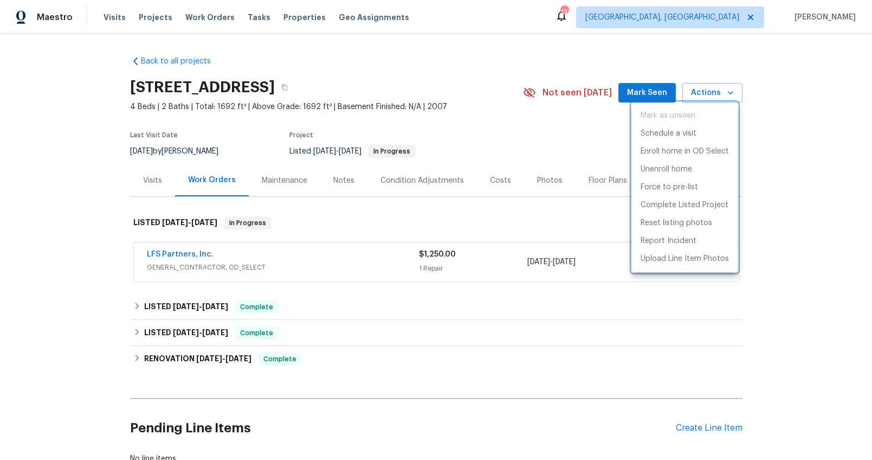
click at [786, 266] on div at bounding box center [436, 230] width 872 height 460
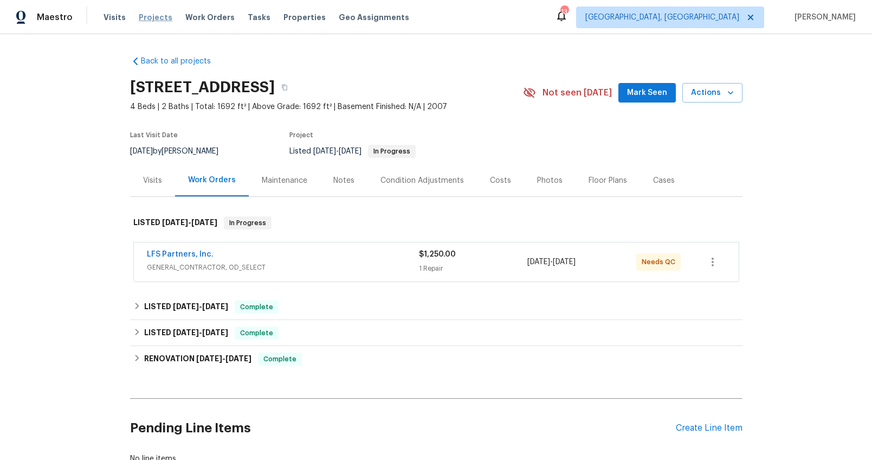
click at [162, 14] on span "Projects" at bounding box center [156, 17] width 34 height 11
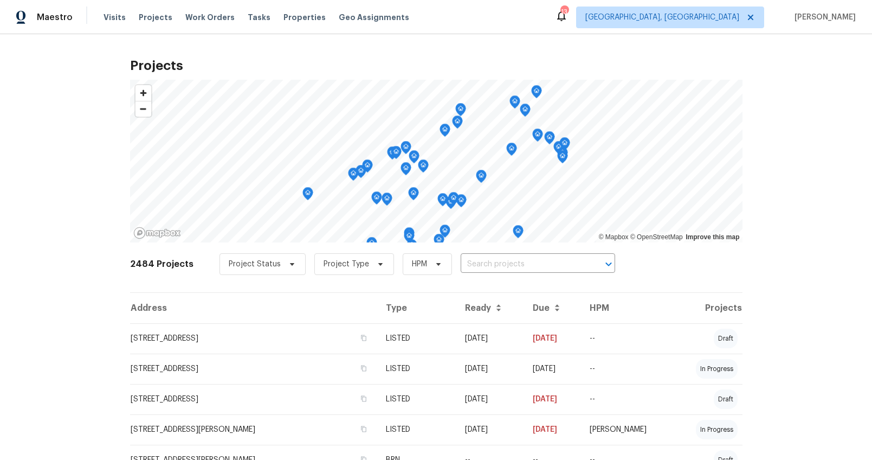
click at [488, 253] on div "Project Status Project Type HPM ​" at bounding box center [418, 264] width 396 height 22
click at [489, 259] on input "text" at bounding box center [523, 264] width 124 height 17
type input "232 raven"
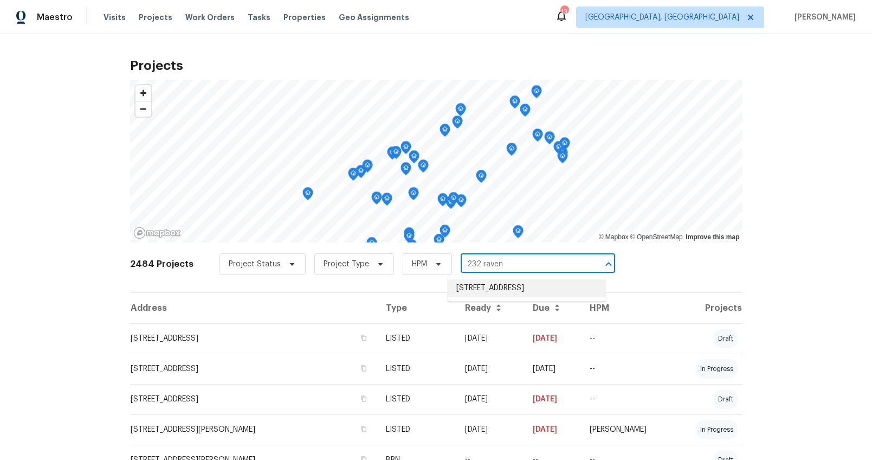
click at [493, 294] on li "[STREET_ADDRESS]" at bounding box center [527, 288] width 158 height 18
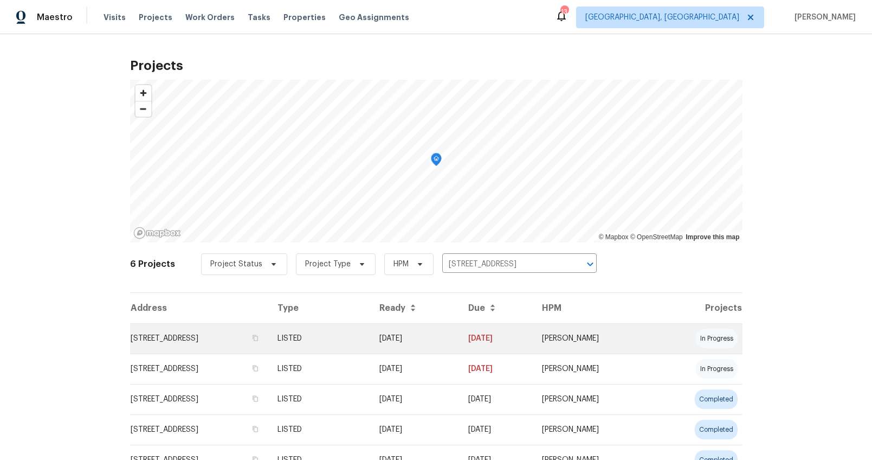
click at [226, 332] on td "[STREET_ADDRESS]" at bounding box center [199, 338] width 139 height 30
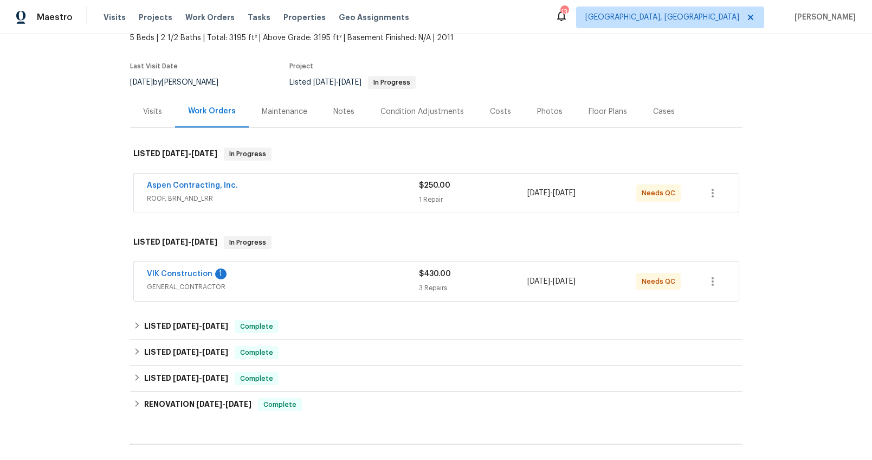
scroll to position [77, 0]
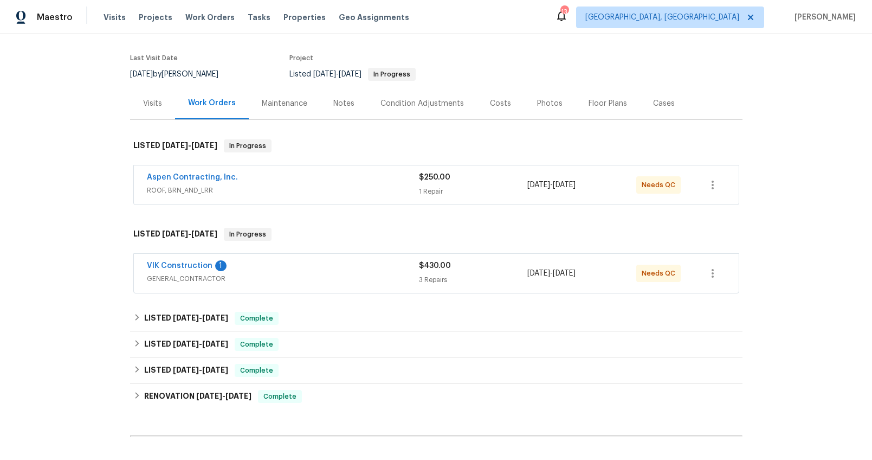
click at [341, 174] on div "Aspen Contracting, Inc." at bounding box center [283, 178] width 272 height 13
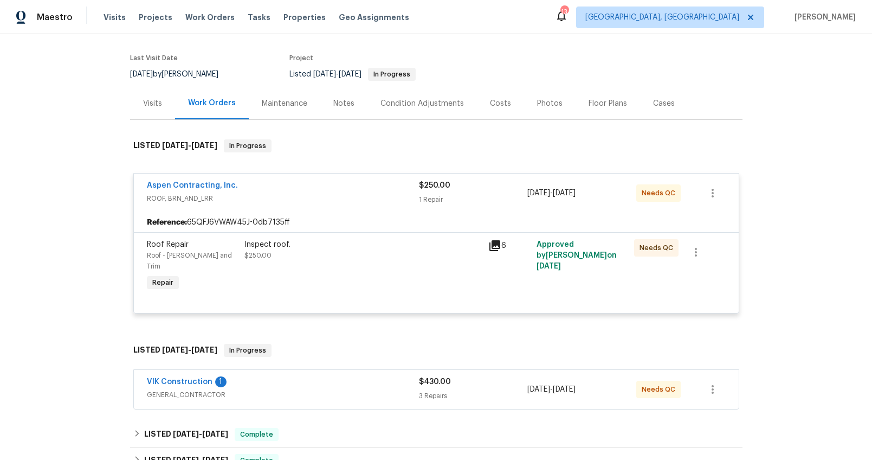
click at [333, 201] on span "ROOF, BRN_AND_LRR" at bounding box center [283, 198] width 272 height 11
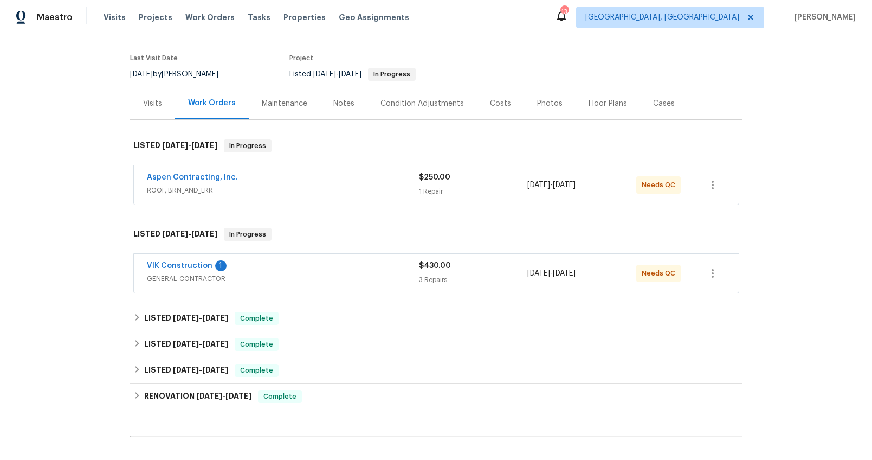
click at [314, 273] on span "GENERAL_CONTRACTOR" at bounding box center [283, 278] width 272 height 11
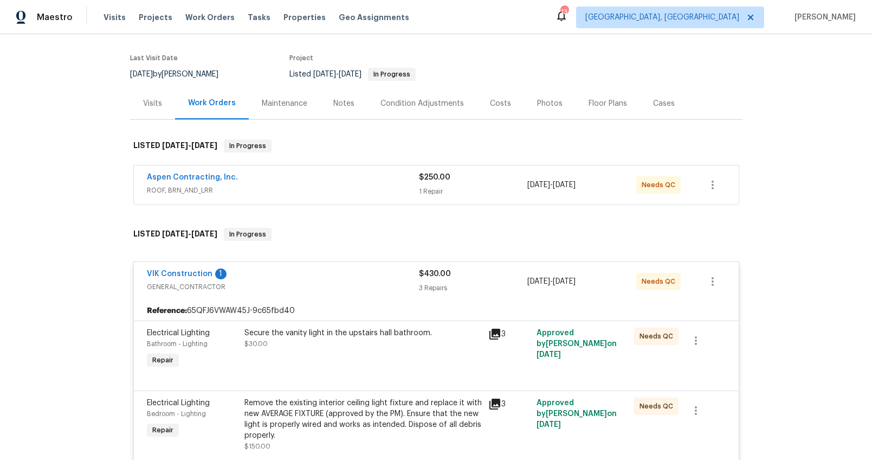
scroll to position [266, 0]
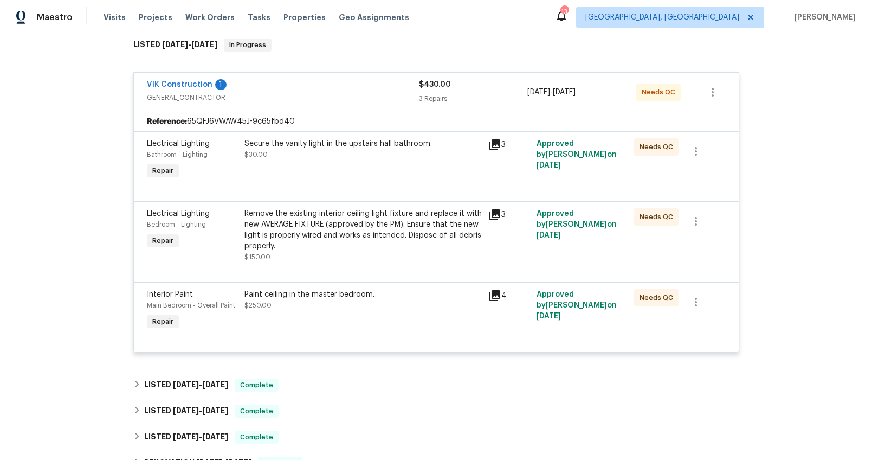
click at [322, 82] on div "VIK Construction 1" at bounding box center [283, 85] width 272 height 13
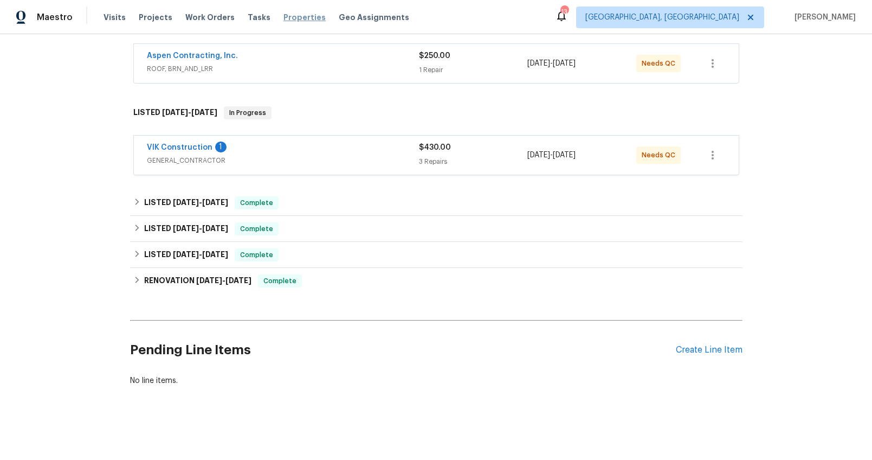
scroll to position [201, 0]
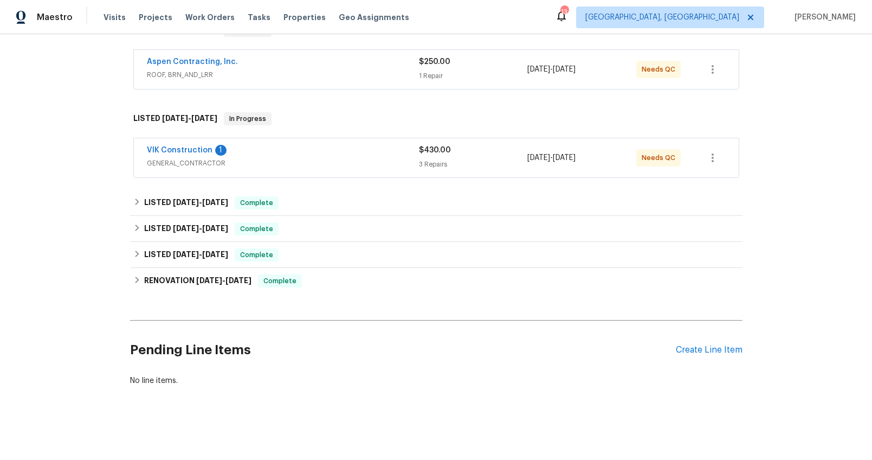
click at [300, 158] on span "GENERAL_CONTRACTOR" at bounding box center [283, 163] width 272 height 11
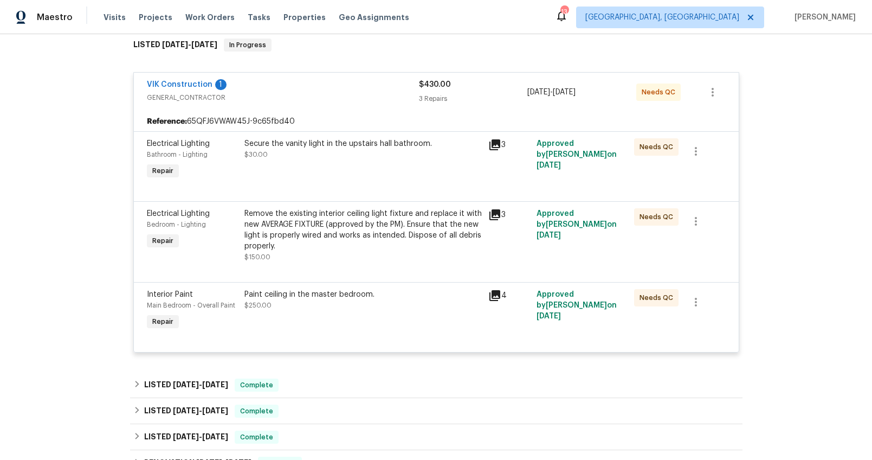
click at [306, 153] on div "Secure the vanity light in the upstairs hall bathroom. $30.00" at bounding box center [363, 149] width 237 height 22
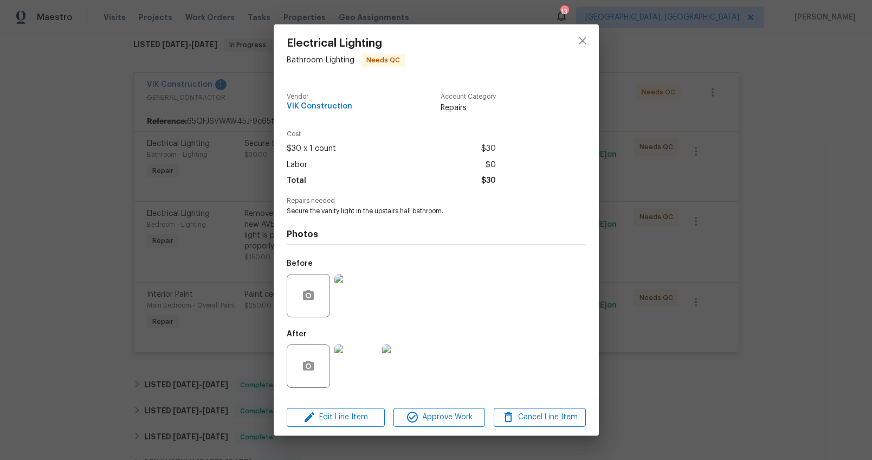
click at [350, 374] on img at bounding box center [356, 365] width 43 height 43
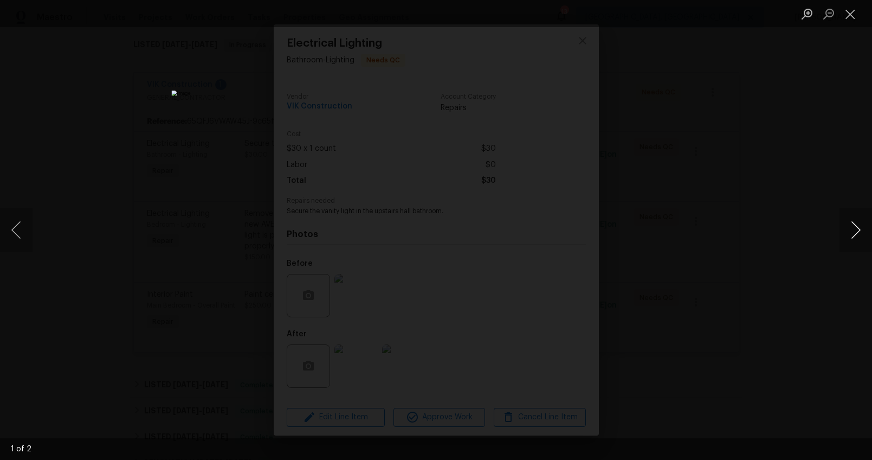
click at [847, 233] on button "Next image" at bounding box center [856, 229] width 33 height 43
click at [774, 324] on div "Lightbox" at bounding box center [436, 230] width 872 height 460
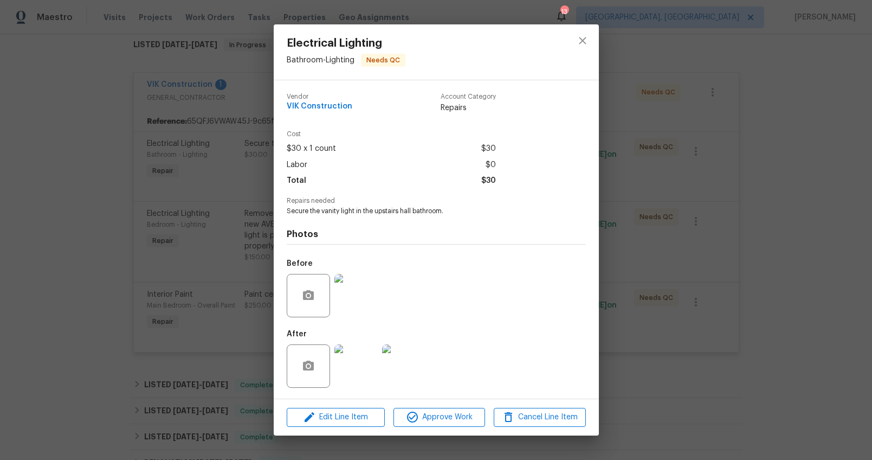
click at [352, 374] on img at bounding box center [356, 365] width 43 height 43
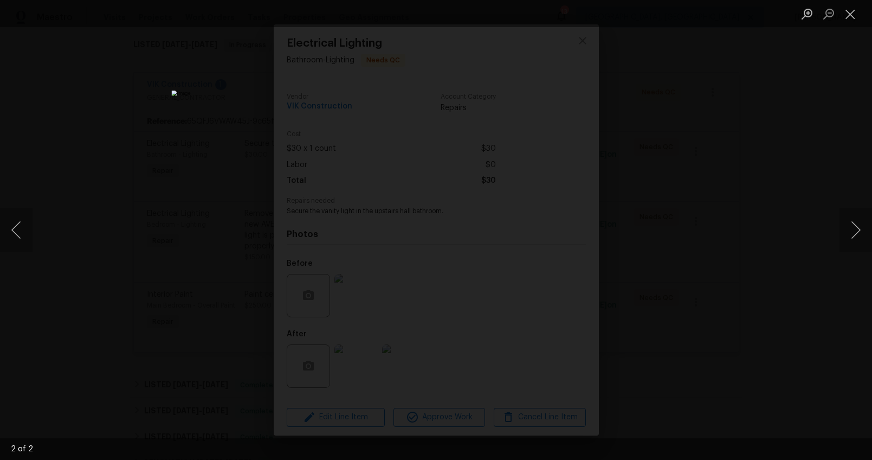
click at [668, 377] on div "Lightbox" at bounding box center [436, 230] width 872 height 460
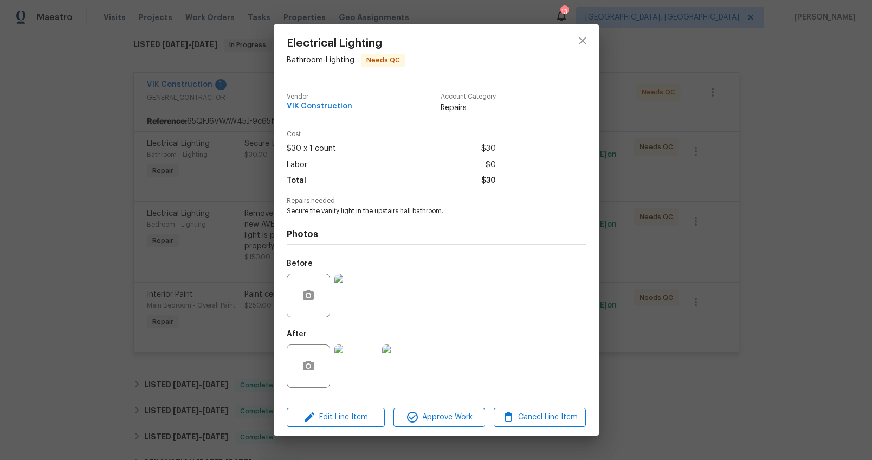
click at [701, 352] on div "Electrical Lighting Bathroom - Lighting Needs QC Vendor VIK Construction Accoun…" at bounding box center [436, 230] width 872 height 460
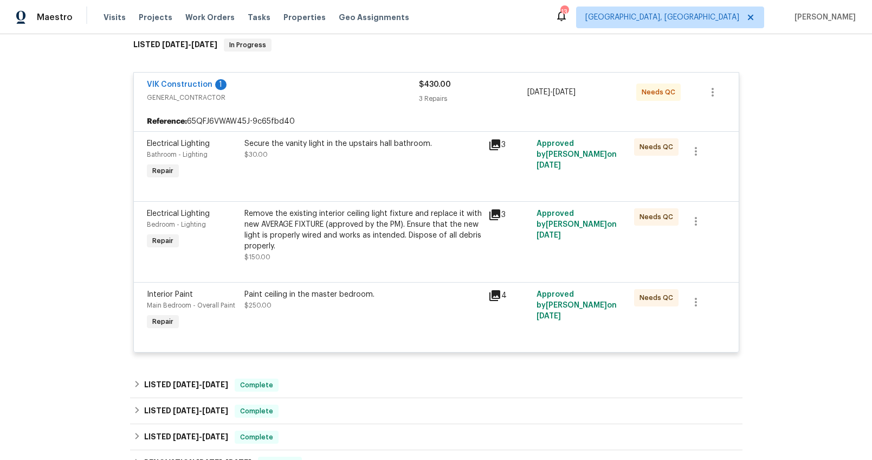
click at [297, 300] on div "Paint ceiling in the master bedroom. $250.00" at bounding box center [363, 300] width 237 height 22
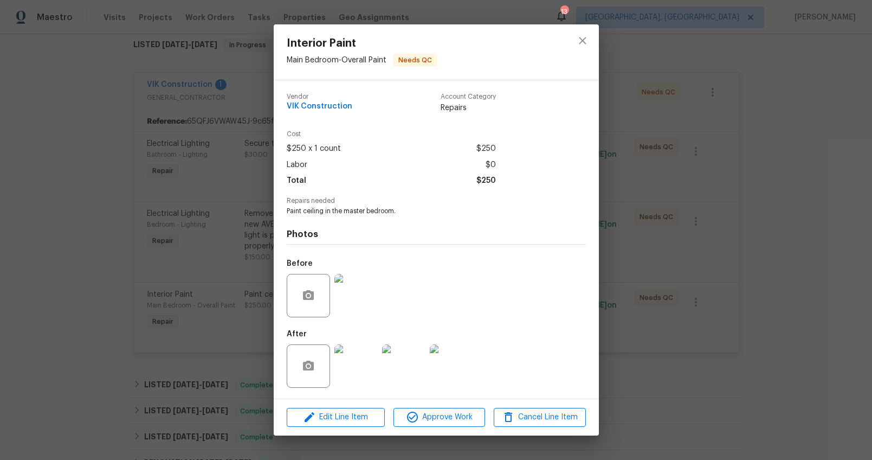
click at [361, 364] on img at bounding box center [356, 365] width 43 height 43
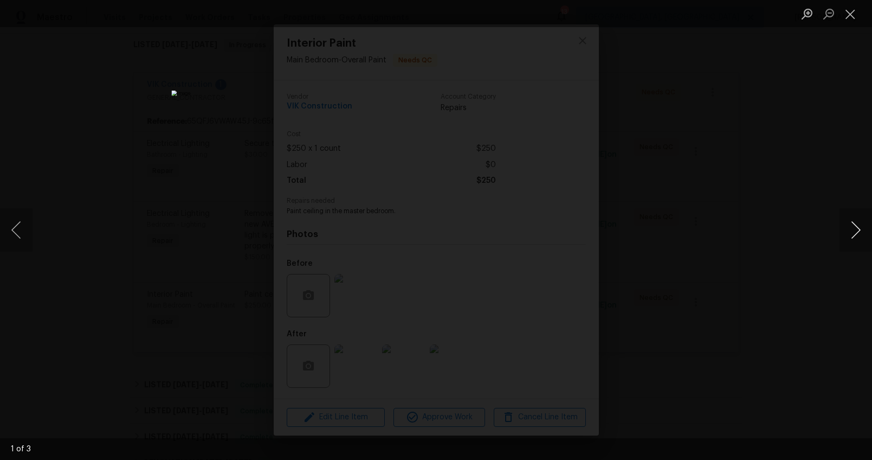
click at [853, 234] on button "Next image" at bounding box center [856, 229] width 33 height 43
click at [791, 309] on div "Lightbox" at bounding box center [436, 230] width 872 height 460
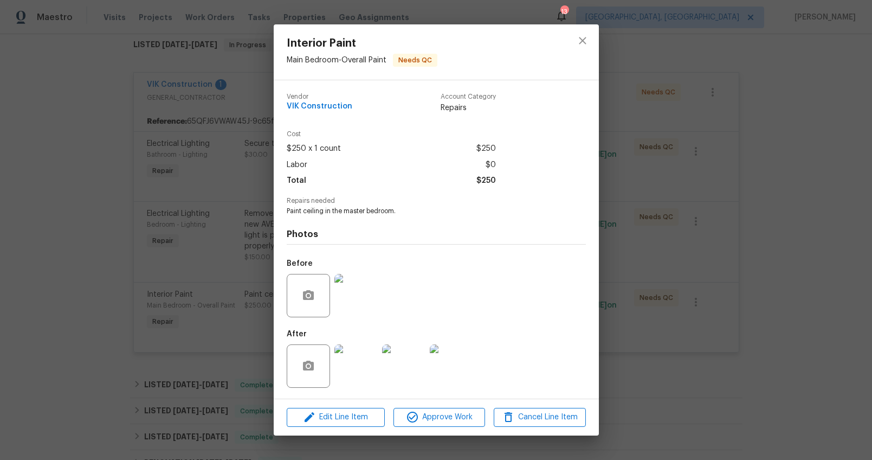
click at [763, 314] on div "Interior Paint Main Bedroom - Overall Paint Needs QC Vendor VIK Construction Ac…" at bounding box center [436, 230] width 872 height 460
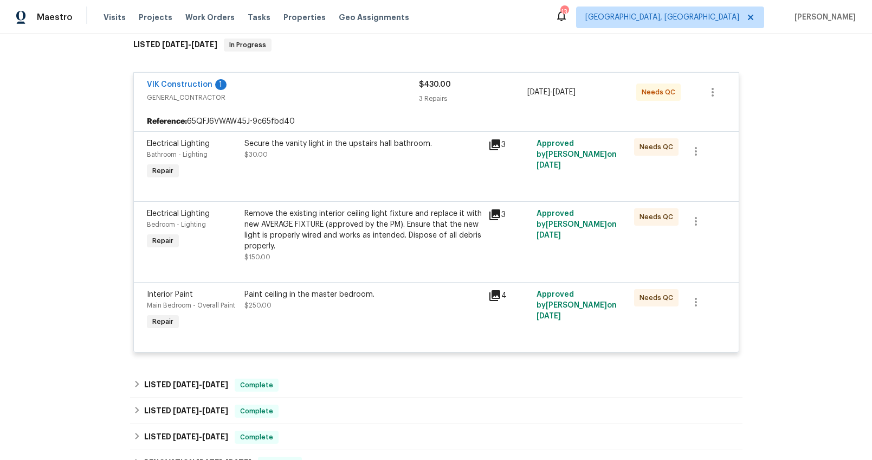
click at [351, 104] on div "VIK Construction 1 GENERAL_CONTRACTOR" at bounding box center [283, 92] width 272 height 26
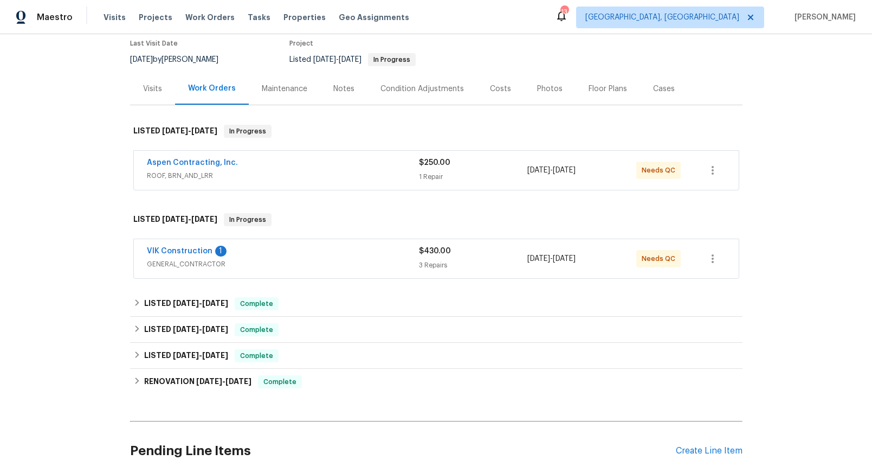
scroll to position [76, 0]
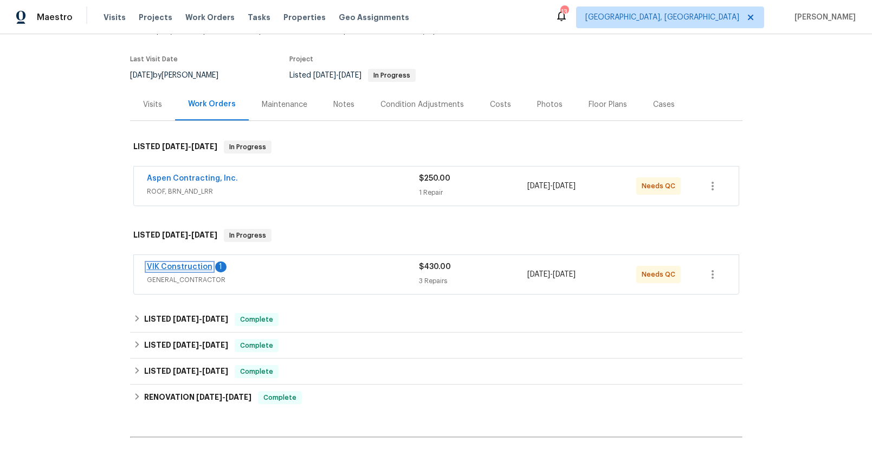
click at [201, 265] on link "VIK Construction" at bounding box center [180, 267] width 66 height 8
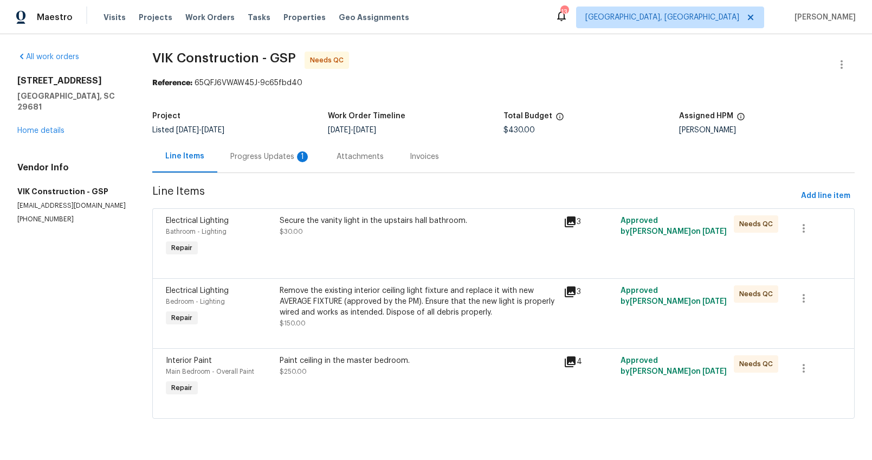
click at [252, 154] on div "Progress Updates 1" at bounding box center [270, 156] width 80 height 11
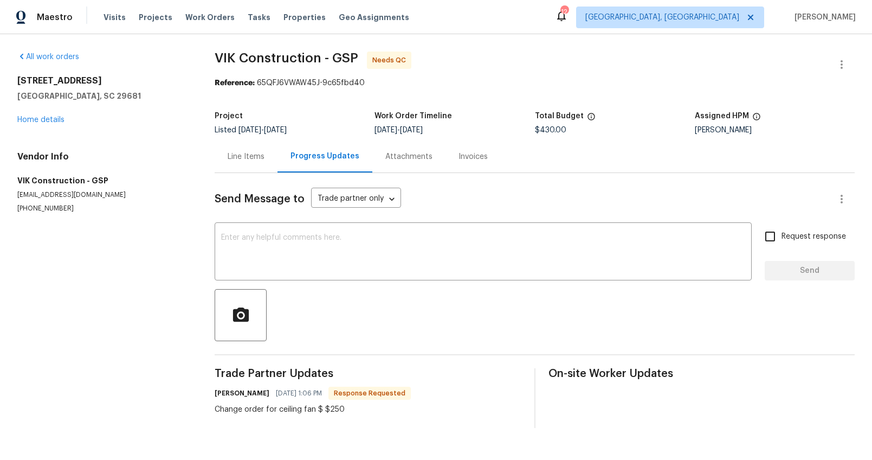
click at [217, 142] on div "Line Items" at bounding box center [246, 156] width 63 height 32
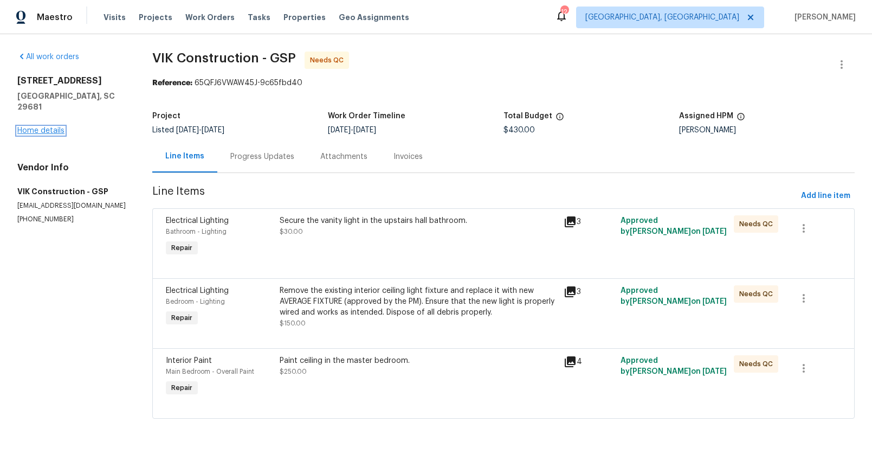
click at [52, 127] on link "Home details" at bounding box center [40, 131] width 47 height 8
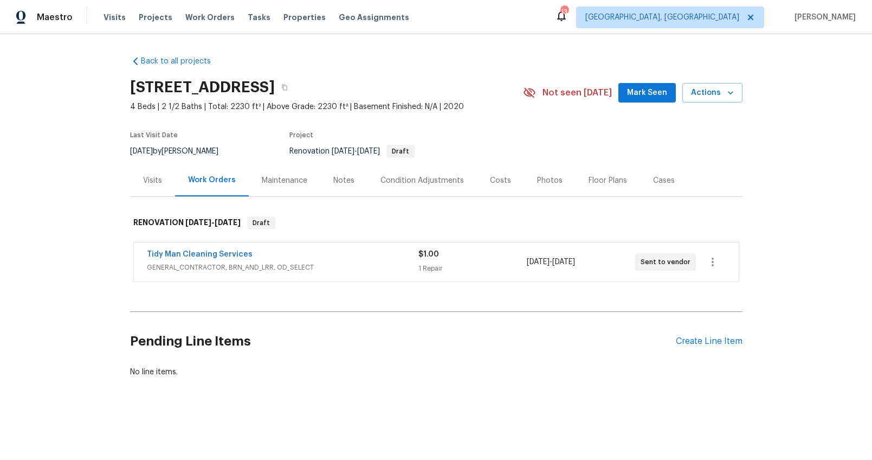
click at [140, 189] on div "Visits" at bounding box center [152, 180] width 45 height 32
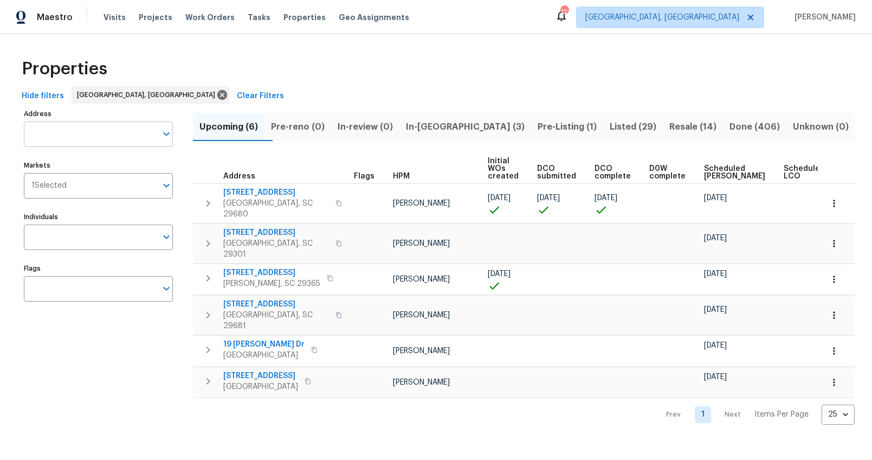
click at [97, 136] on input "Address" at bounding box center [90, 133] width 133 height 25
type input "314 [PERSON_NAME]"
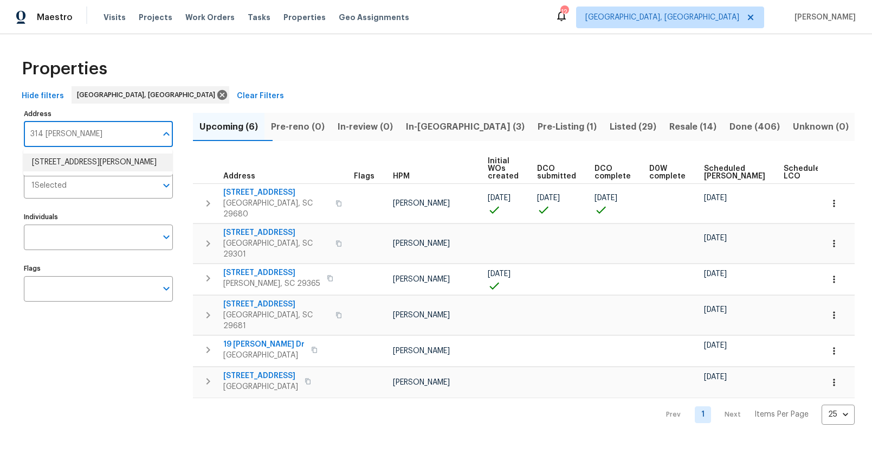
click at [34, 164] on li "[STREET_ADDRESS][PERSON_NAME]" at bounding box center [97, 162] width 149 height 18
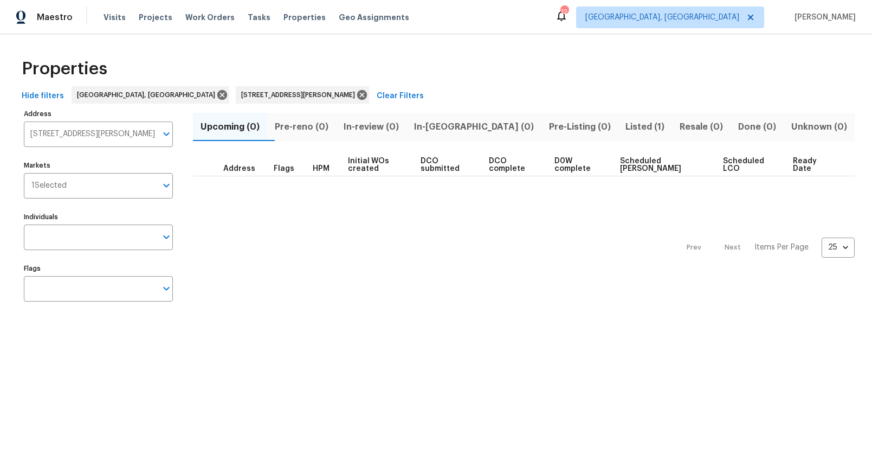
click at [625, 125] on span "Listed (1)" at bounding box center [645, 126] width 41 height 15
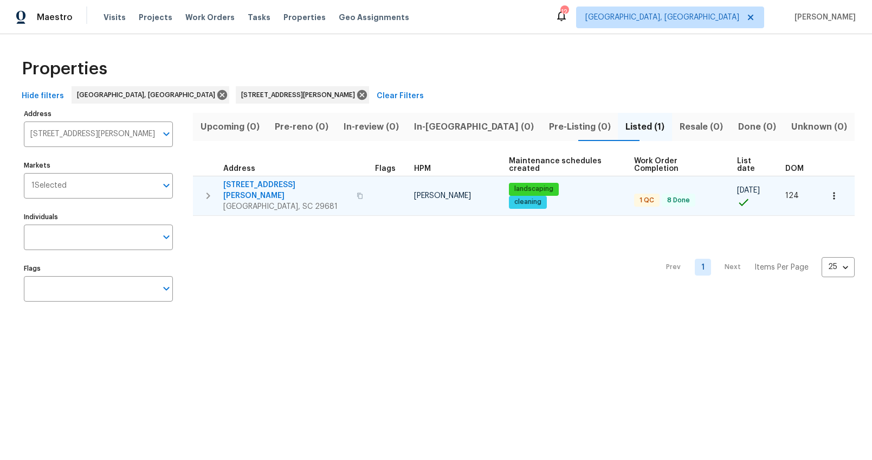
click at [255, 179] on span "[STREET_ADDRESS][PERSON_NAME]" at bounding box center [286, 190] width 127 height 22
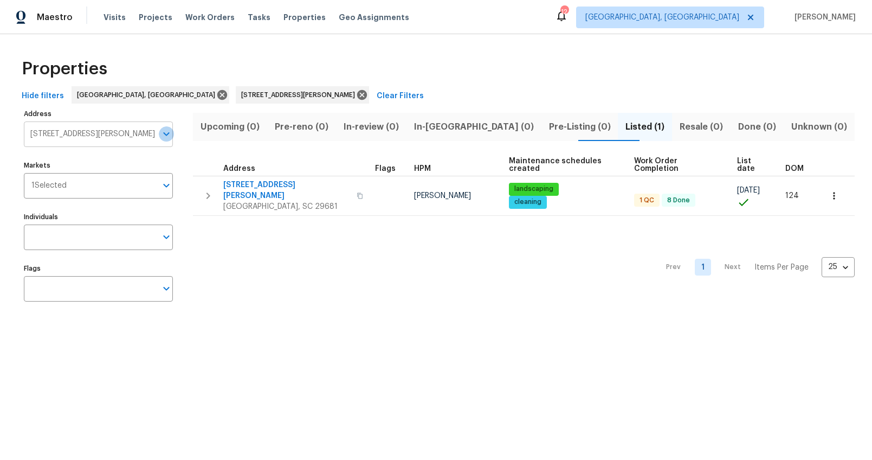
click at [159, 133] on button "Open" at bounding box center [166, 133] width 15 height 15
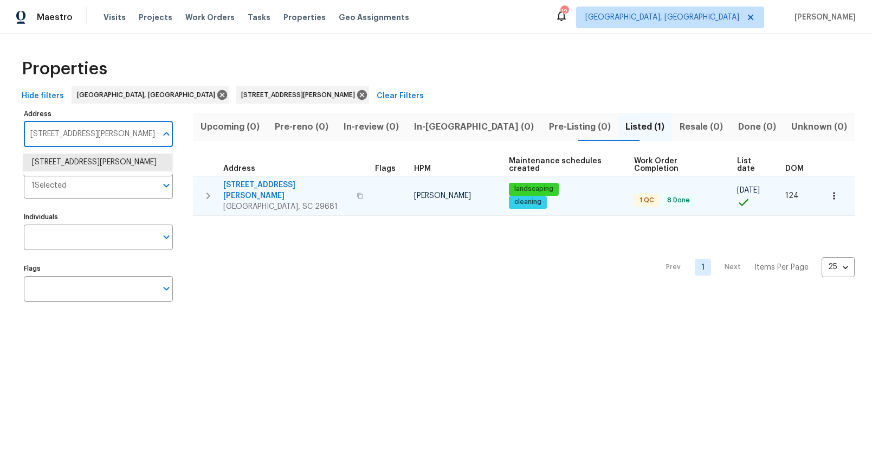
click at [246, 179] on span "[STREET_ADDRESS][PERSON_NAME]" at bounding box center [286, 190] width 127 height 22
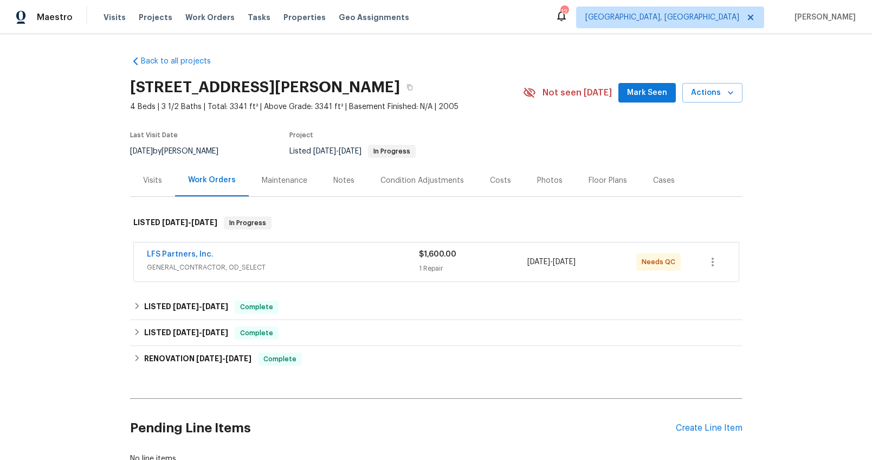
click at [336, 263] on span "GENERAL_CONTRACTOR, OD_SELECT" at bounding box center [283, 267] width 272 height 11
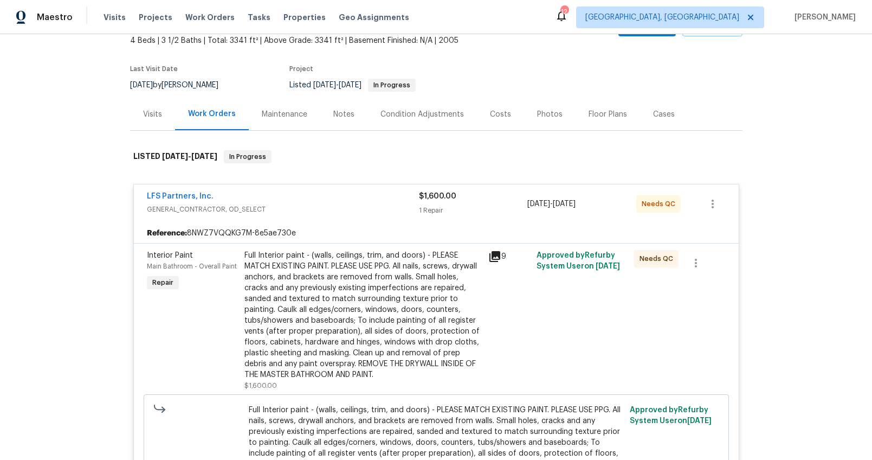
scroll to position [114, 0]
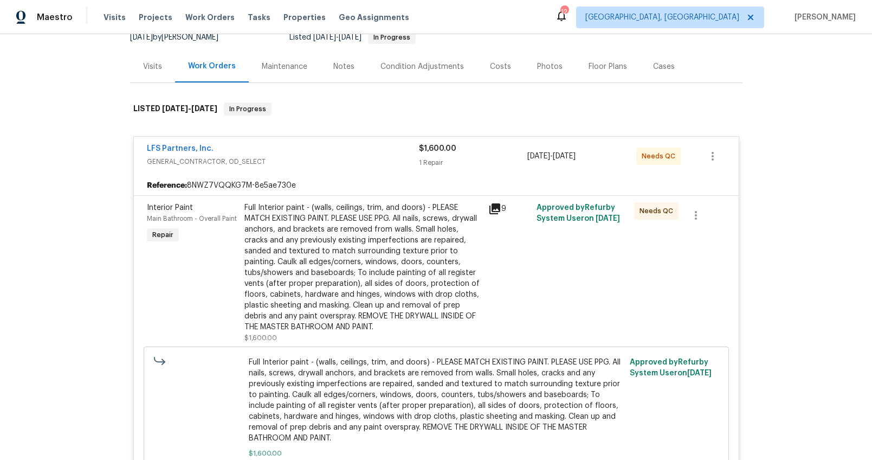
click at [319, 166] on span "GENERAL_CONTRACTOR, OD_SELECT" at bounding box center [283, 161] width 272 height 11
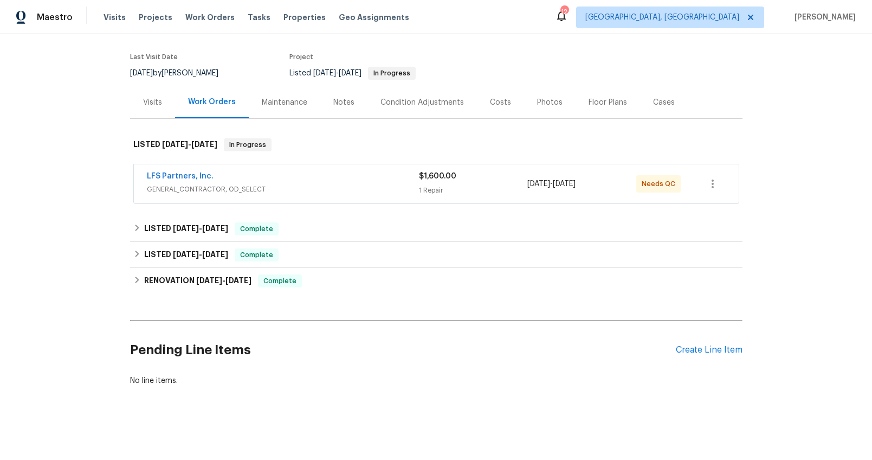
scroll to position [33, 0]
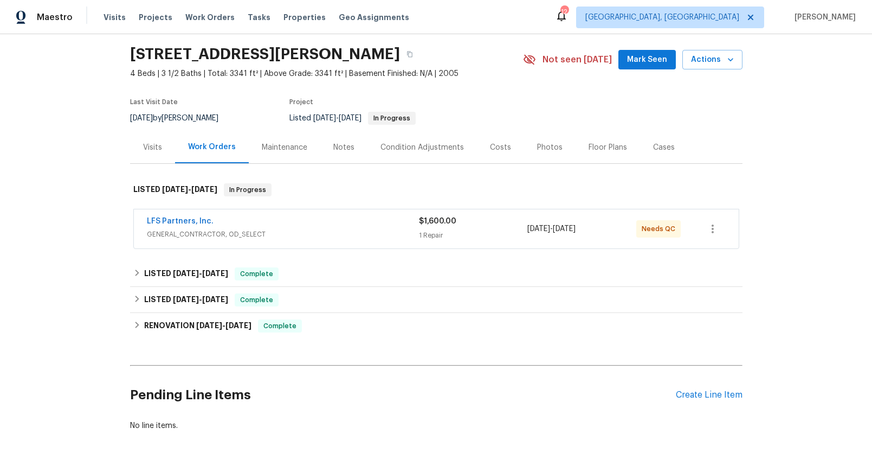
click at [246, 227] on div "LFS Partners, Inc." at bounding box center [283, 222] width 272 height 13
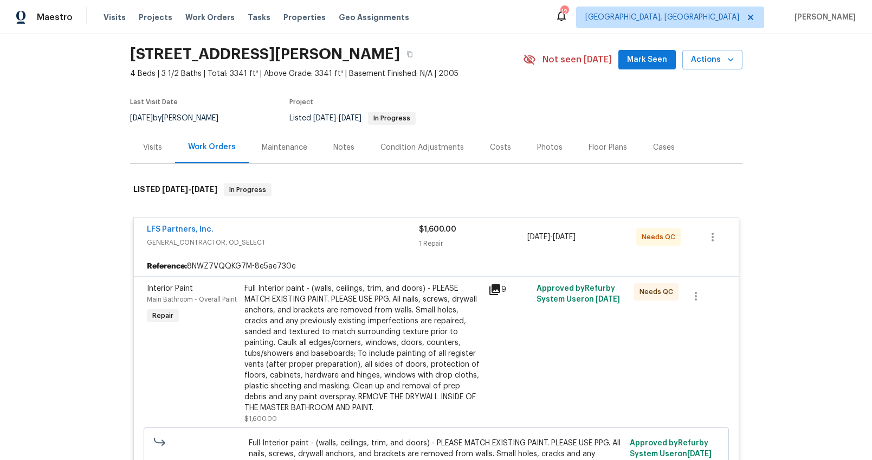
click at [297, 243] on span "GENERAL_CONTRACTOR, OD_SELECT" at bounding box center [283, 242] width 272 height 11
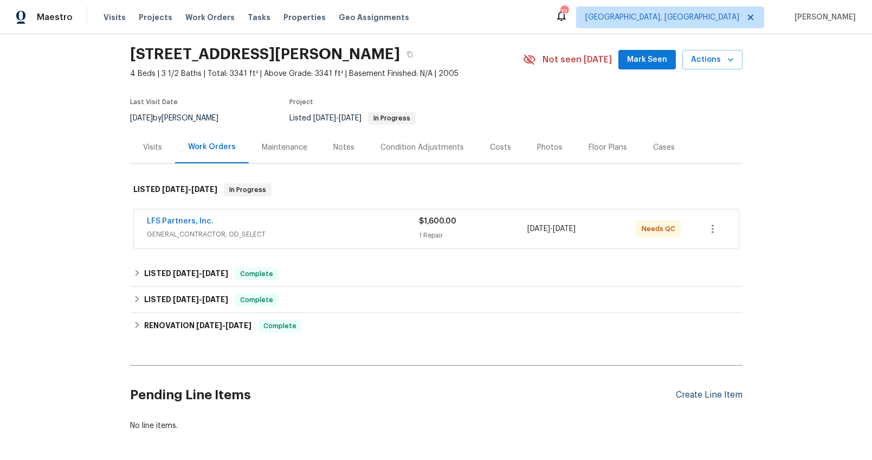
click at [709, 398] on div "Create Line Item" at bounding box center [709, 395] width 67 height 10
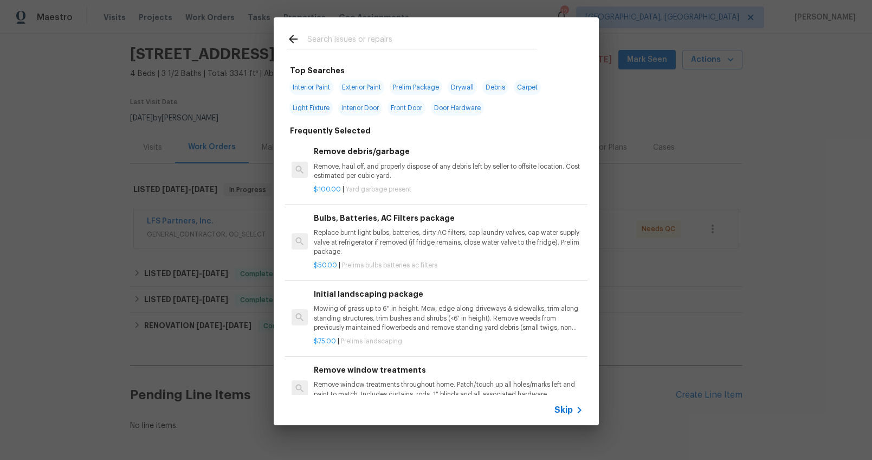
click at [324, 48] on input "text" at bounding box center [422, 41] width 230 height 16
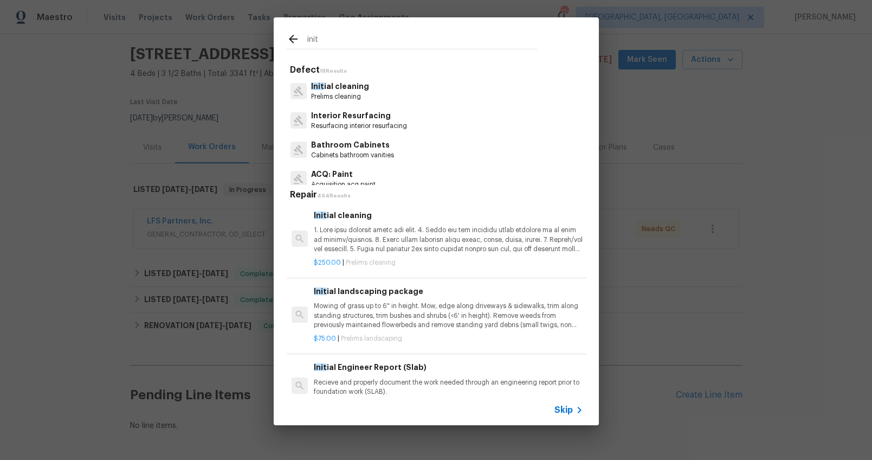
type input "init"
click at [340, 93] on p "Prelims cleaning" at bounding box center [340, 96] width 58 height 9
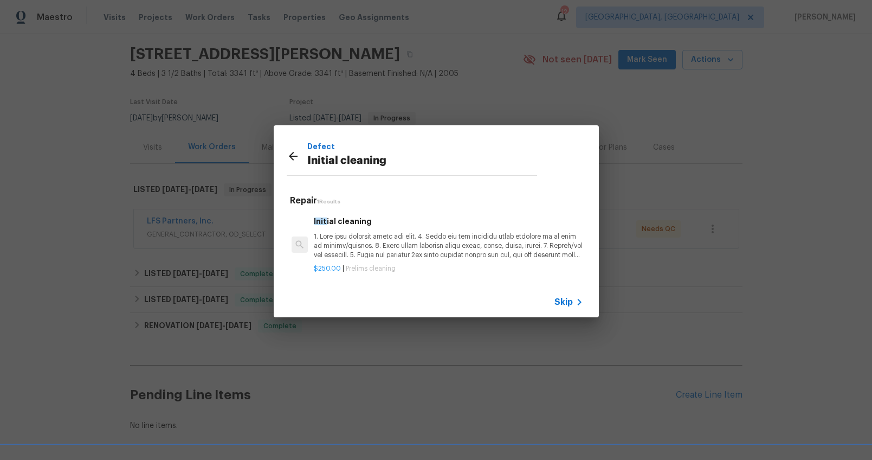
click at [391, 223] on h6 "Init ial cleaning" at bounding box center [448, 221] width 269 height 12
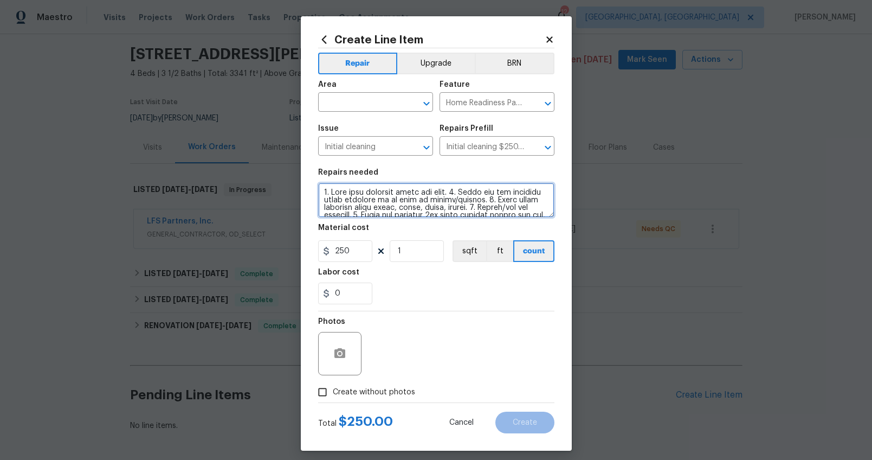
click at [415, 212] on textarea at bounding box center [436, 200] width 236 height 35
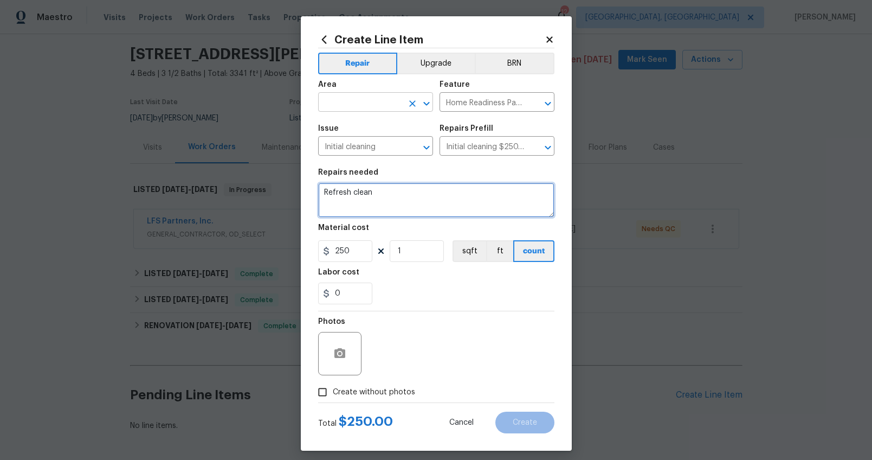
type textarea "Refresh clean"
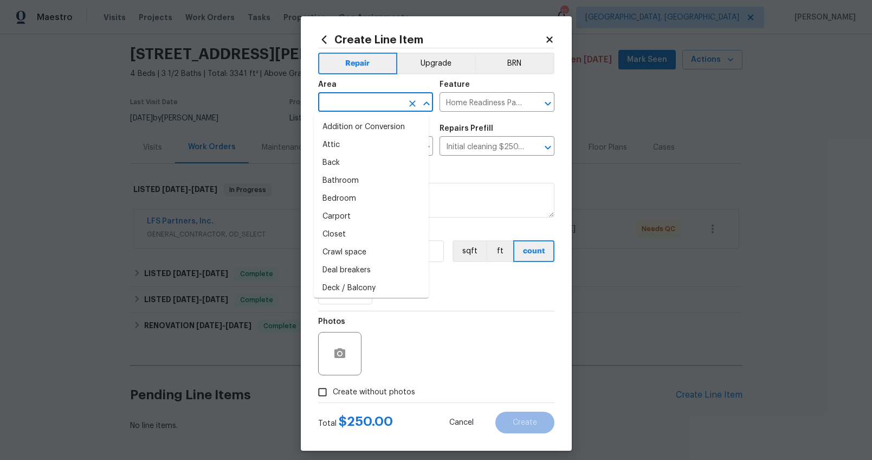
click at [354, 97] on input "text" at bounding box center [360, 103] width 85 height 17
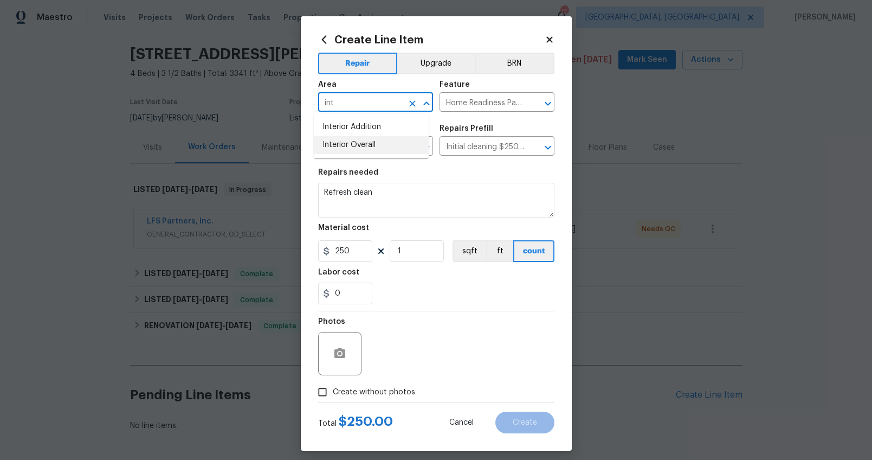
click at [358, 145] on li "Interior Overall" at bounding box center [371, 145] width 115 height 18
type input "Interior Overall"
click at [547, 38] on icon at bounding box center [550, 39] width 6 height 6
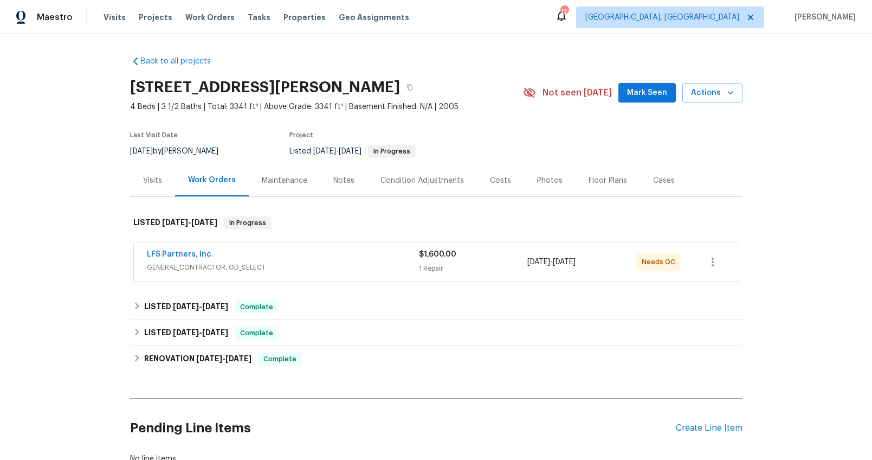
click at [148, 179] on div "Visits" at bounding box center [152, 180] width 19 height 11
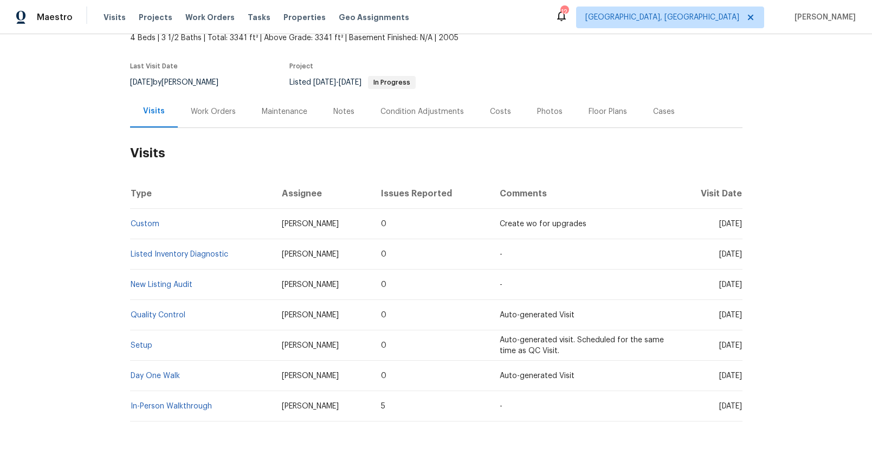
scroll to position [112, 0]
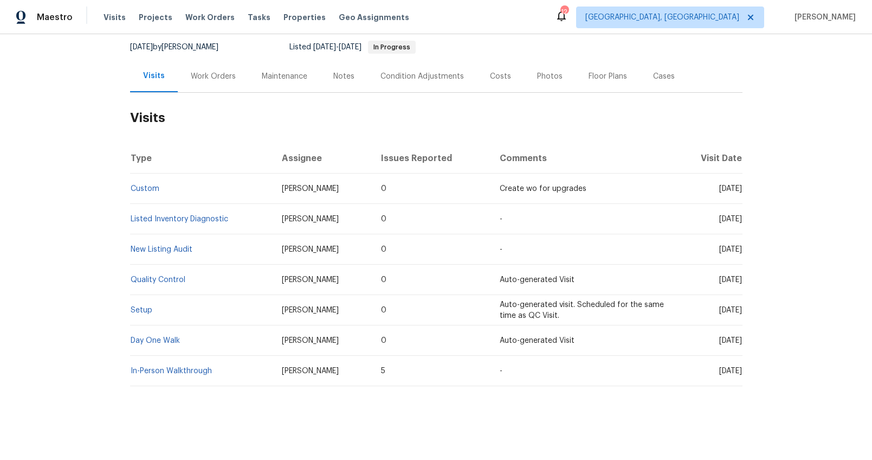
click at [222, 71] on div "Work Orders" at bounding box center [213, 76] width 45 height 11
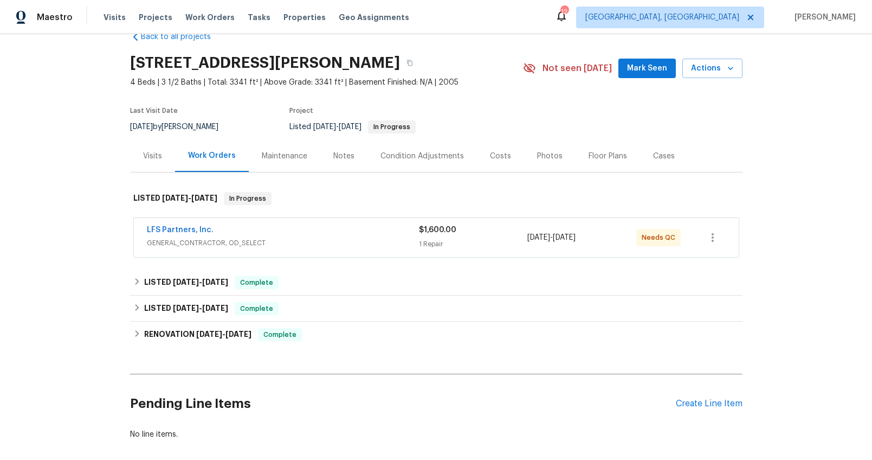
scroll to position [9, 0]
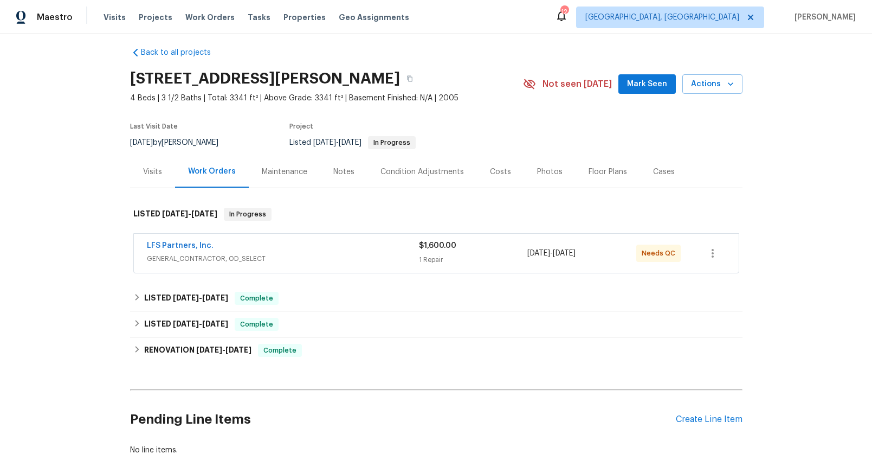
click at [482, 178] on div "Costs" at bounding box center [500, 172] width 47 height 32
